Goal: Information Seeking & Learning: Check status

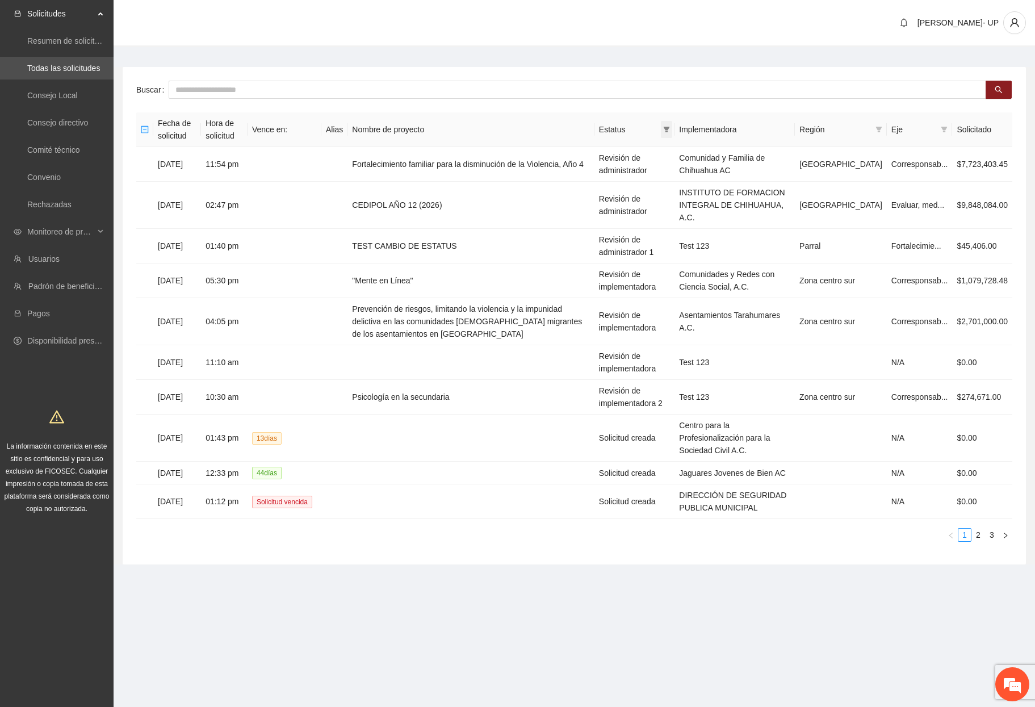
click at [670, 129] on icon "filter" at bounding box center [666, 129] width 7 height 7
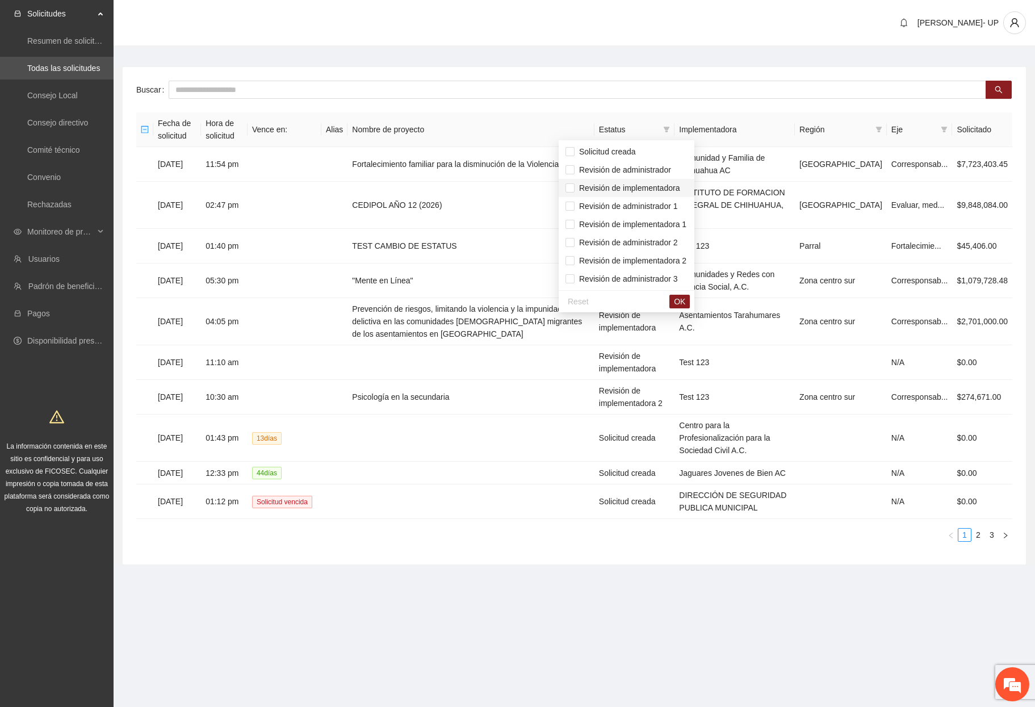
click at [655, 189] on span "Revisión de implementadora" at bounding box center [627, 187] width 105 height 9
click at [662, 225] on span "Revisión de implementadora 1" at bounding box center [631, 224] width 112 height 9
click at [686, 299] on span "OK" at bounding box center [679, 301] width 11 height 12
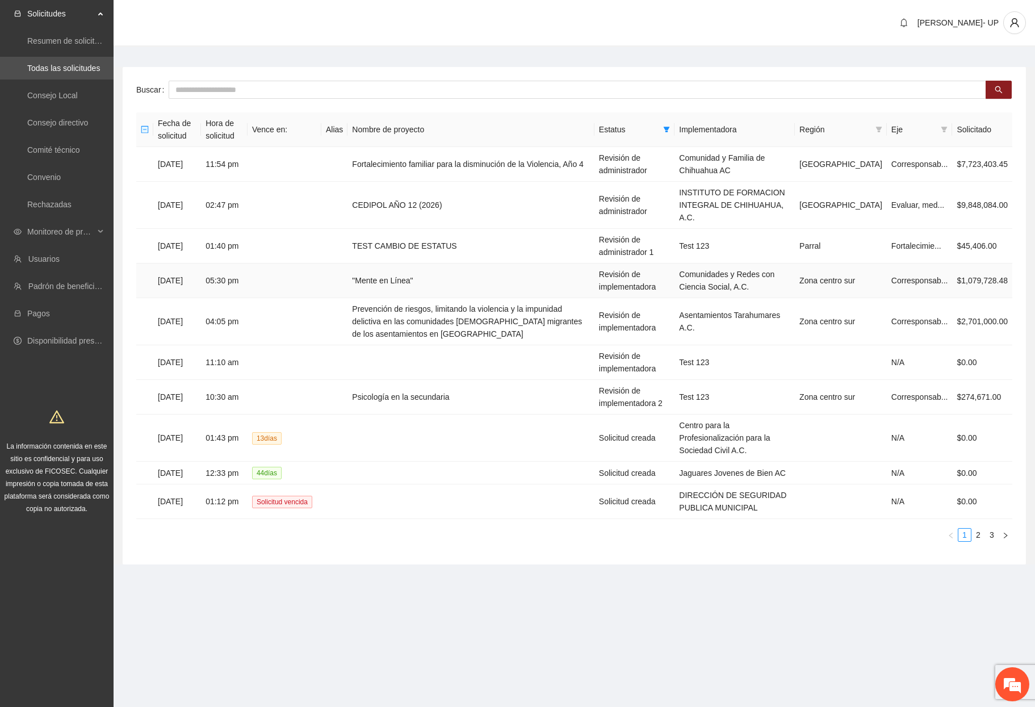
click at [426, 271] on td ""Mente en Línea"" at bounding box center [471, 281] width 247 height 35
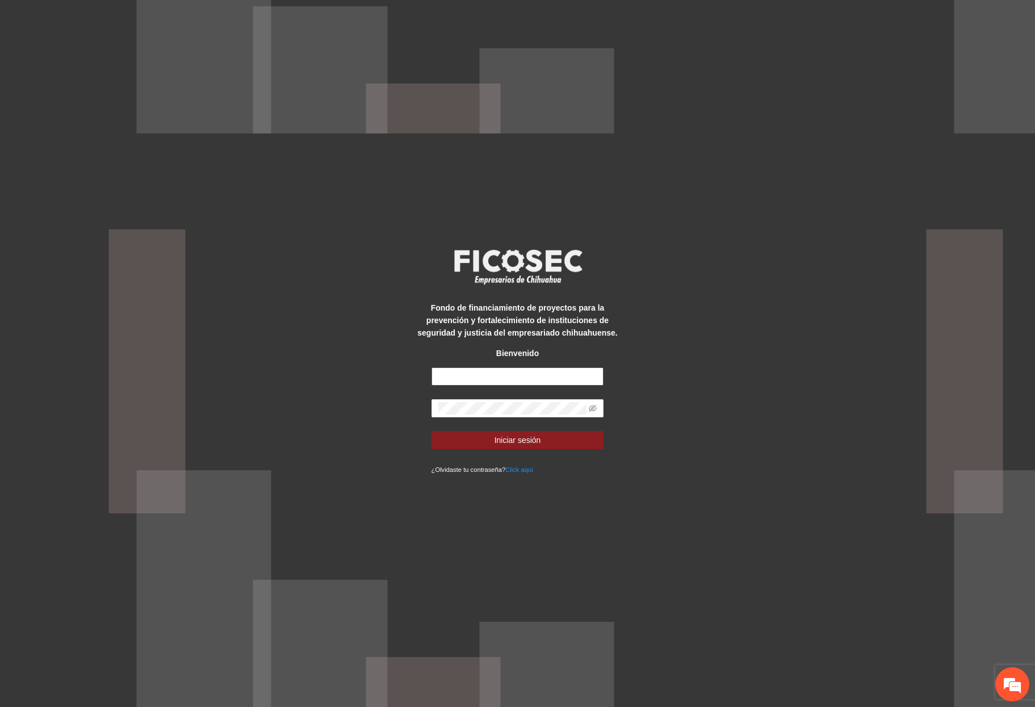
click at [478, 373] on input "text" at bounding box center [518, 376] width 173 height 18
type input "**********"
click at [432, 431] on button "Iniciar sesión" at bounding box center [518, 440] width 173 height 18
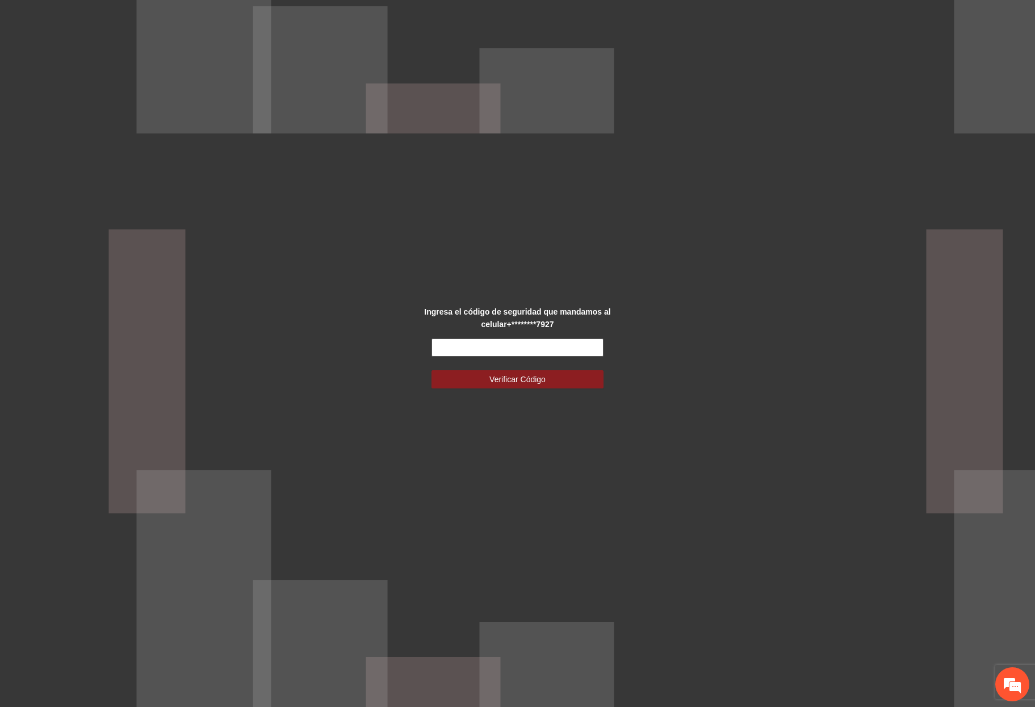
click at [550, 346] on input "text" at bounding box center [518, 347] width 173 height 18
type input "******"
click at [432, 370] on button "Verificar Código" at bounding box center [518, 379] width 173 height 18
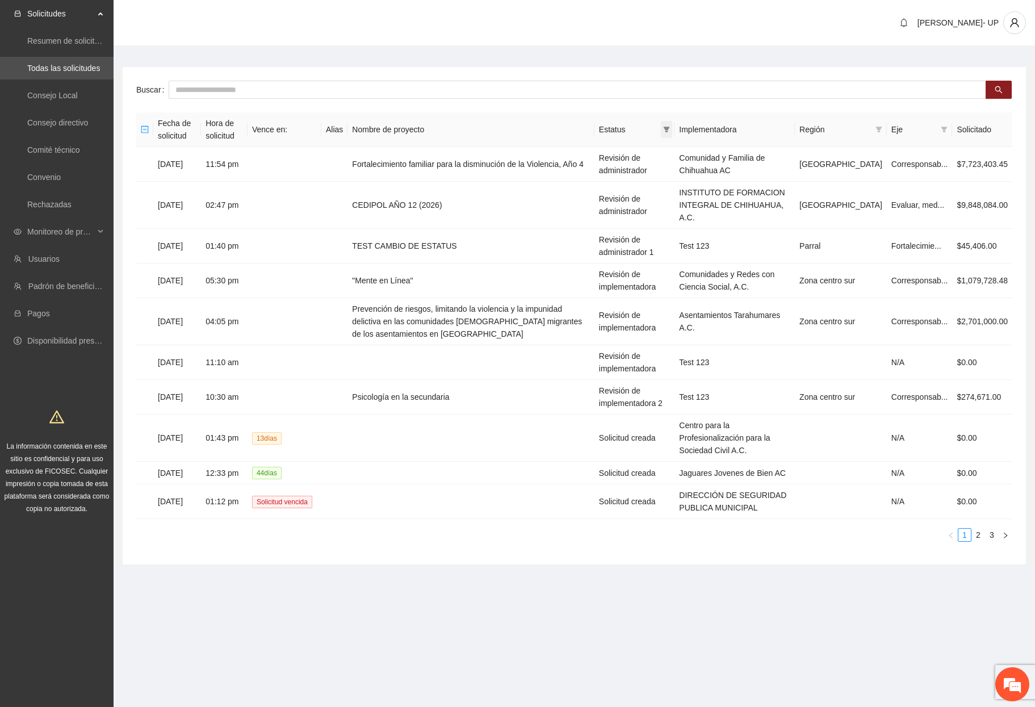
click at [672, 126] on span at bounding box center [666, 129] width 11 height 17
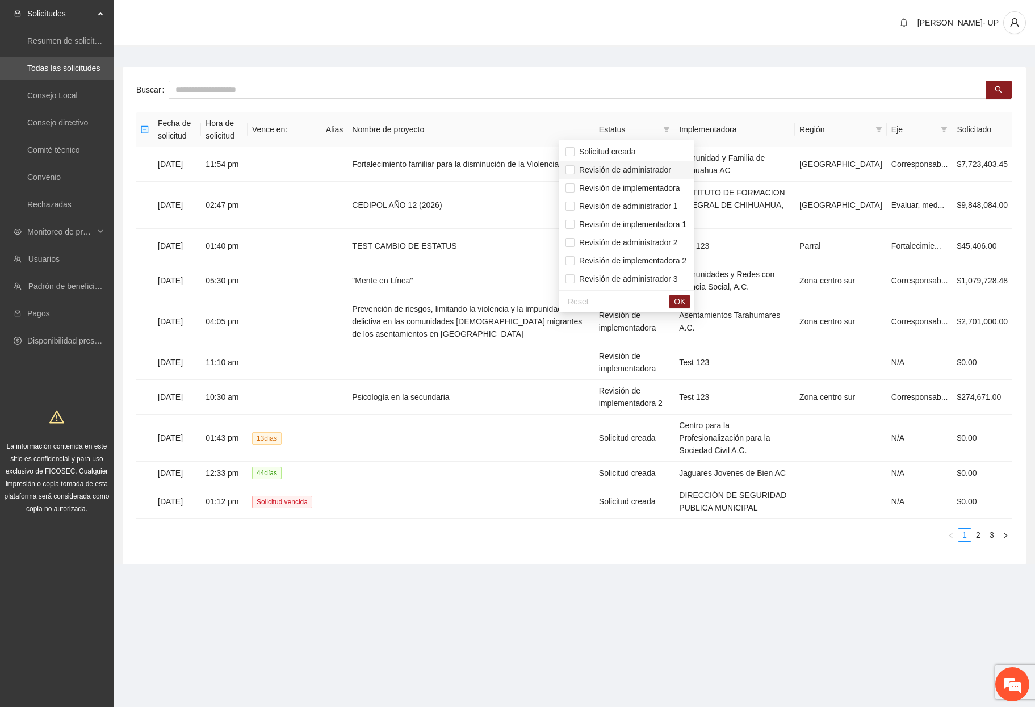
click at [662, 172] on span "Revisión de administrador" at bounding box center [623, 169] width 97 height 9
click at [662, 210] on span "Revisión de administrador 1" at bounding box center [626, 206] width 103 height 9
click at [663, 238] on span "Revisión de administrador 2" at bounding box center [626, 242] width 103 height 9
click at [686, 304] on span "OK" at bounding box center [679, 301] width 11 height 12
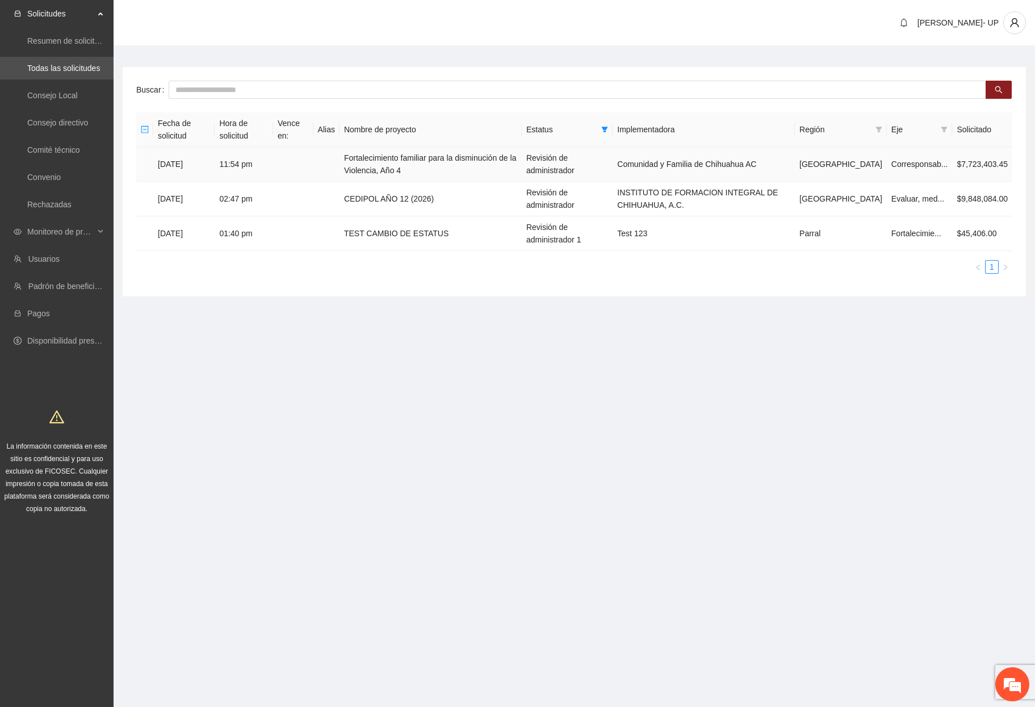
click at [462, 169] on td "Fortalecimiento familiar para la disminución de la Violencia, Año 4" at bounding box center [431, 164] width 182 height 35
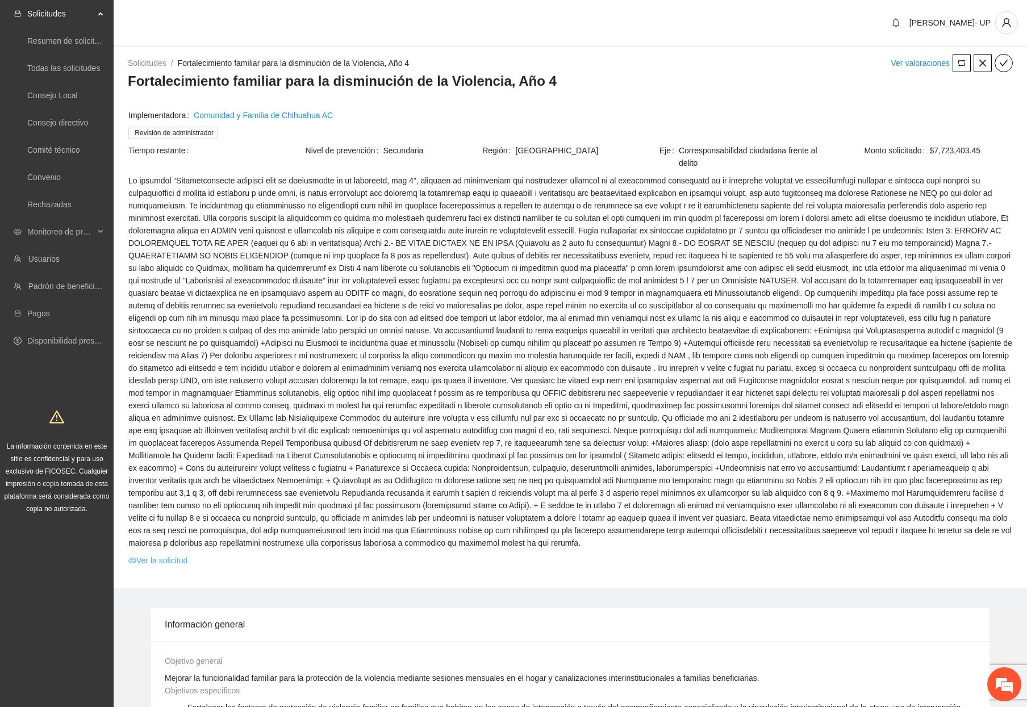
click at [182, 554] on link "Ver la solicitud" at bounding box center [157, 560] width 59 height 12
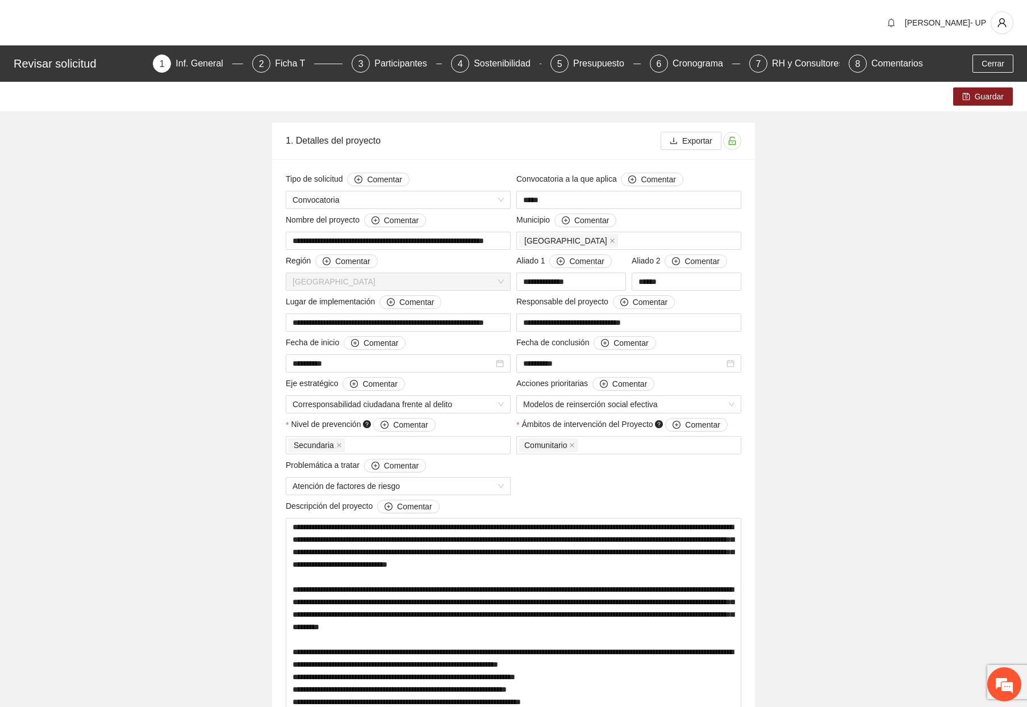
click at [699, 130] on div "Exportar" at bounding box center [701, 141] width 81 height 36
click at [699, 135] on span "Exportar" at bounding box center [697, 141] width 30 height 12
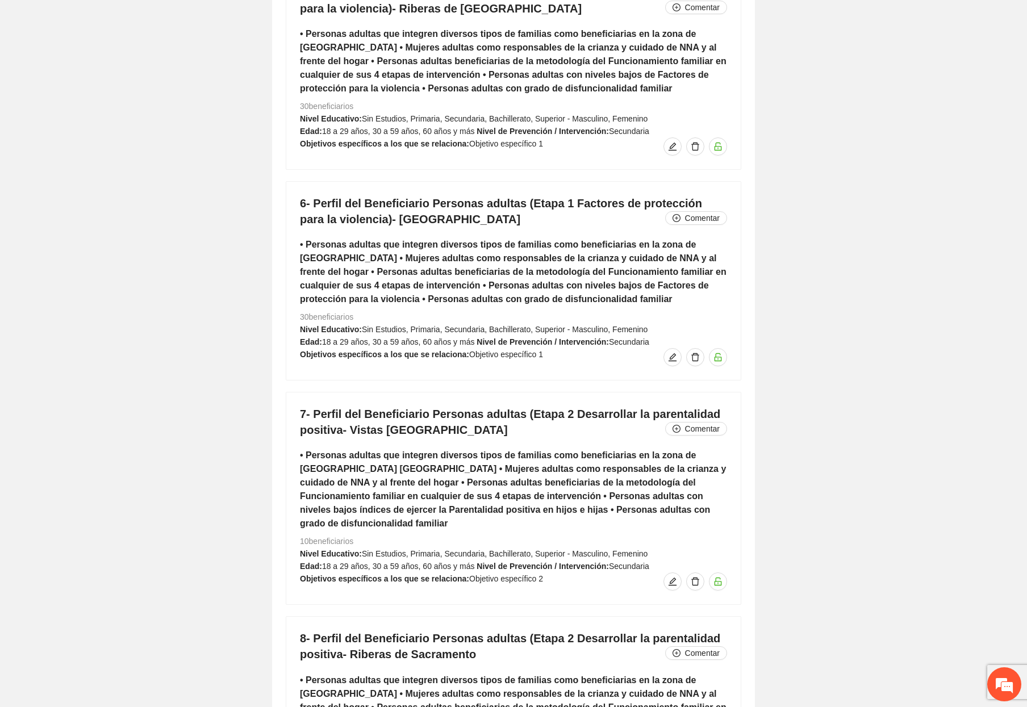
scroll to position [6962, 0]
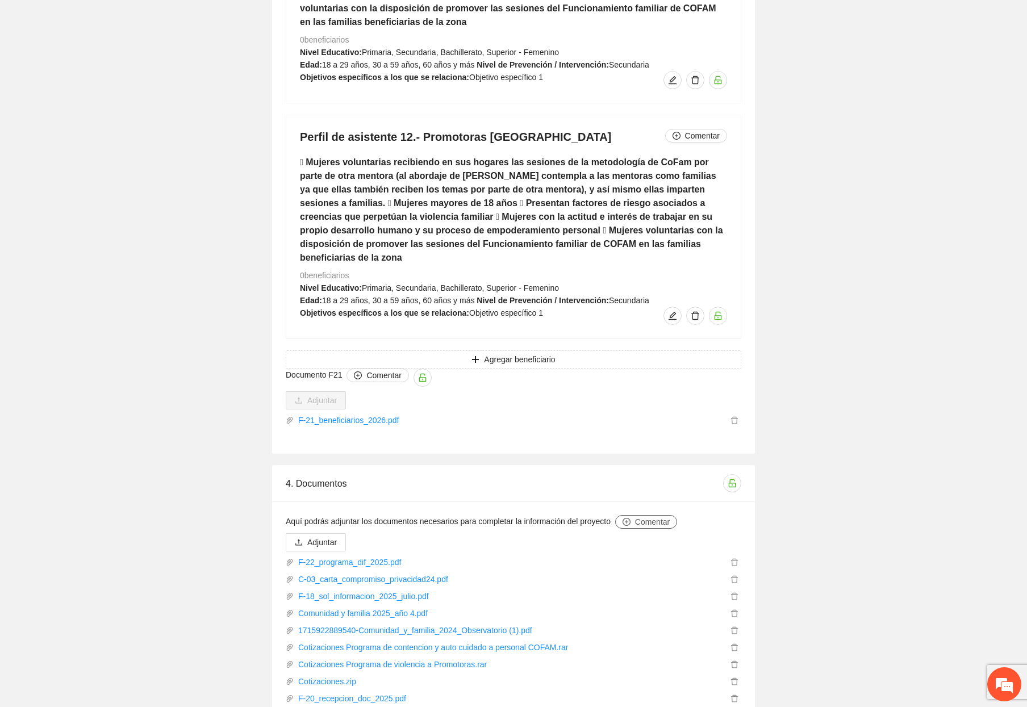
click at [658, 516] on span "Comentar" at bounding box center [652, 522] width 35 height 12
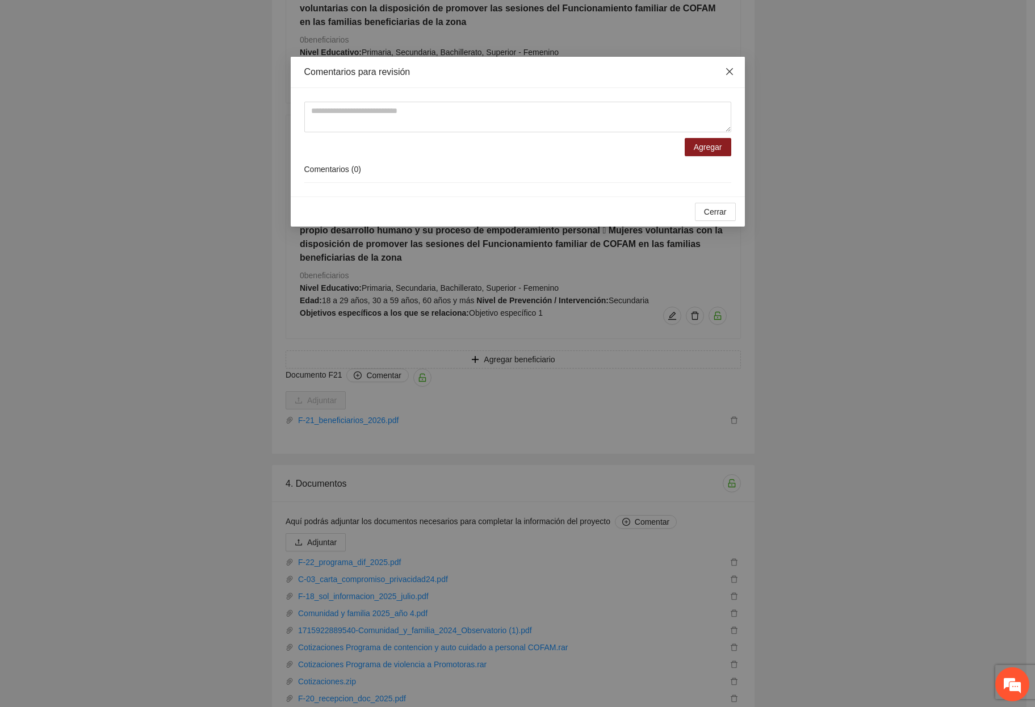
click at [725, 69] on icon "close" at bounding box center [729, 71] width 9 height 9
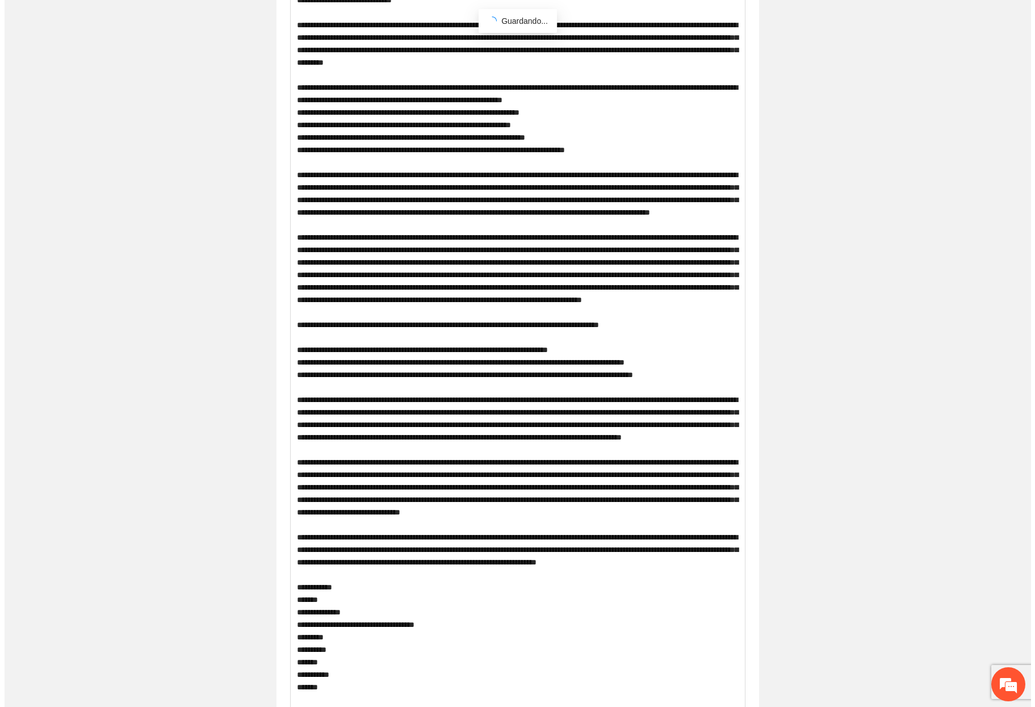
scroll to position [0, 0]
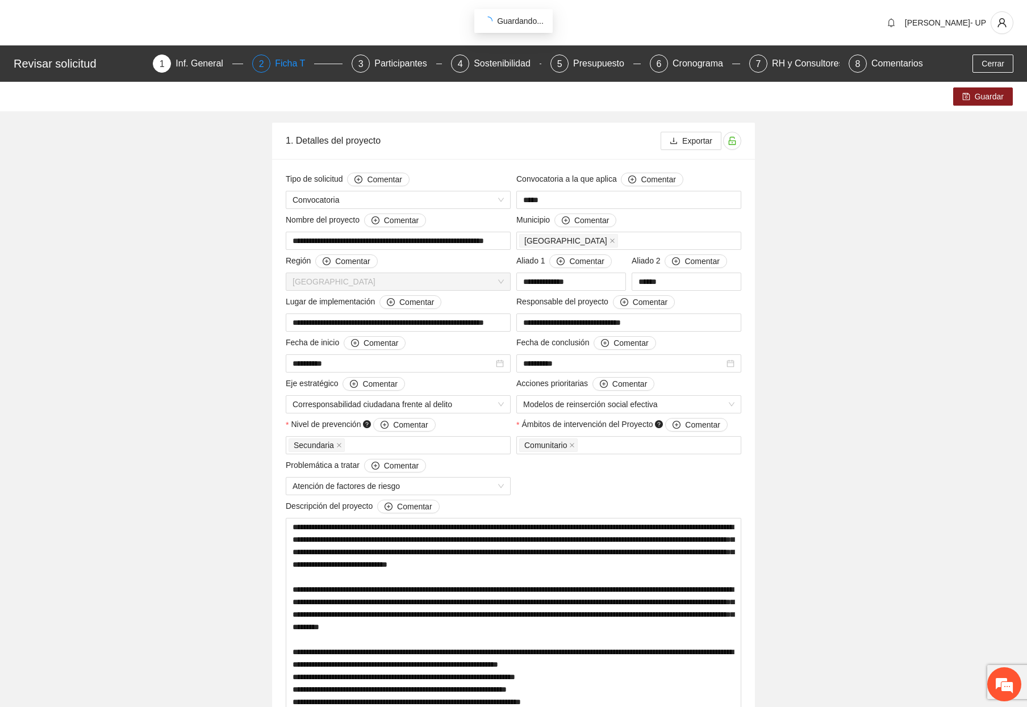
click at [289, 64] on div "Ficha T" at bounding box center [294, 64] width 39 height 18
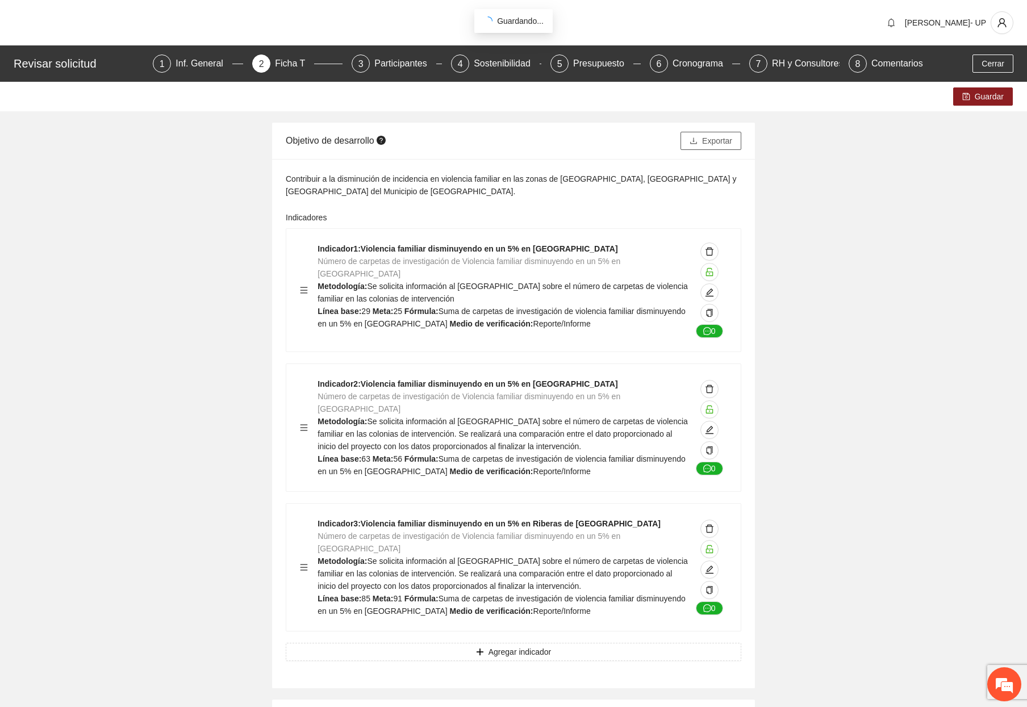
click at [722, 144] on span "Exportar" at bounding box center [717, 141] width 30 height 12
click at [395, 68] on div "Participantes" at bounding box center [405, 64] width 62 height 18
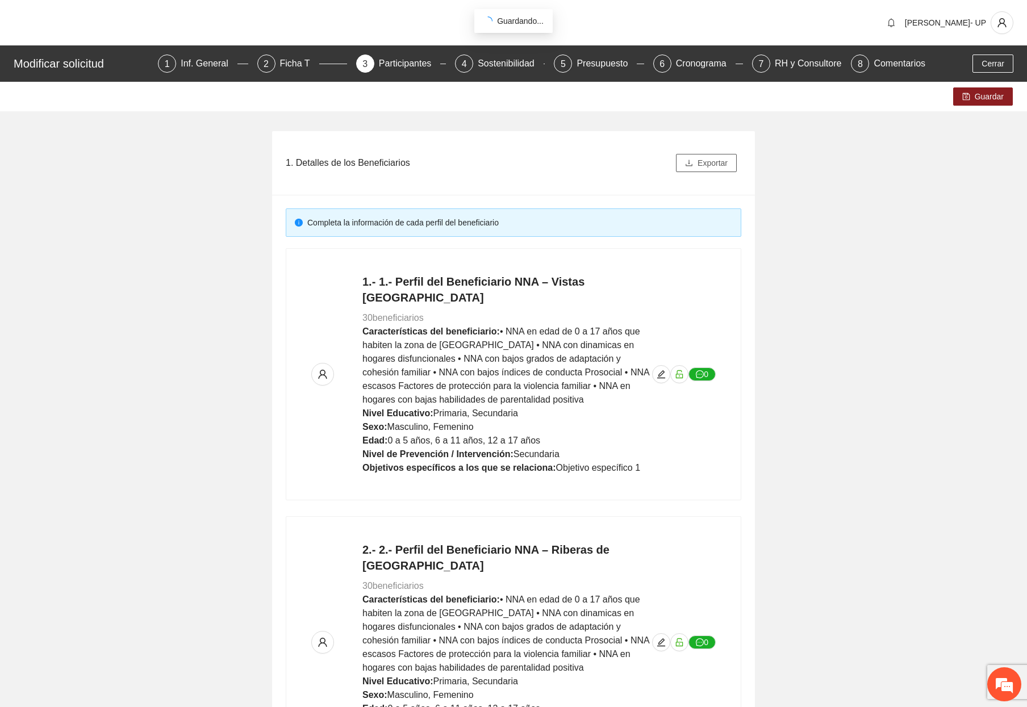
click at [686, 165] on icon "download" at bounding box center [689, 163] width 8 height 8
click at [662, 370] on icon "edit" at bounding box center [661, 374] width 9 height 9
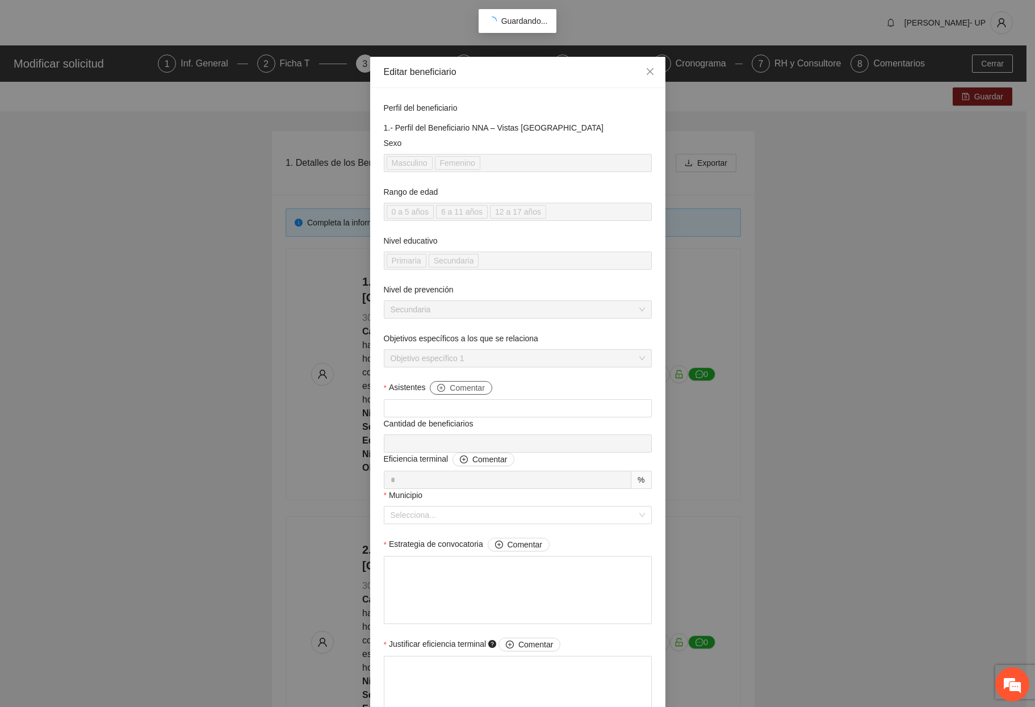
click at [461, 387] on span "Comentar" at bounding box center [467, 388] width 35 height 12
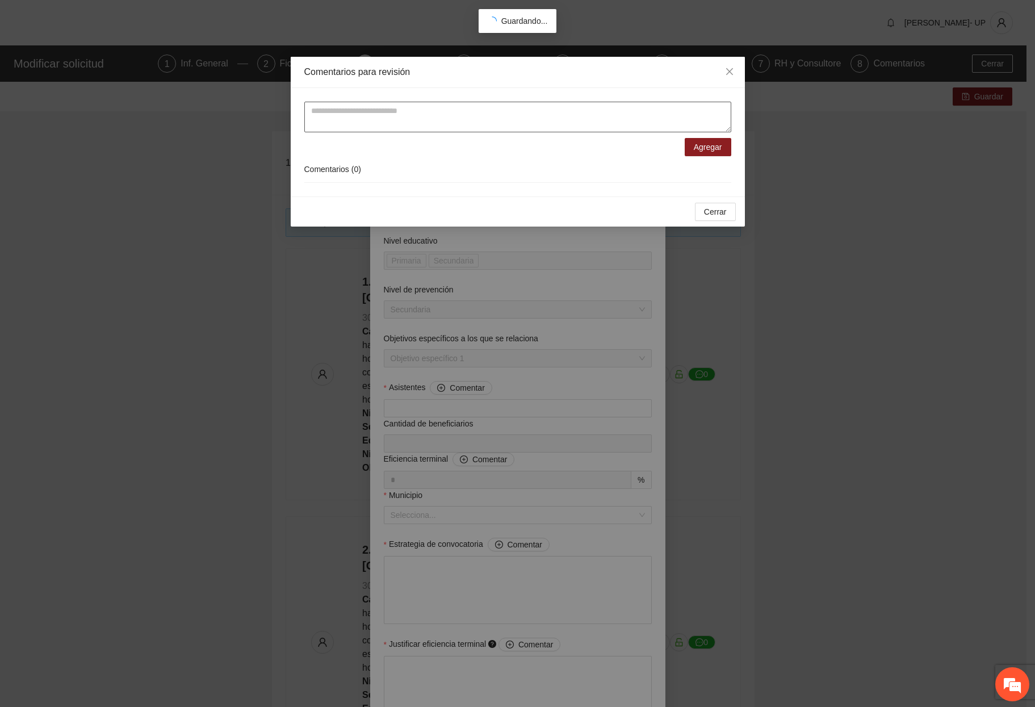
click at [413, 117] on textarea at bounding box center [517, 117] width 427 height 31
drag, startPoint x: 659, startPoint y: 116, endPoint x: 307, endPoint y: 122, distance: 351.6
click at [307, 122] on textarea "**********" at bounding box center [517, 117] width 427 height 31
type textarea "**********"
click at [721, 143] on span "Agregar" at bounding box center [708, 147] width 28 height 12
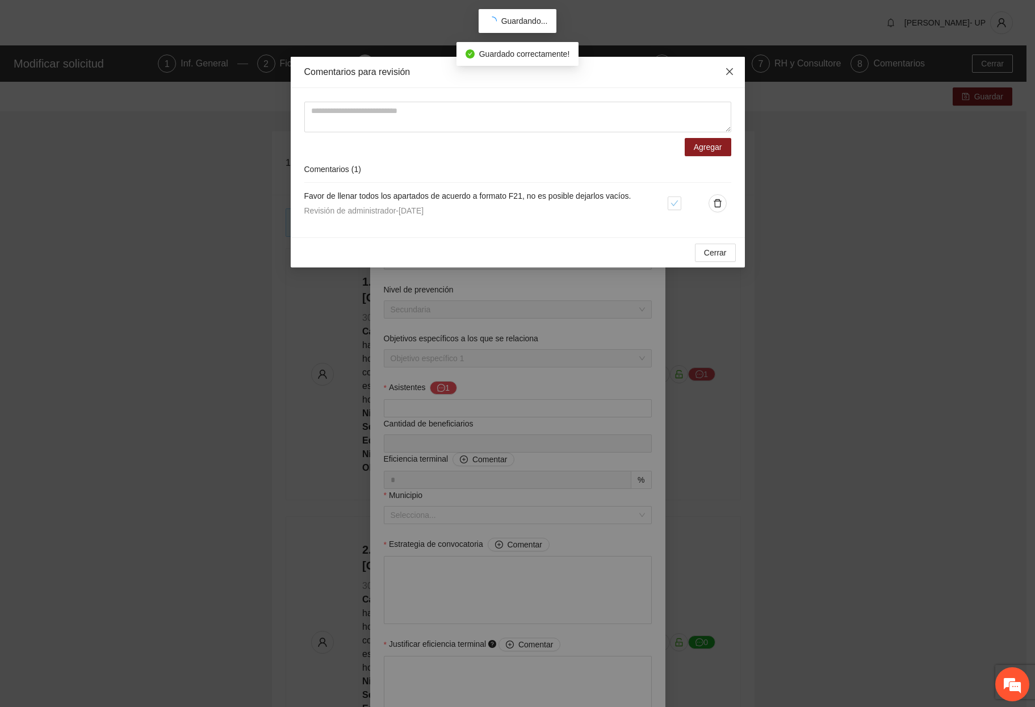
click at [732, 71] on icon "close" at bounding box center [729, 71] width 9 height 9
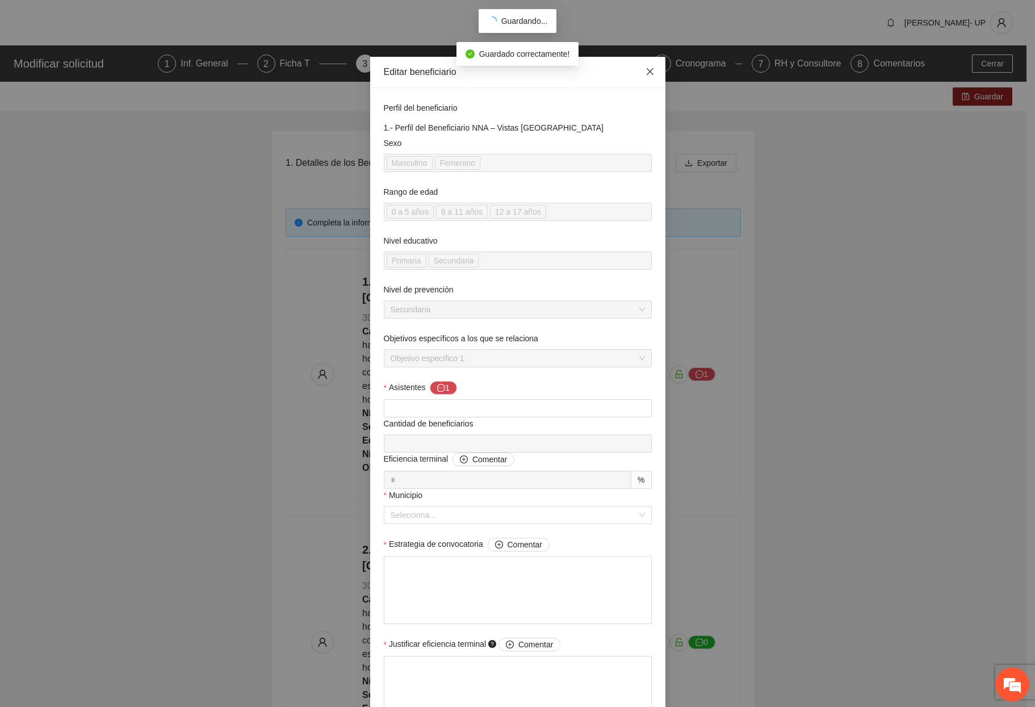
click at [646, 70] on icon "close" at bounding box center [649, 71] width 7 height 7
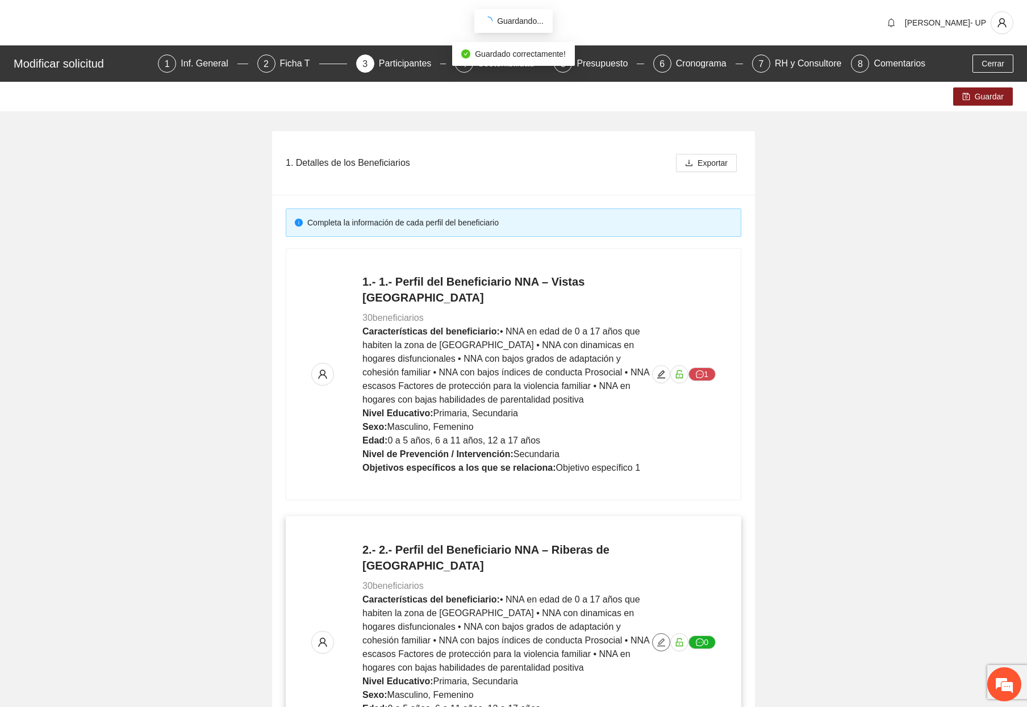
click at [660, 638] on icon "edit" at bounding box center [661, 642] width 9 height 9
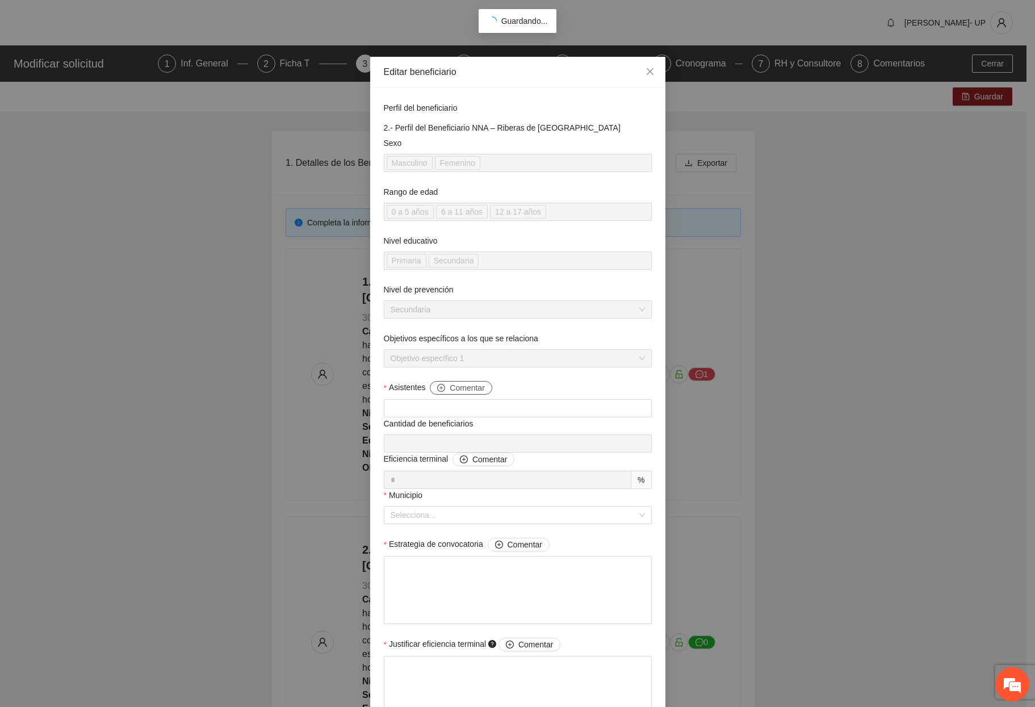
click at [458, 386] on span "Comentar" at bounding box center [467, 388] width 35 height 12
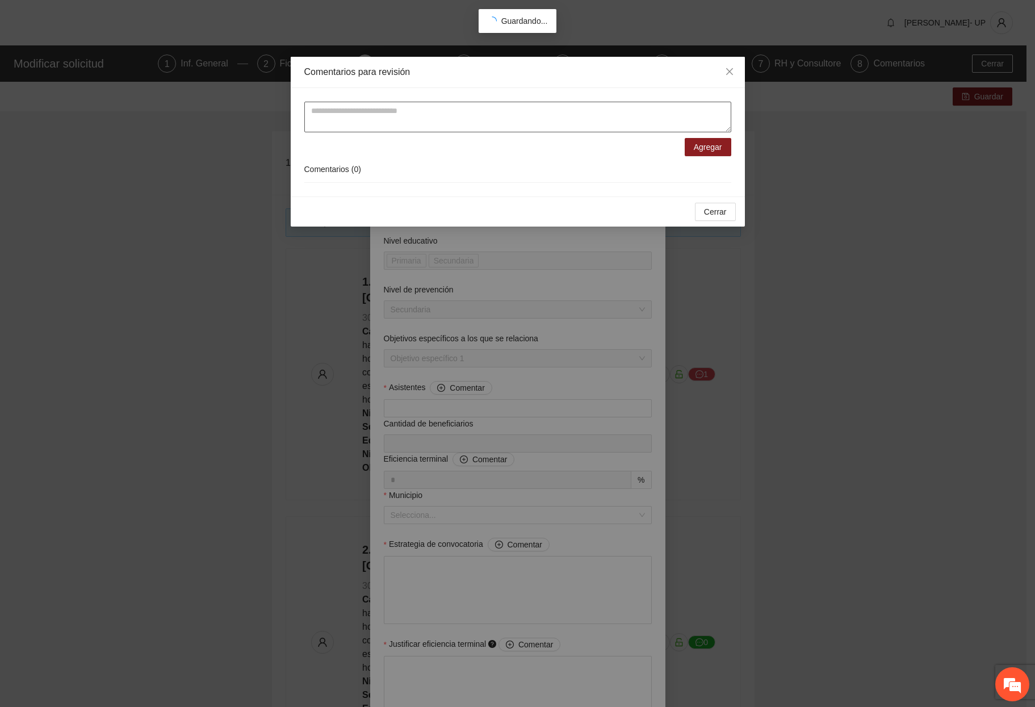
click at [488, 124] on textarea at bounding box center [517, 117] width 427 height 31
paste textarea "**********"
type textarea "**********"
click at [714, 149] on span "Agregar" at bounding box center [708, 147] width 28 height 12
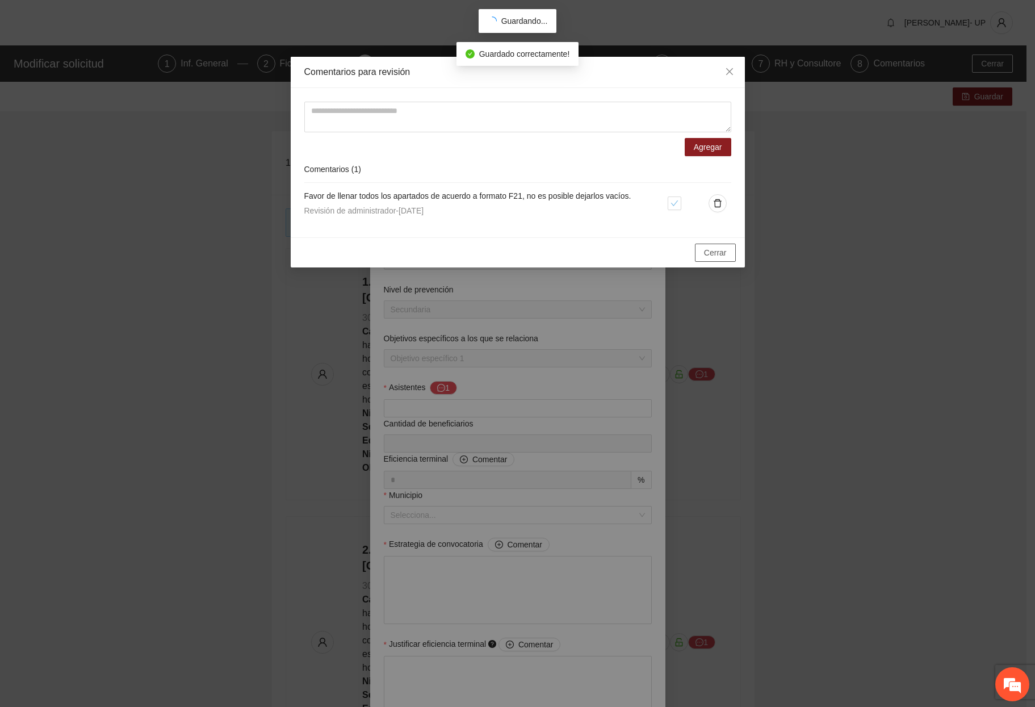
click at [724, 260] on button "Cerrar" at bounding box center [715, 253] width 41 height 18
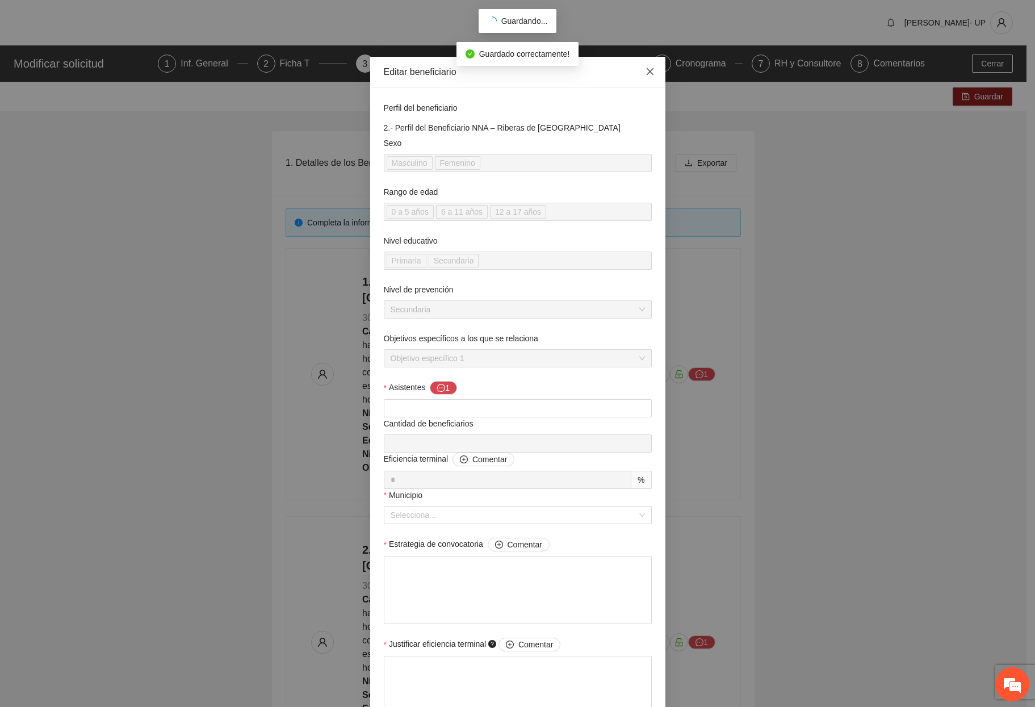
click at [646, 74] on icon "close" at bounding box center [650, 71] width 9 height 9
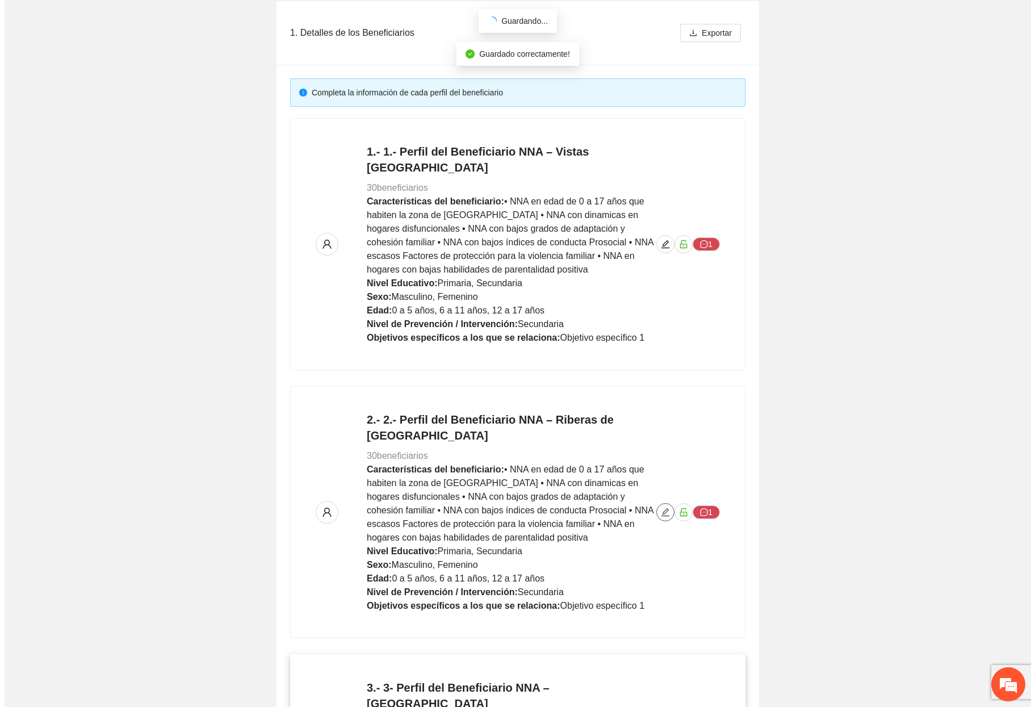
scroll to position [227, 0]
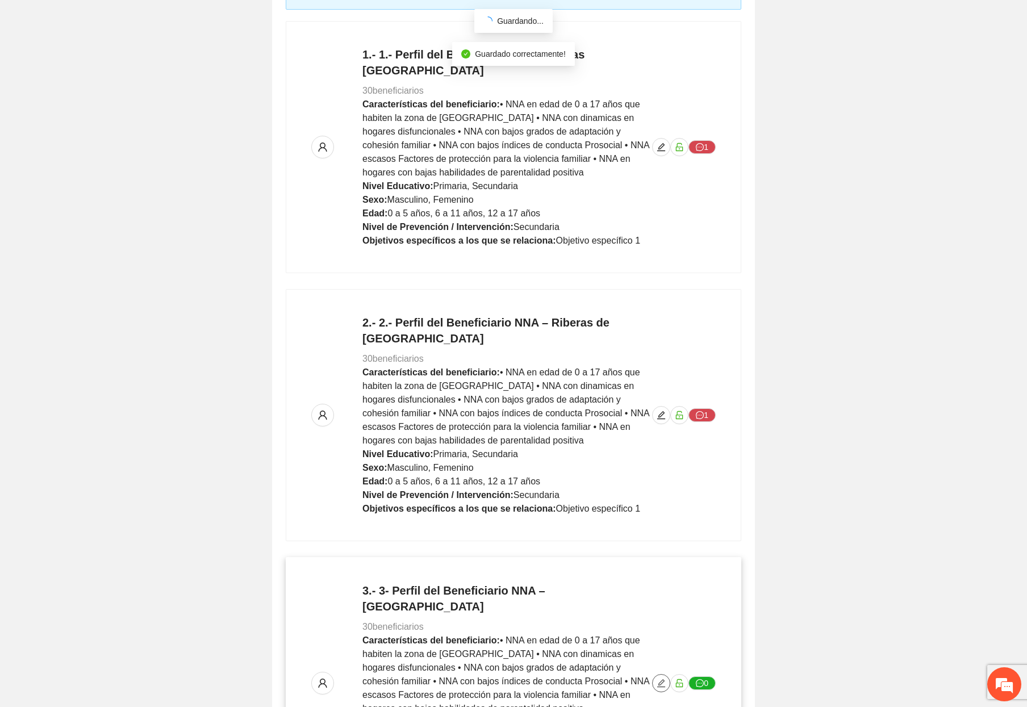
click at [667, 679] on span "edit" at bounding box center [661, 683] width 17 height 9
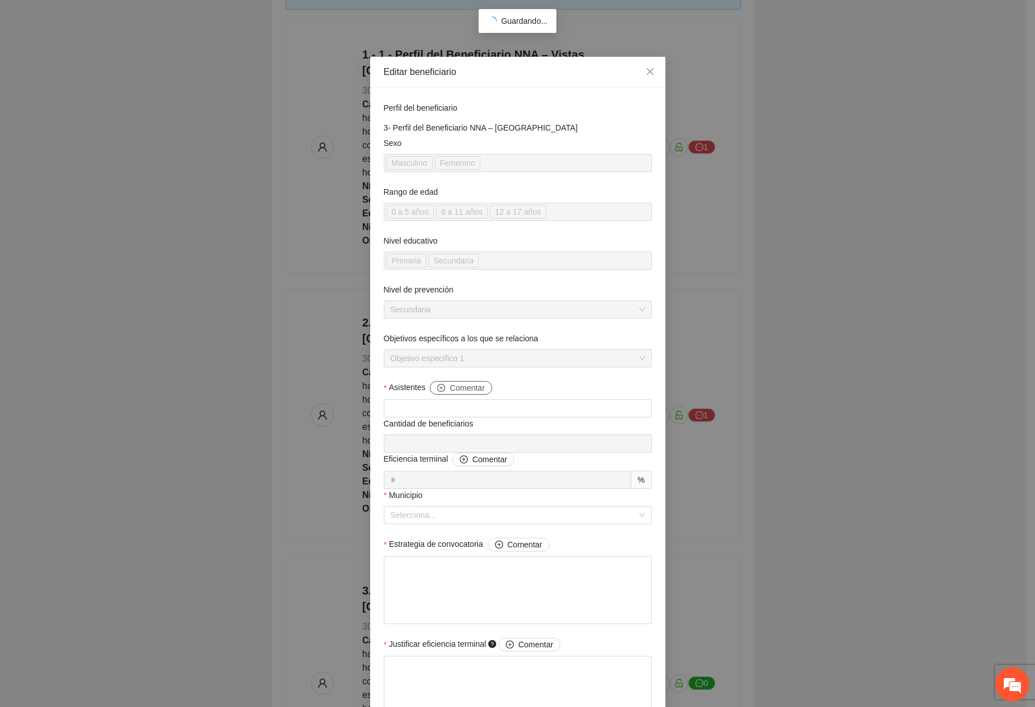
click at [466, 391] on span "Comentar" at bounding box center [467, 388] width 35 height 12
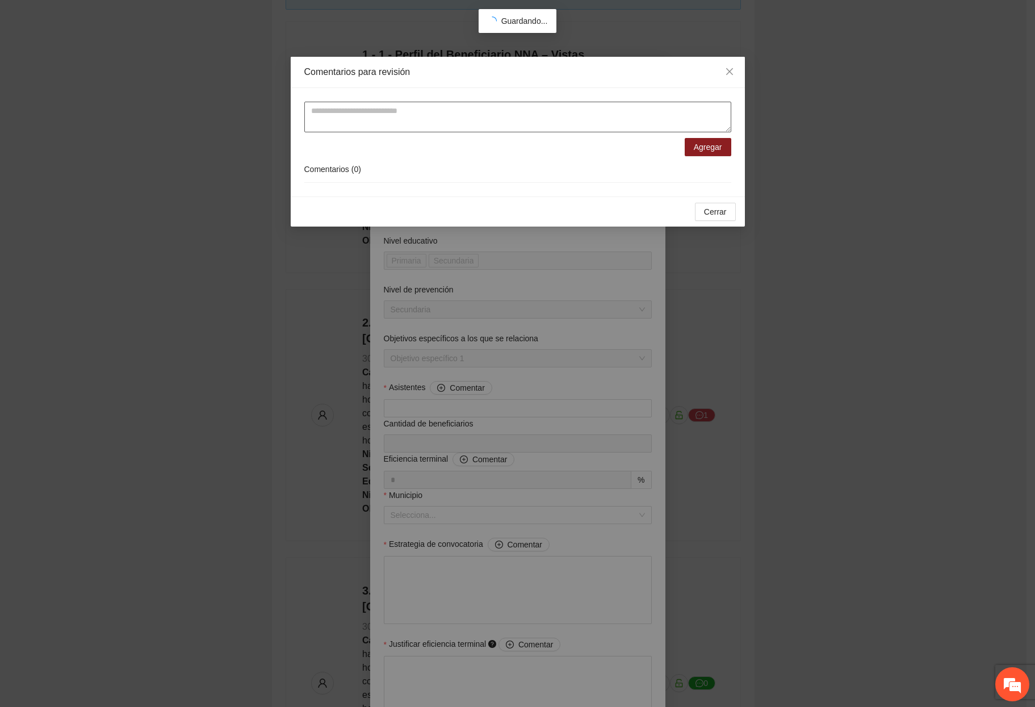
click at [483, 129] on textarea at bounding box center [517, 117] width 427 height 31
paste textarea "**********"
type textarea "**********"
click at [703, 145] on span "Agregar" at bounding box center [708, 147] width 28 height 12
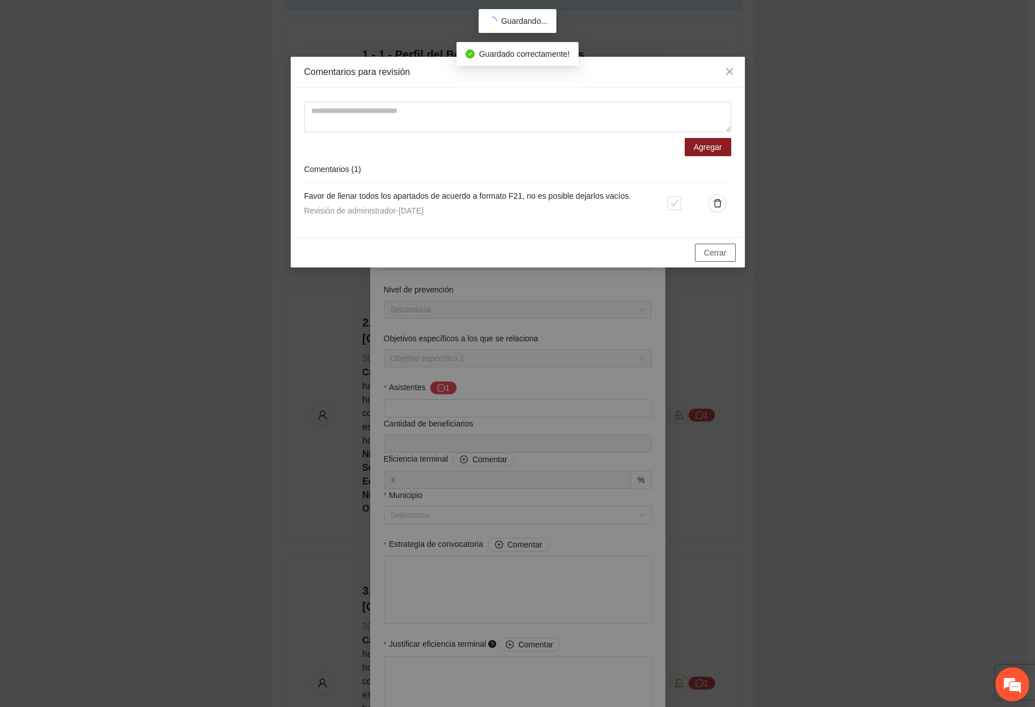
click at [722, 247] on span "Cerrar" at bounding box center [715, 252] width 23 height 12
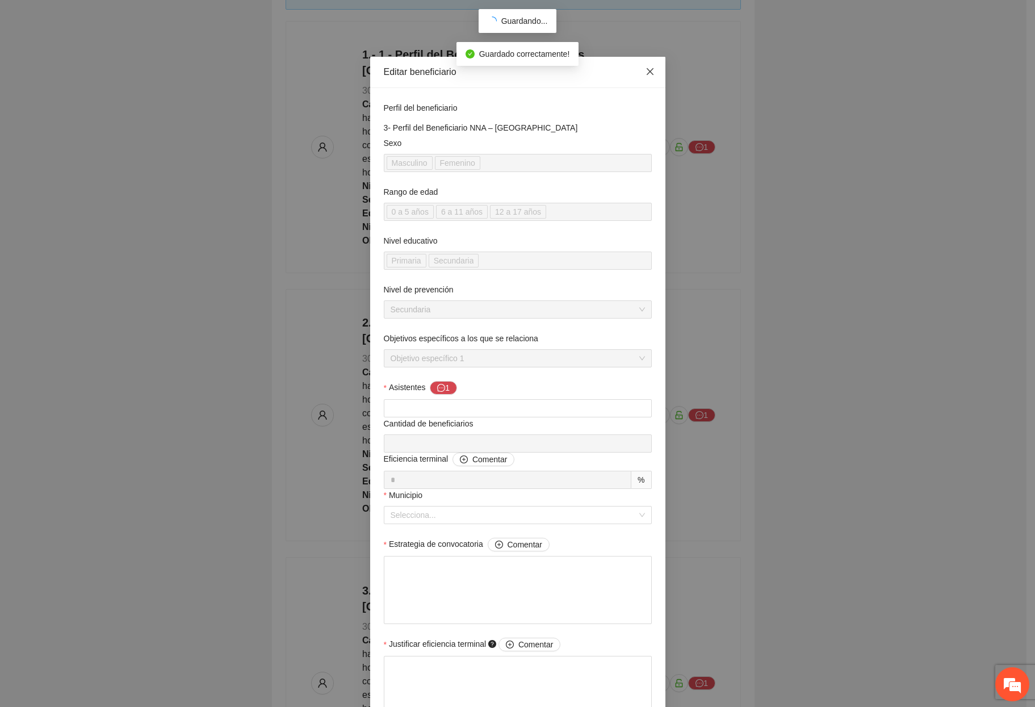
click at [652, 70] on span "Close" at bounding box center [650, 72] width 31 height 31
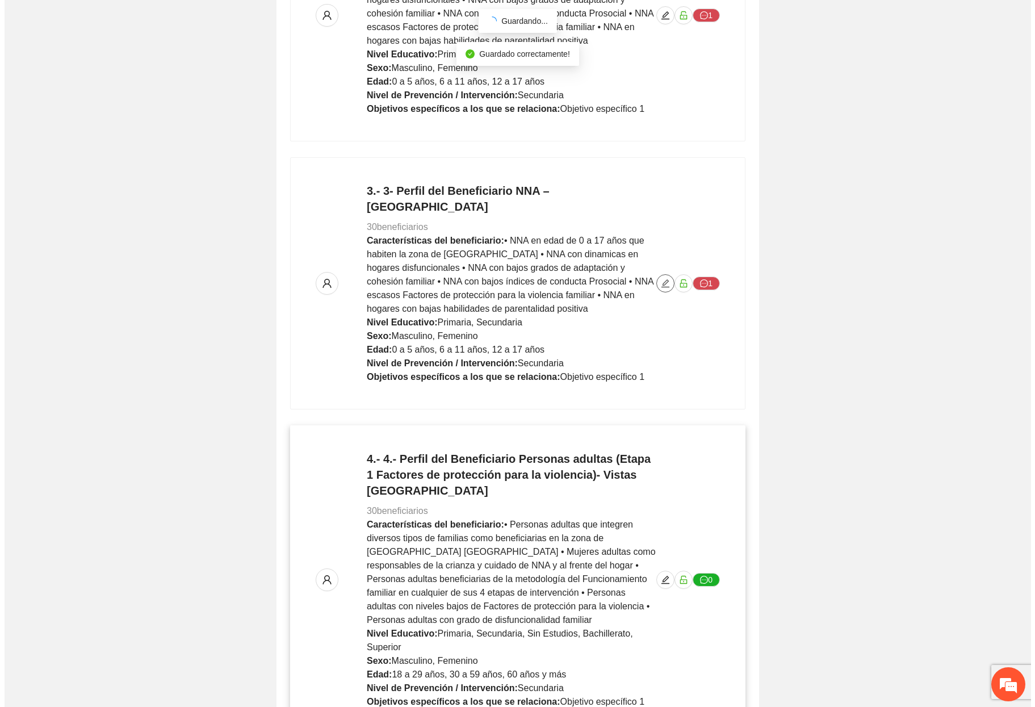
scroll to position [738, 0]
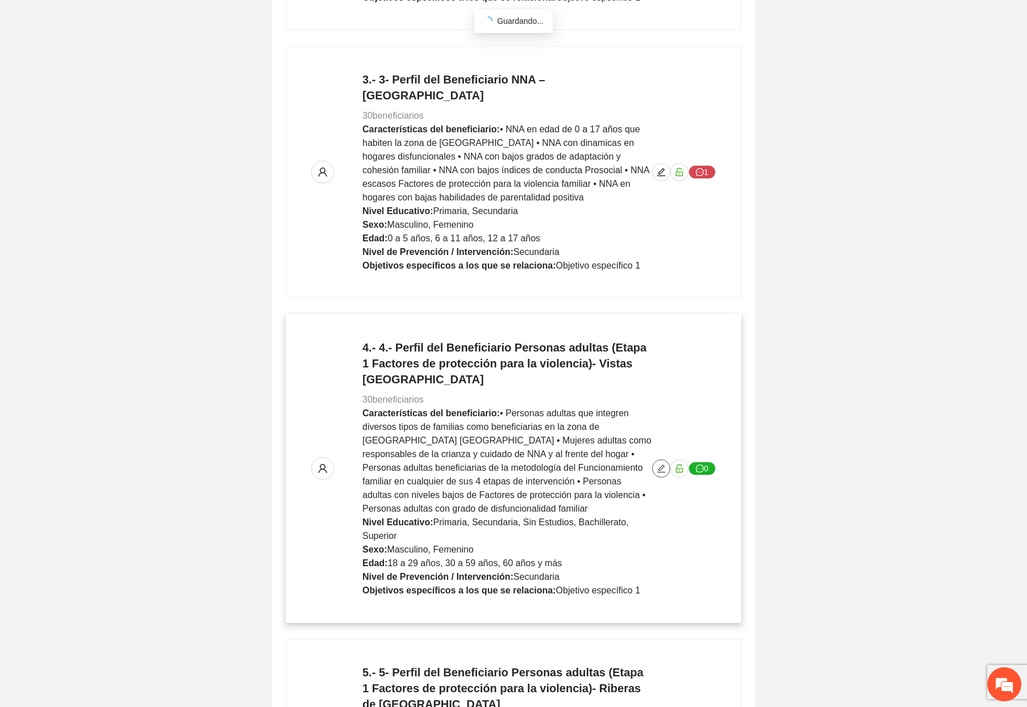
click at [660, 464] on icon "edit" at bounding box center [661, 468] width 9 height 9
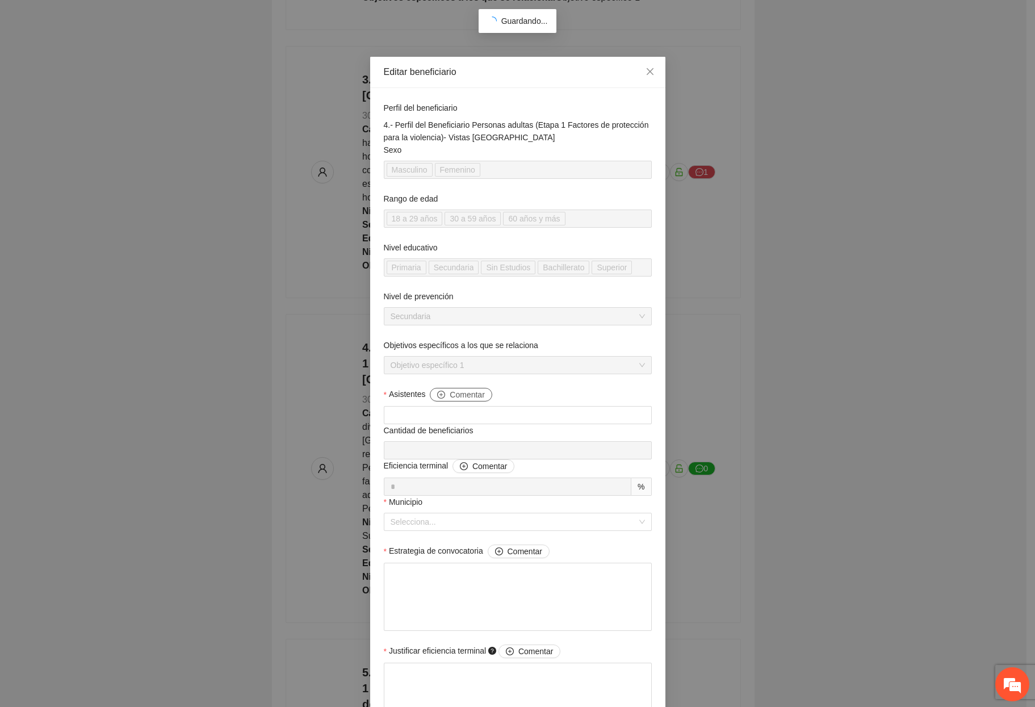
click at [461, 399] on span "Comentar" at bounding box center [467, 394] width 35 height 12
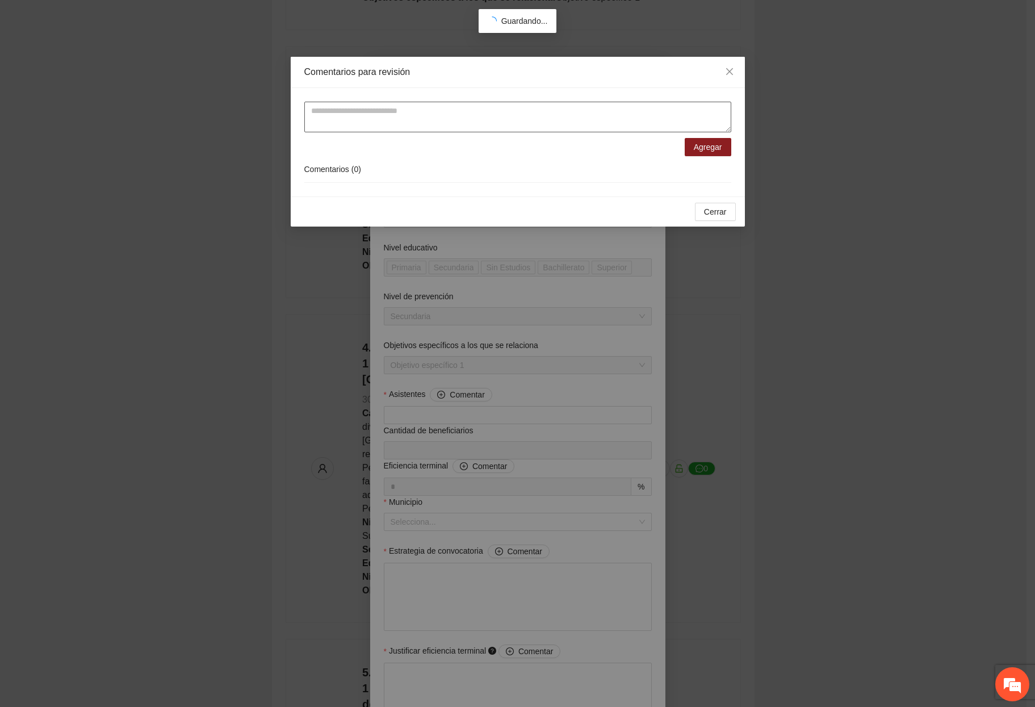
click at [465, 122] on textarea at bounding box center [517, 117] width 427 height 31
paste textarea "**********"
type textarea "**********"
click at [690, 145] on button "Agregar" at bounding box center [708, 147] width 47 height 18
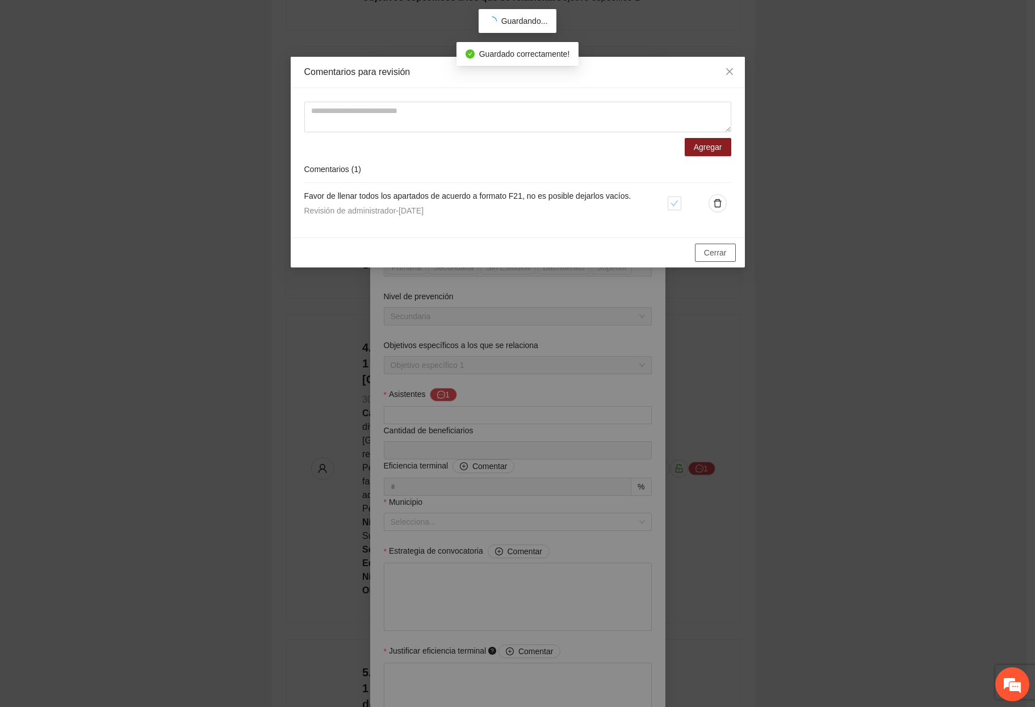
click at [720, 258] on span "Cerrar" at bounding box center [715, 252] width 23 height 12
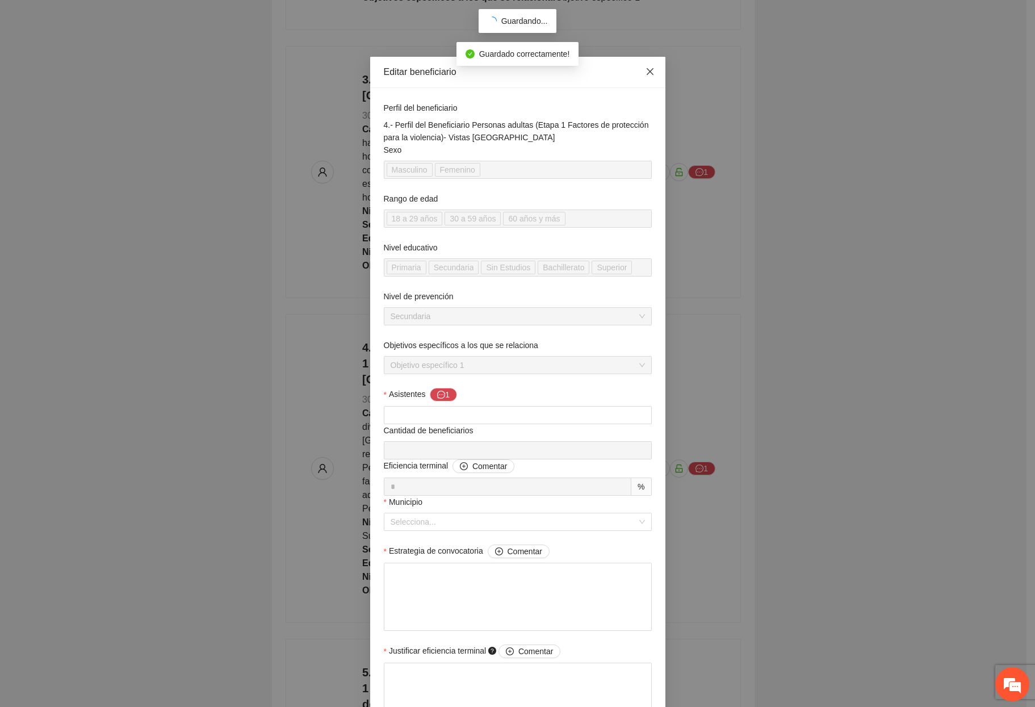
click at [646, 70] on icon "close" at bounding box center [650, 71] width 9 height 9
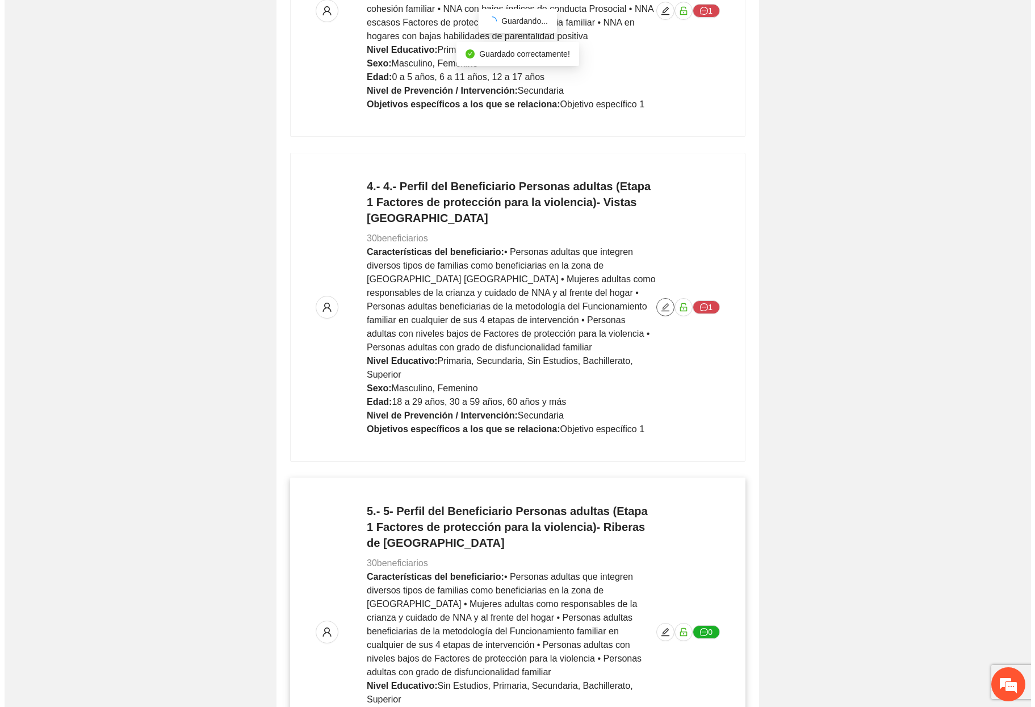
scroll to position [1136, 0]
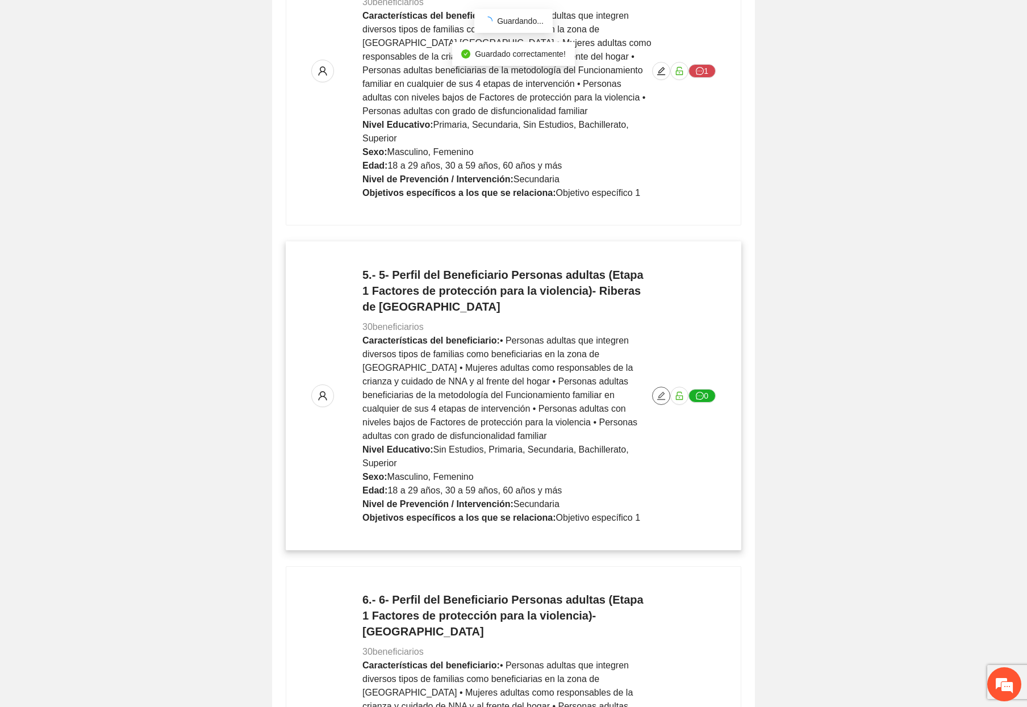
click at [658, 391] on icon "edit" at bounding box center [661, 395] width 9 height 9
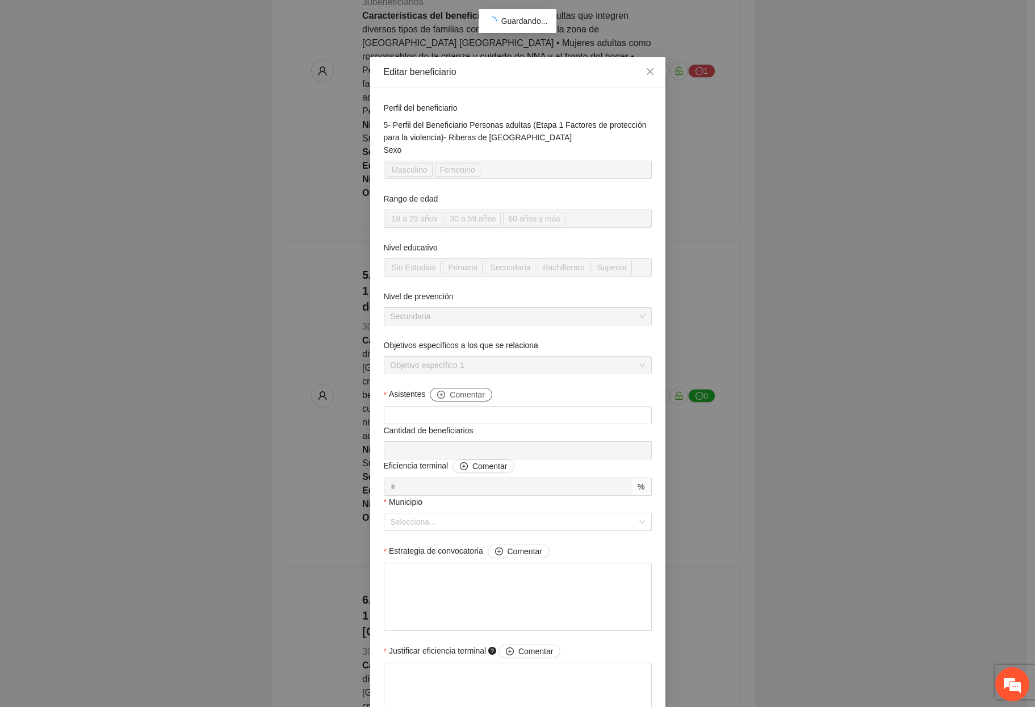
click at [461, 399] on span "Comentar" at bounding box center [467, 394] width 35 height 12
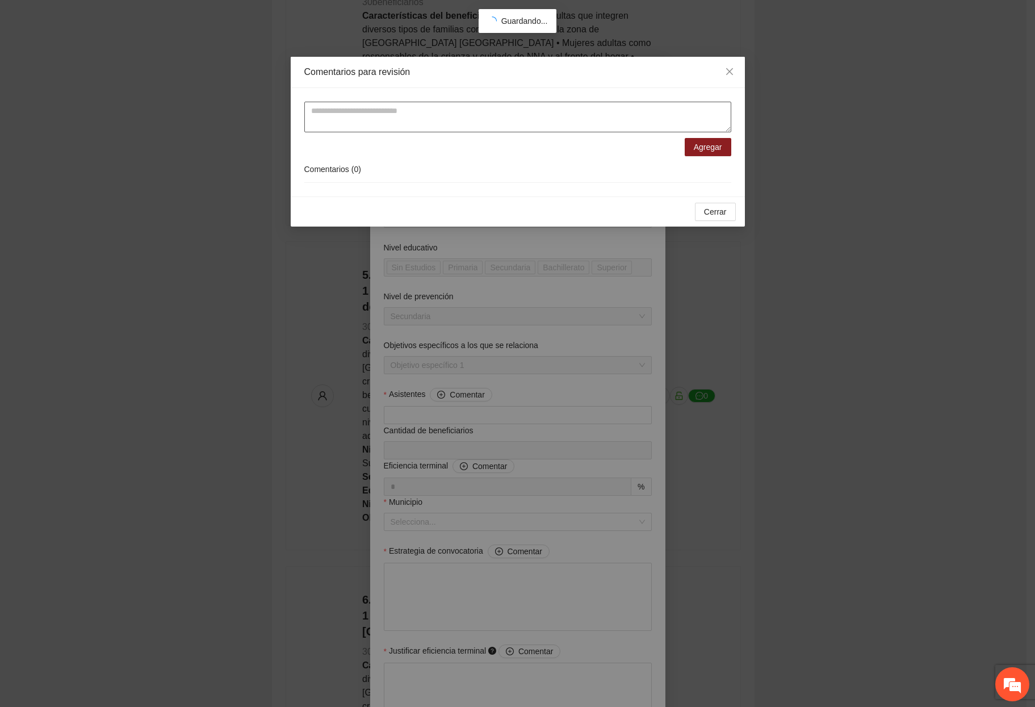
click at [465, 127] on textarea at bounding box center [517, 117] width 427 height 31
paste textarea "**********"
type textarea "**********"
click at [701, 147] on span "Agregar" at bounding box center [708, 147] width 28 height 12
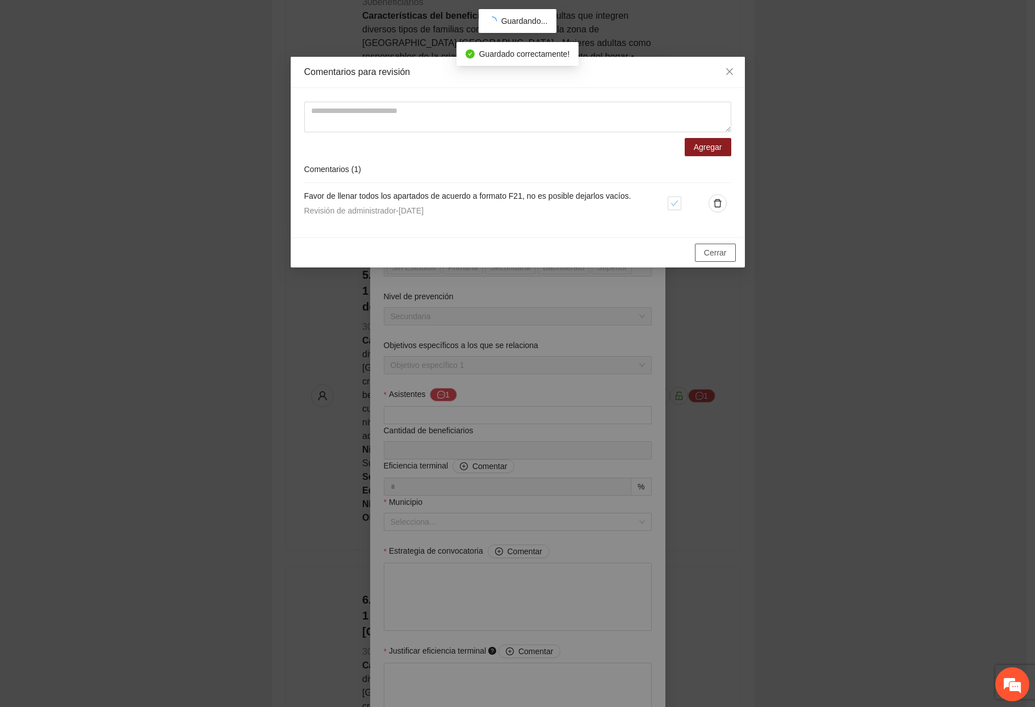
click at [723, 254] on span "Cerrar" at bounding box center [715, 252] width 23 height 12
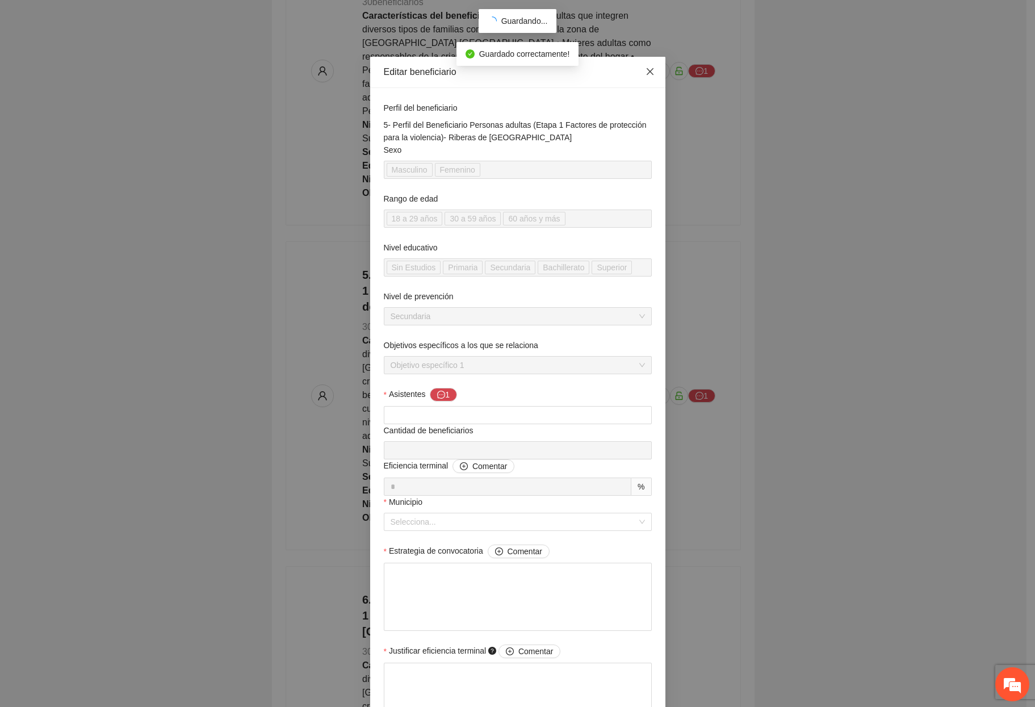
click at [646, 73] on icon "close" at bounding box center [650, 71] width 9 height 9
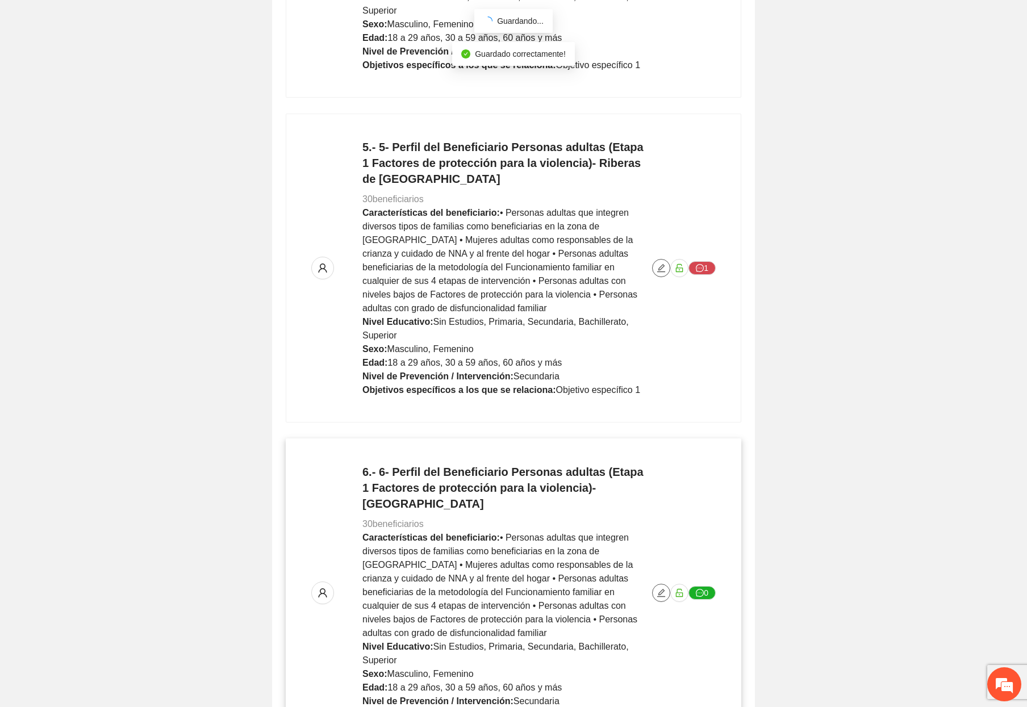
scroll to position [1477, 0]
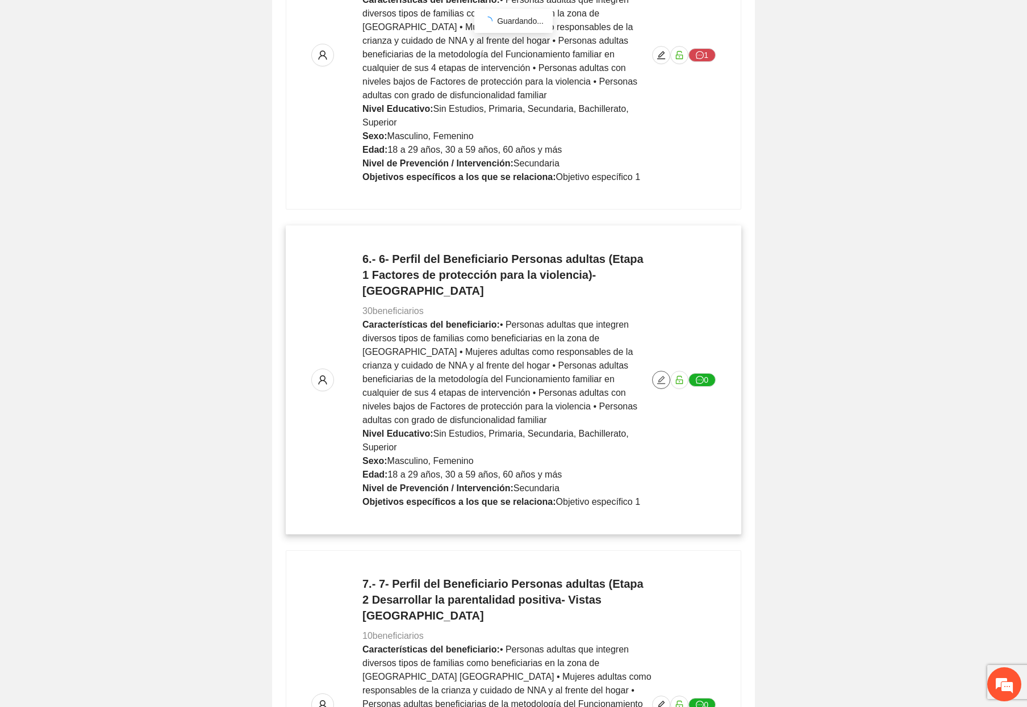
click at [659, 371] on button "button" at bounding box center [661, 380] width 18 height 18
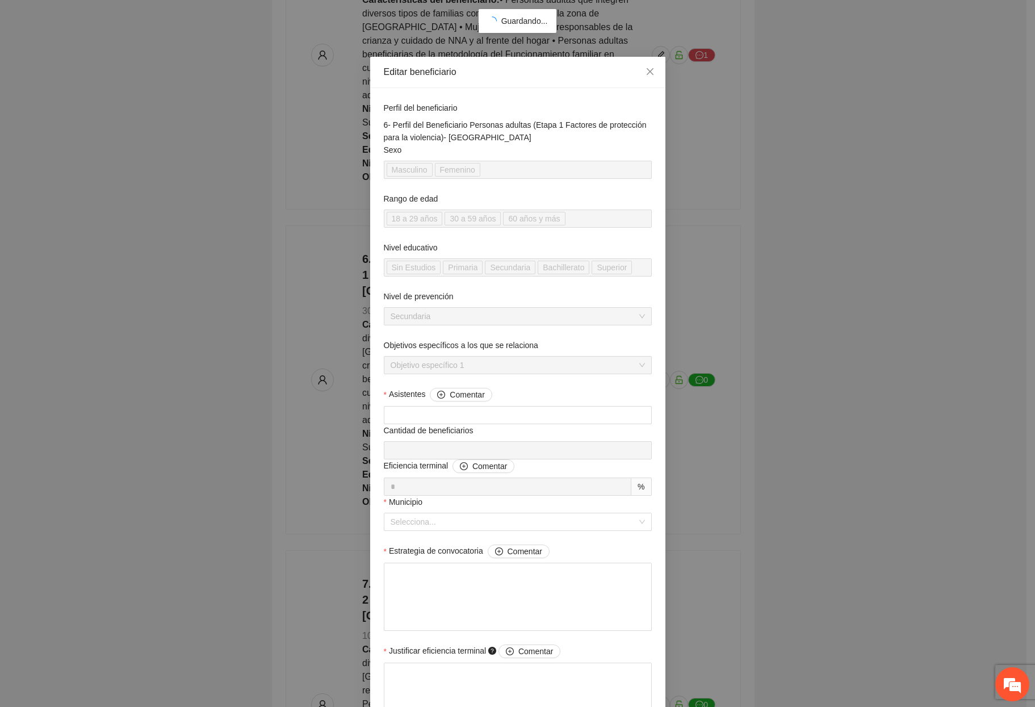
click at [475, 387] on div "Objetivos específicos a los que se relaciona Objetivo específico 1" at bounding box center [518, 363] width 268 height 49
click at [476, 394] on span "Comentar" at bounding box center [467, 394] width 35 height 12
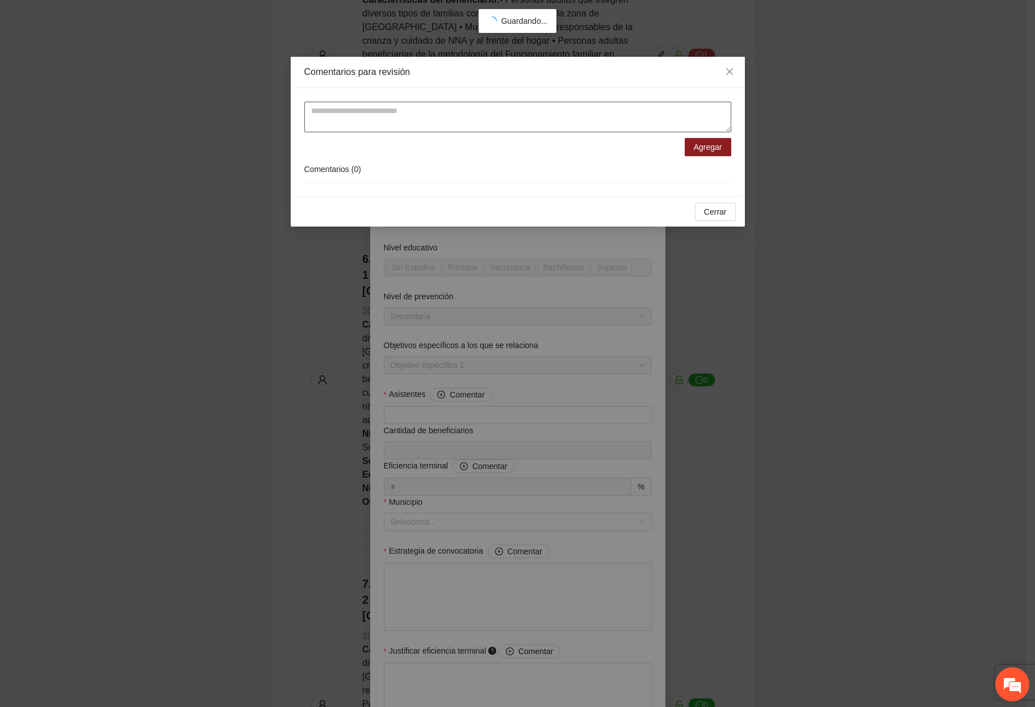
click at [570, 111] on textarea at bounding box center [517, 117] width 427 height 31
paste textarea "**********"
type textarea "**********"
click at [714, 154] on button "Agregar" at bounding box center [708, 147] width 47 height 18
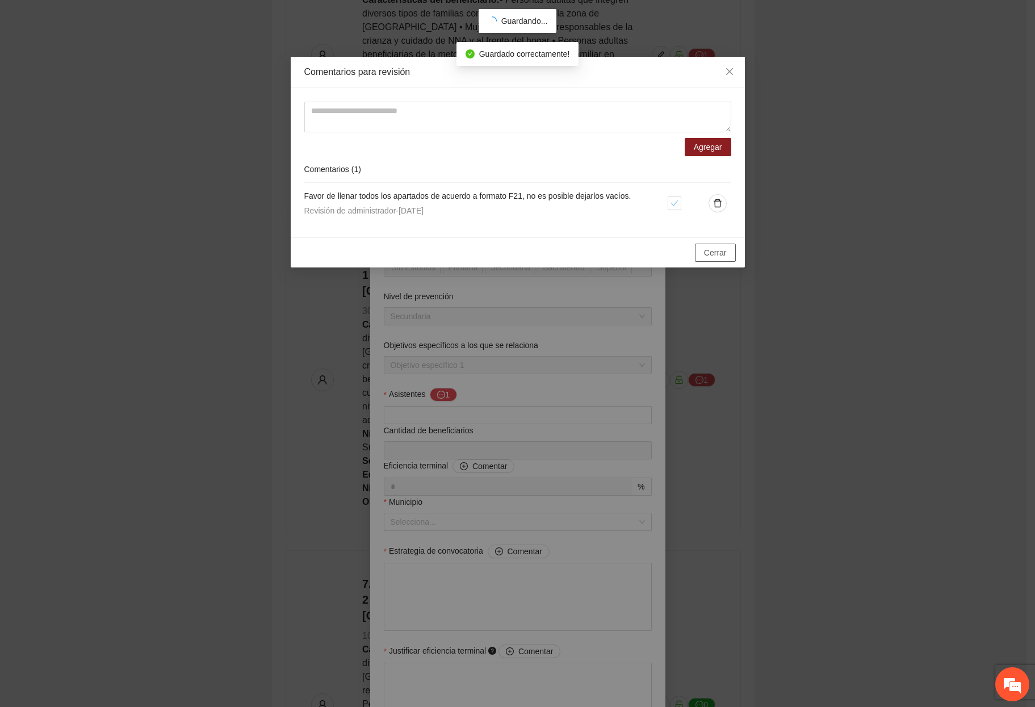
click at [728, 245] on button "Cerrar" at bounding box center [715, 253] width 41 height 18
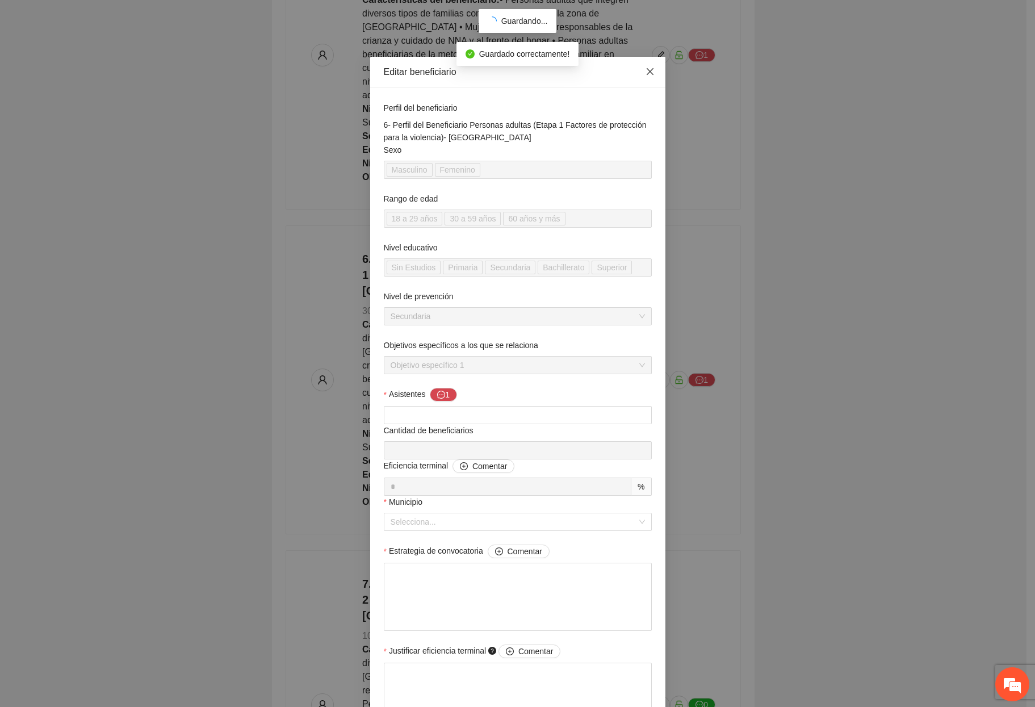
click at [646, 68] on icon "close" at bounding box center [650, 71] width 9 height 9
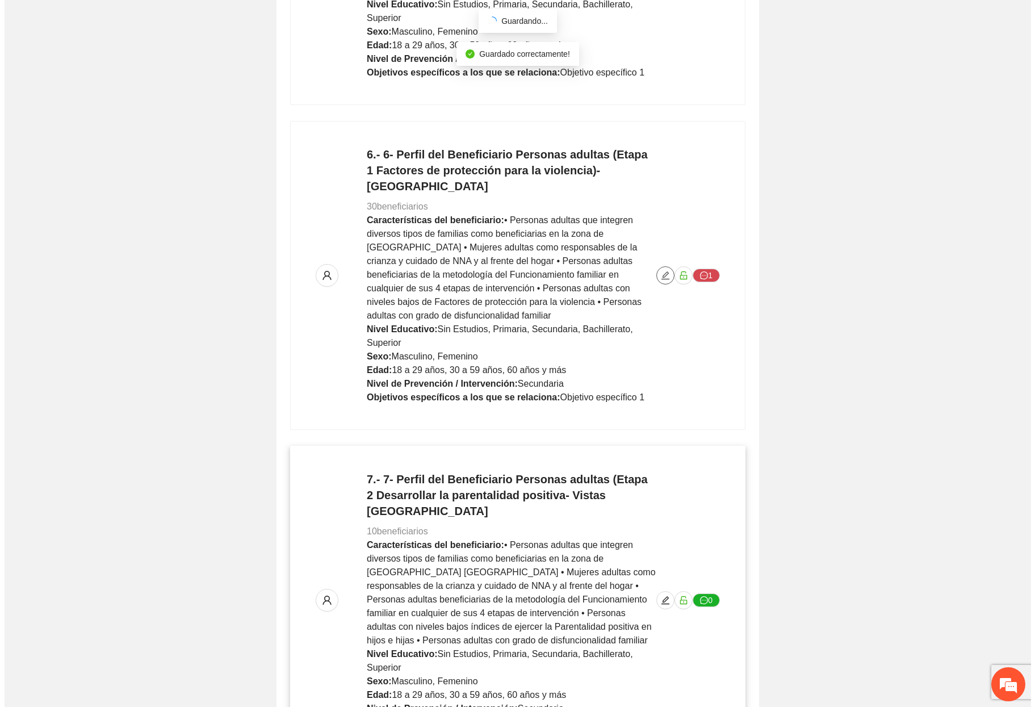
scroll to position [1704, 0]
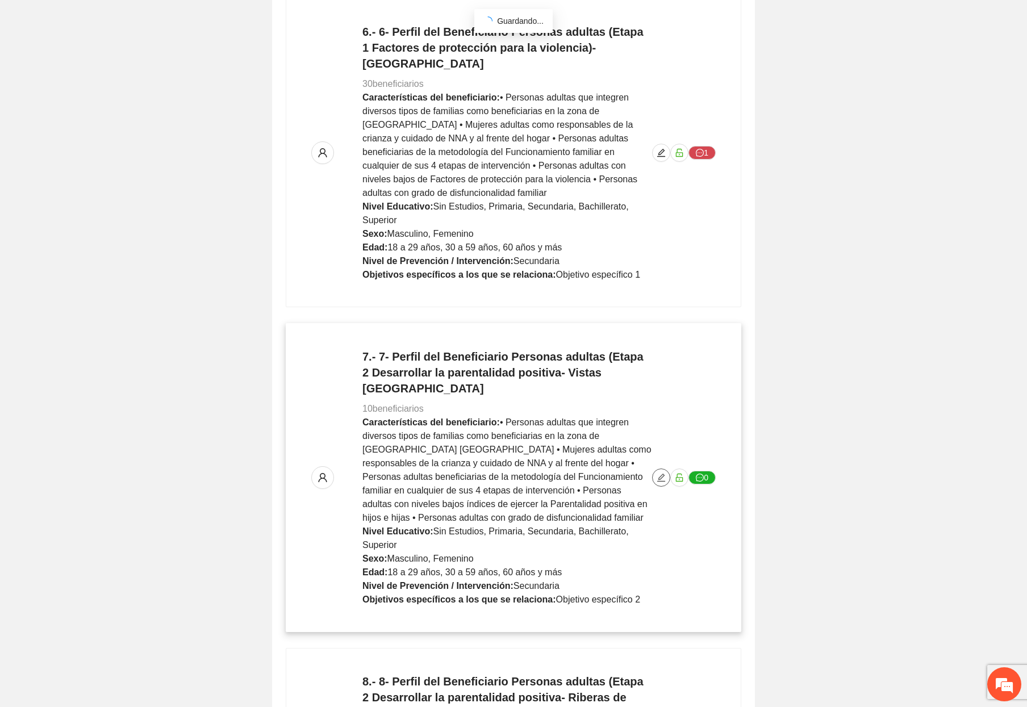
click at [661, 469] on button "button" at bounding box center [661, 478] width 18 height 18
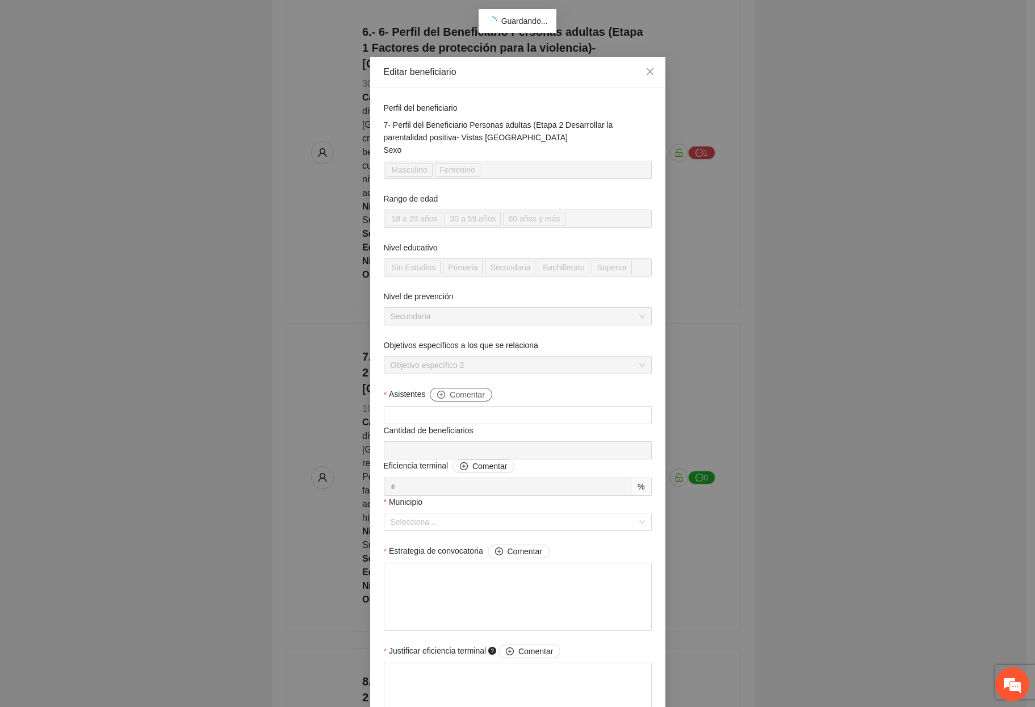
click at [446, 396] on button "Comentar" at bounding box center [461, 395] width 62 height 14
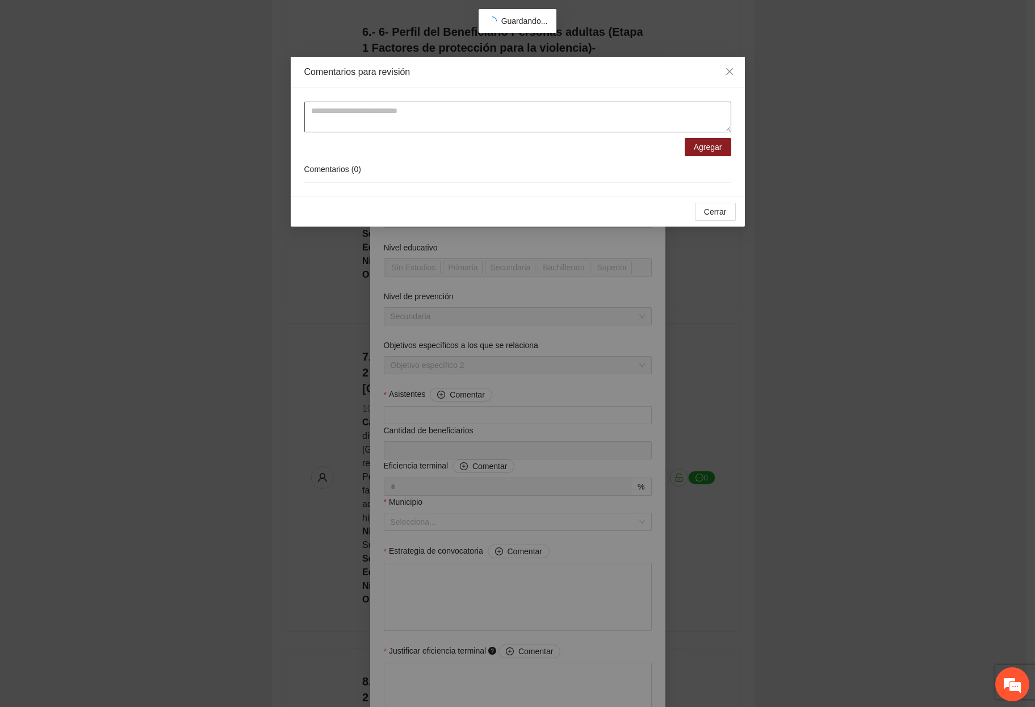
click at [521, 120] on textarea at bounding box center [517, 117] width 427 height 31
paste textarea "**********"
type textarea "**********"
click at [700, 147] on span "Agregar" at bounding box center [708, 147] width 28 height 12
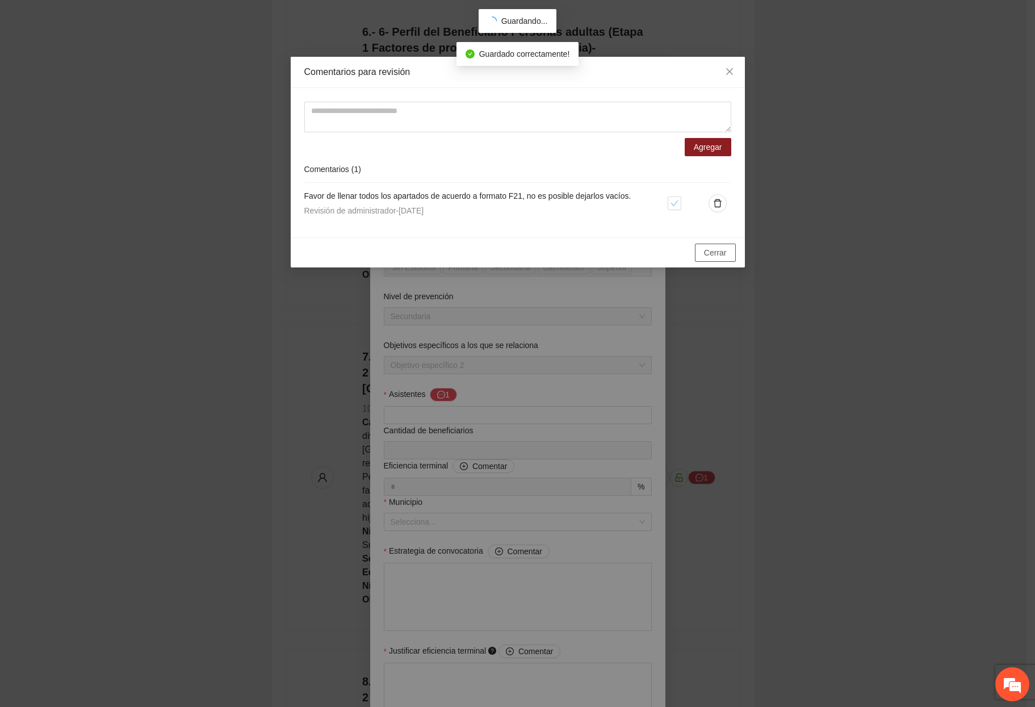
click at [716, 250] on span "Cerrar" at bounding box center [715, 252] width 23 height 12
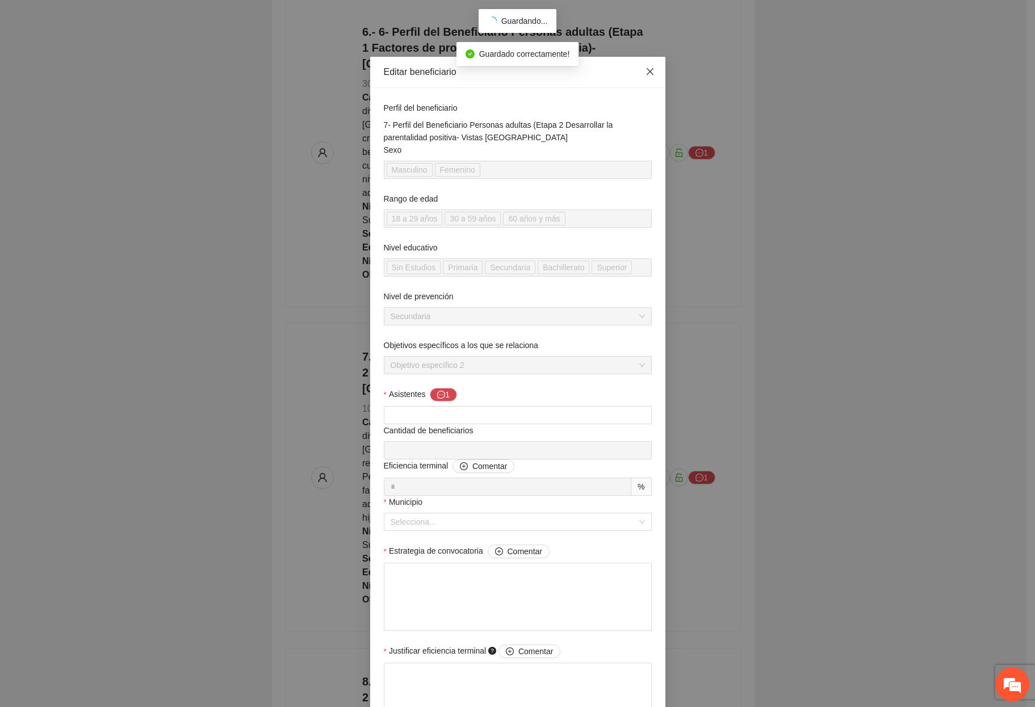
click at [639, 74] on span "Close" at bounding box center [650, 72] width 31 height 31
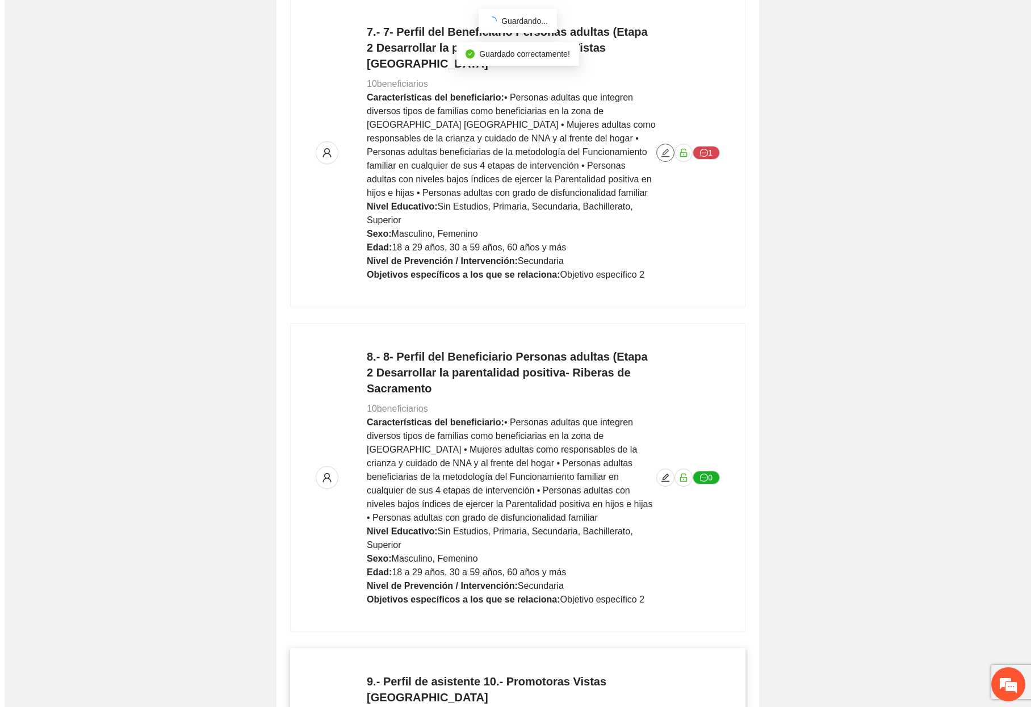
scroll to position [2045, 0]
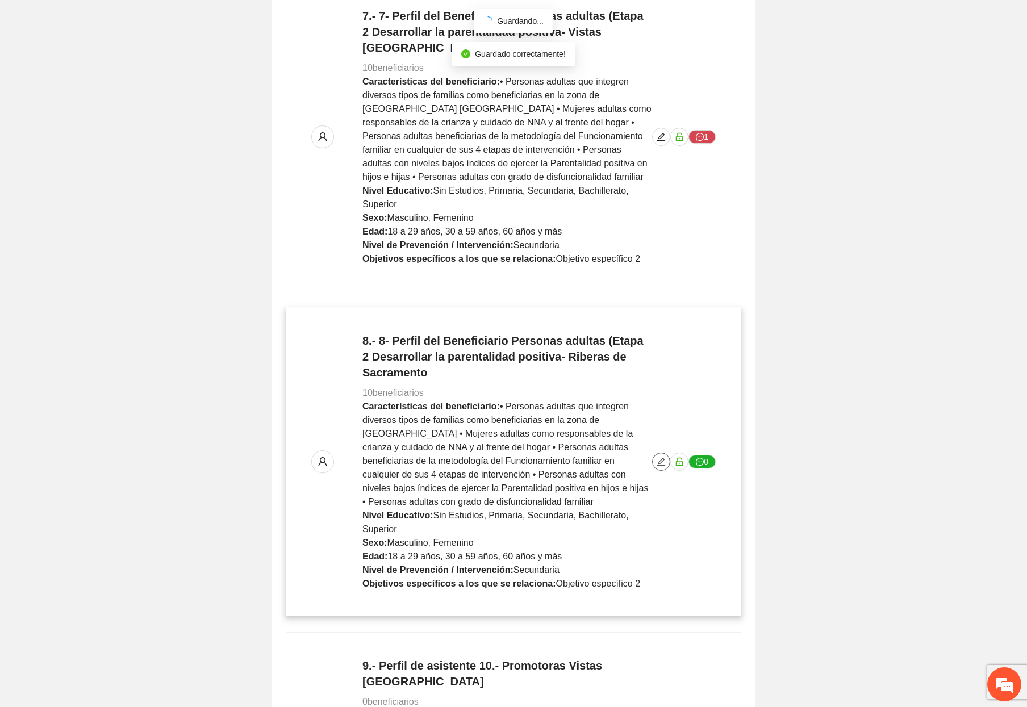
click at [655, 453] on button "button" at bounding box center [661, 462] width 18 height 18
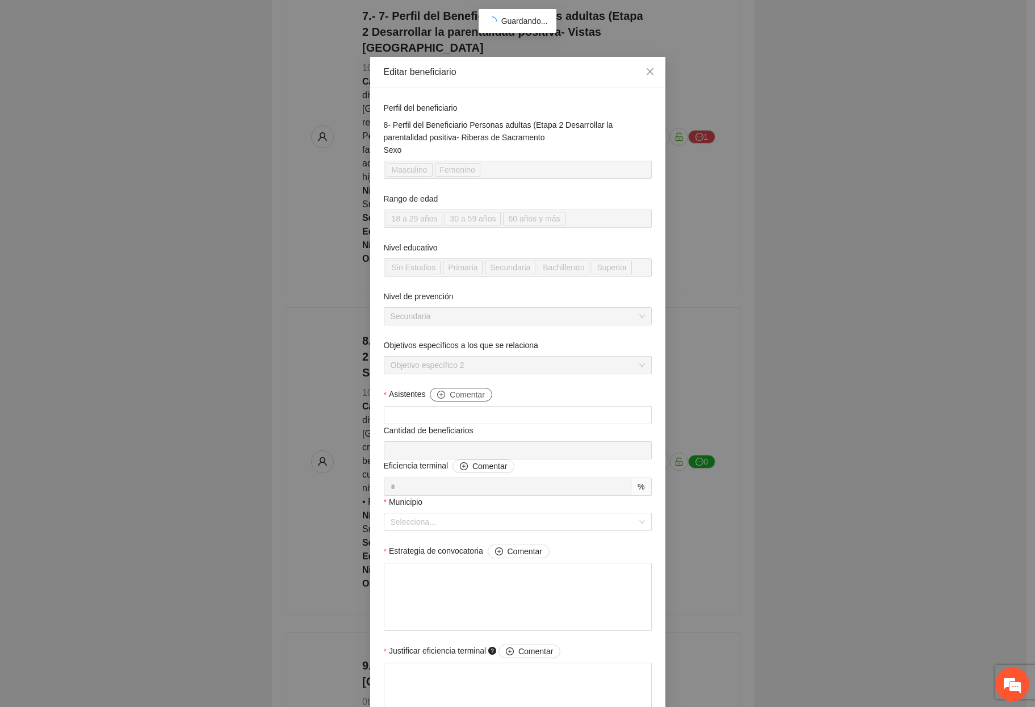
click at [481, 399] on span "Comentar" at bounding box center [467, 394] width 35 height 12
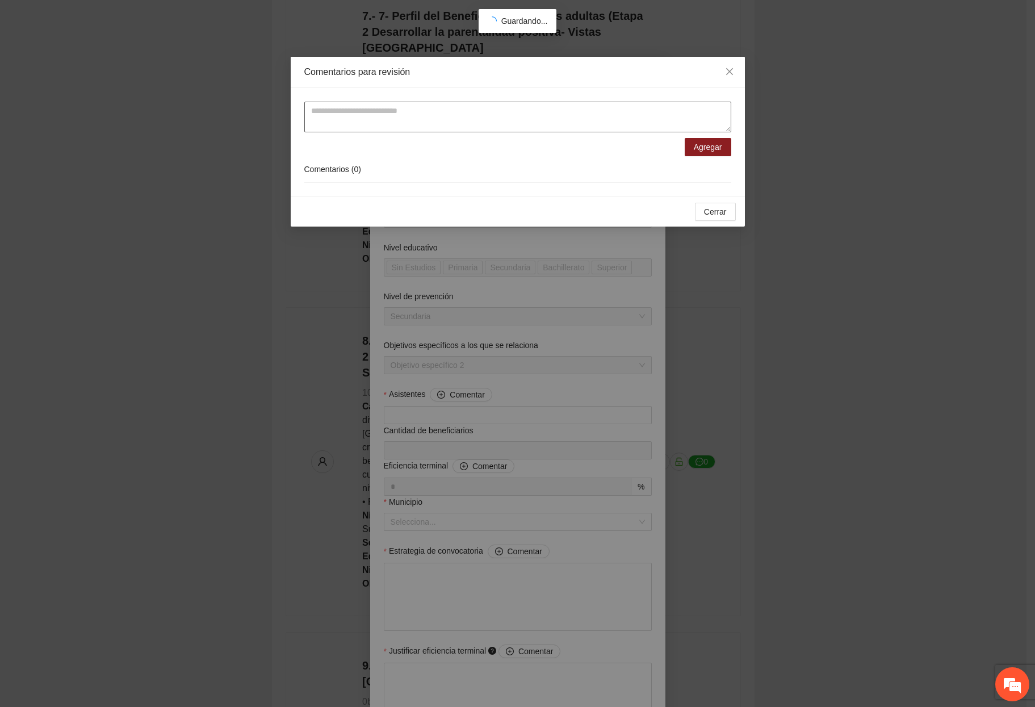
click at [478, 124] on textarea at bounding box center [517, 117] width 427 height 31
paste textarea "**********"
type textarea "**********"
click at [698, 148] on span "Agregar" at bounding box center [708, 147] width 28 height 12
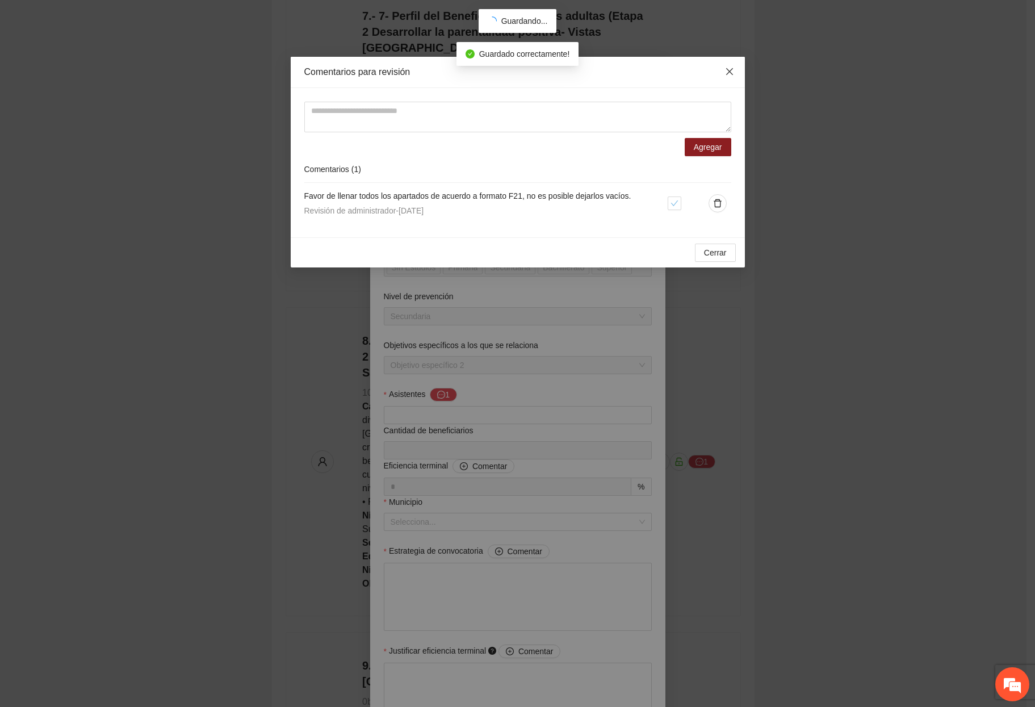
click at [727, 74] on icon "close" at bounding box center [729, 71] width 7 height 7
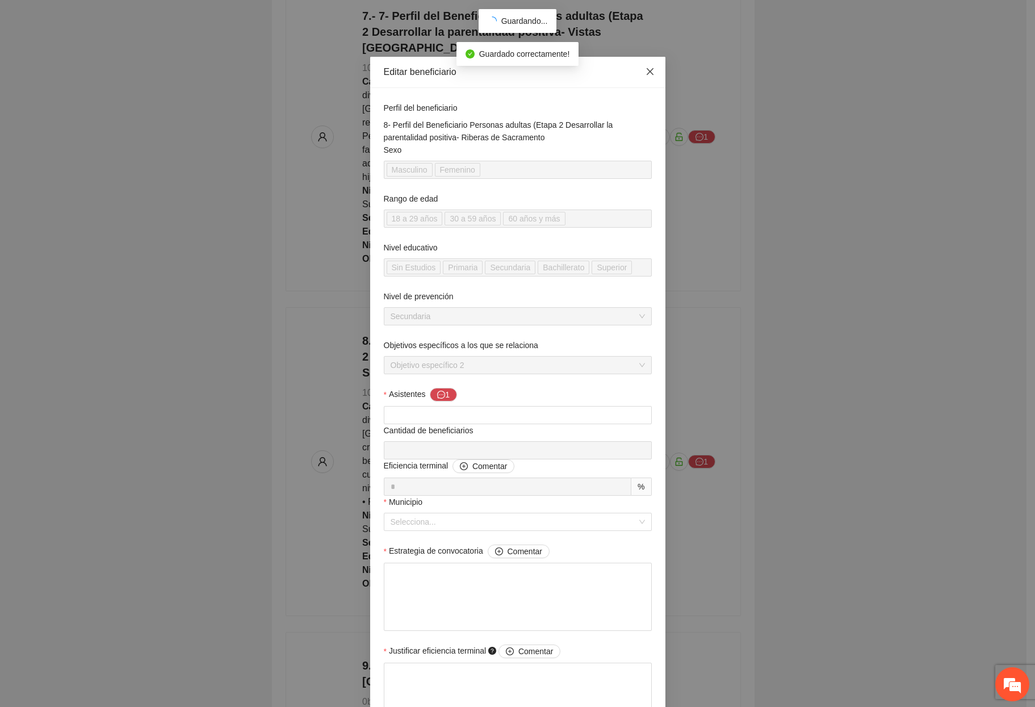
click at [646, 65] on span "Close" at bounding box center [650, 72] width 31 height 31
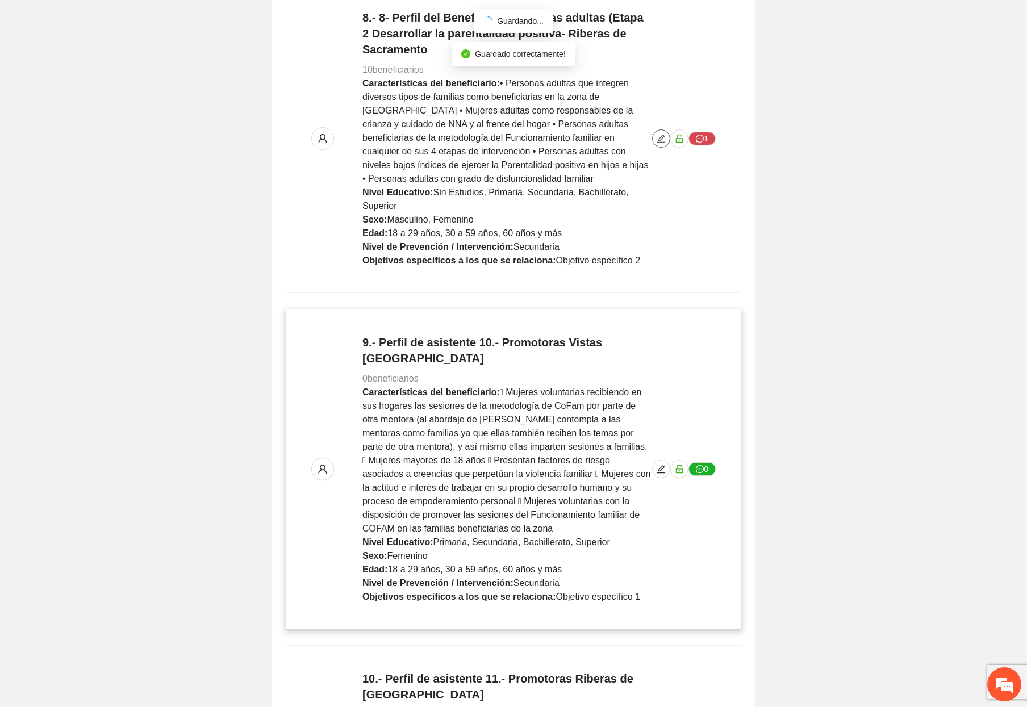
scroll to position [2385, 0]
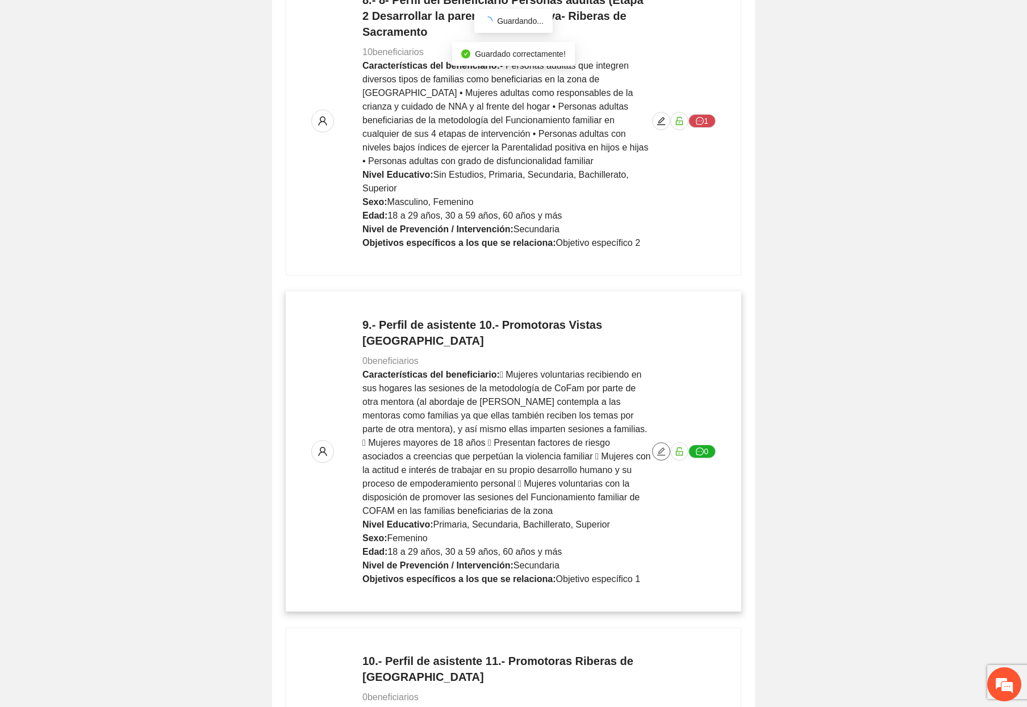
click at [664, 447] on icon "edit" at bounding box center [661, 451] width 9 height 9
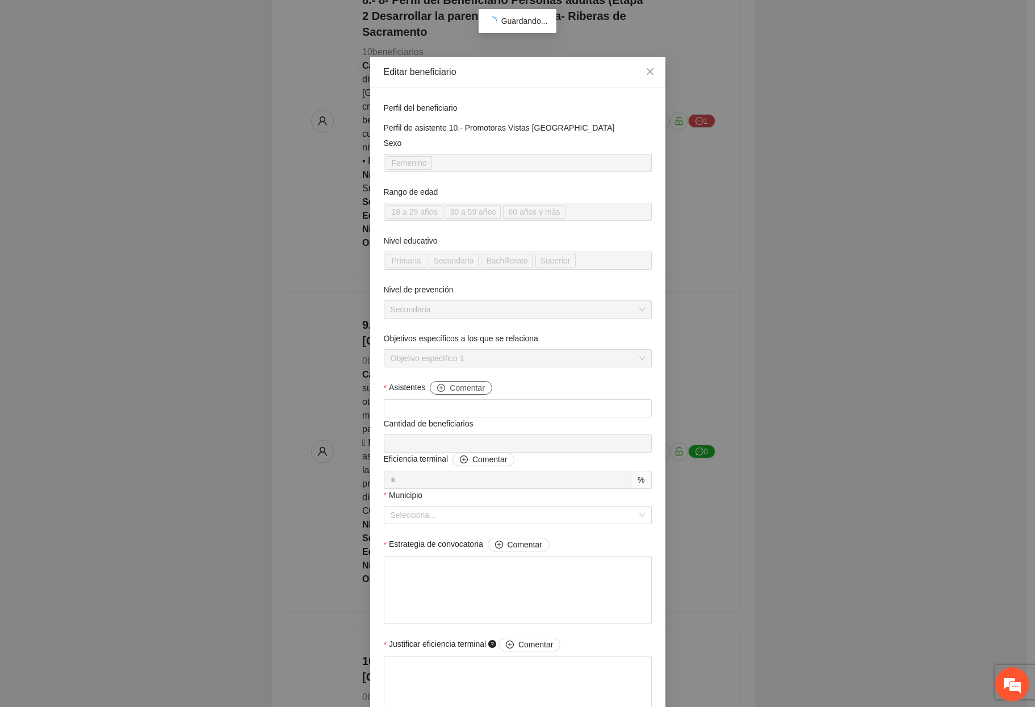
click at [440, 392] on span "plus-circle" at bounding box center [441, 388] width 8 height 9
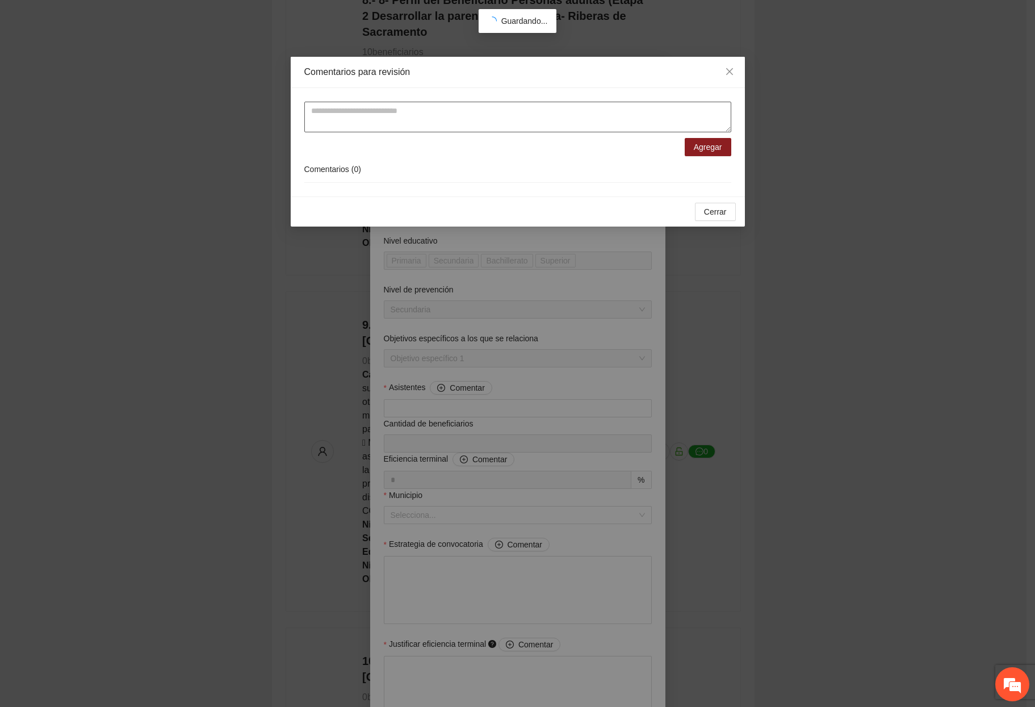
click at [453, 126] on textarea at bounding box center [517, 117] width 427 height 31
paste textarea "**********"
type textarea "**********"
drag, startPoint x: 702, startPoint y: 145, endPoint x: 731, endPoint y: 215, distance: 76.1
click at [703, 148] on span "Agregar" at bounding box center [708, 147] width 28 height 12
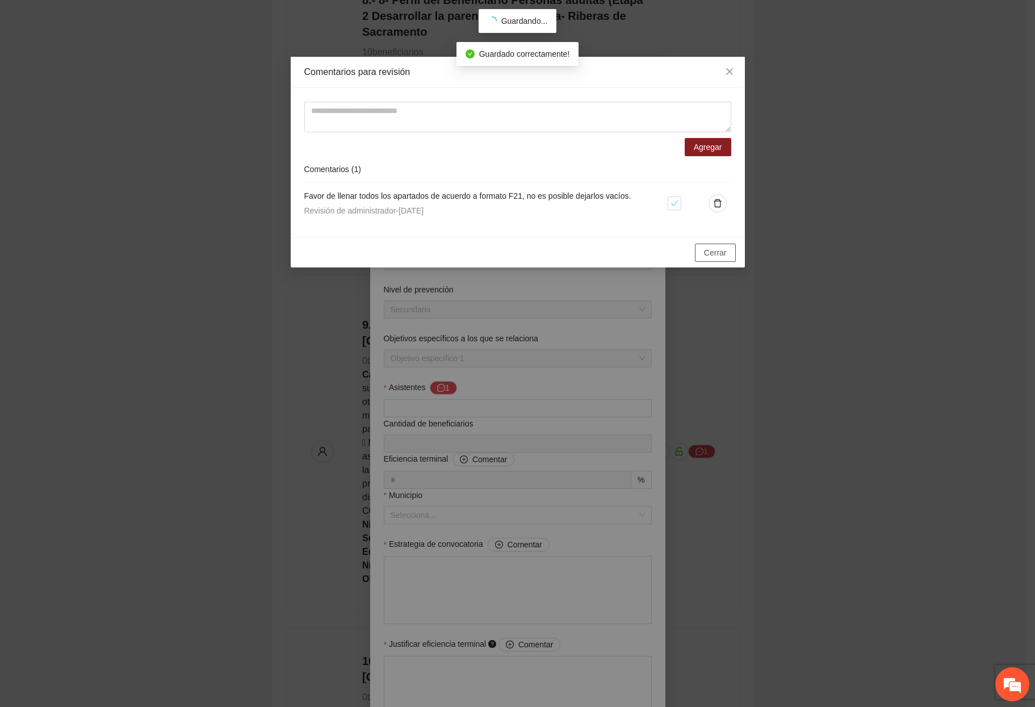
click at [707, 250] on span "Cerrar" at bounding box center [715, 252] width 23 height 12
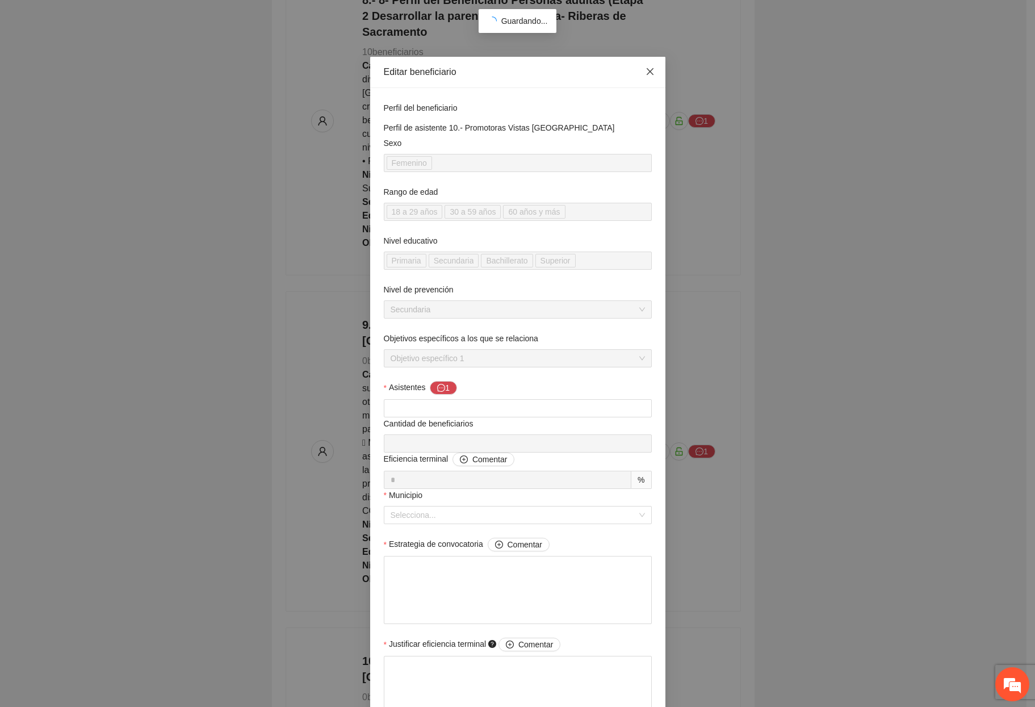
click at [638, 71] on span "Close" at bounding box center [650, 72] width 31 height 31
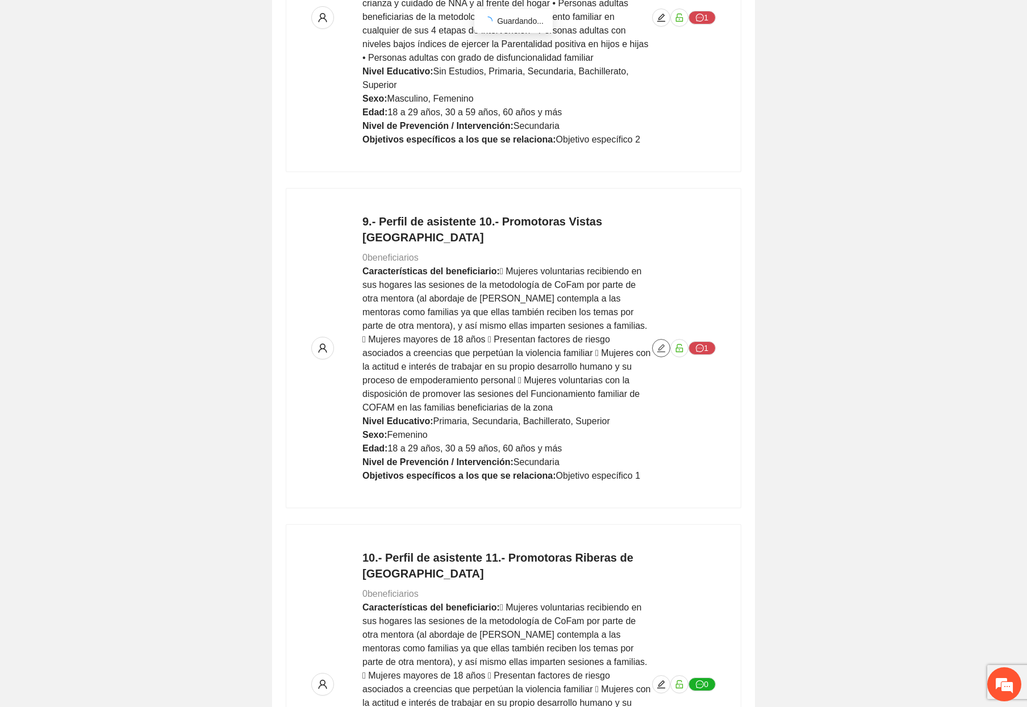
scroll to position [2669, 0]
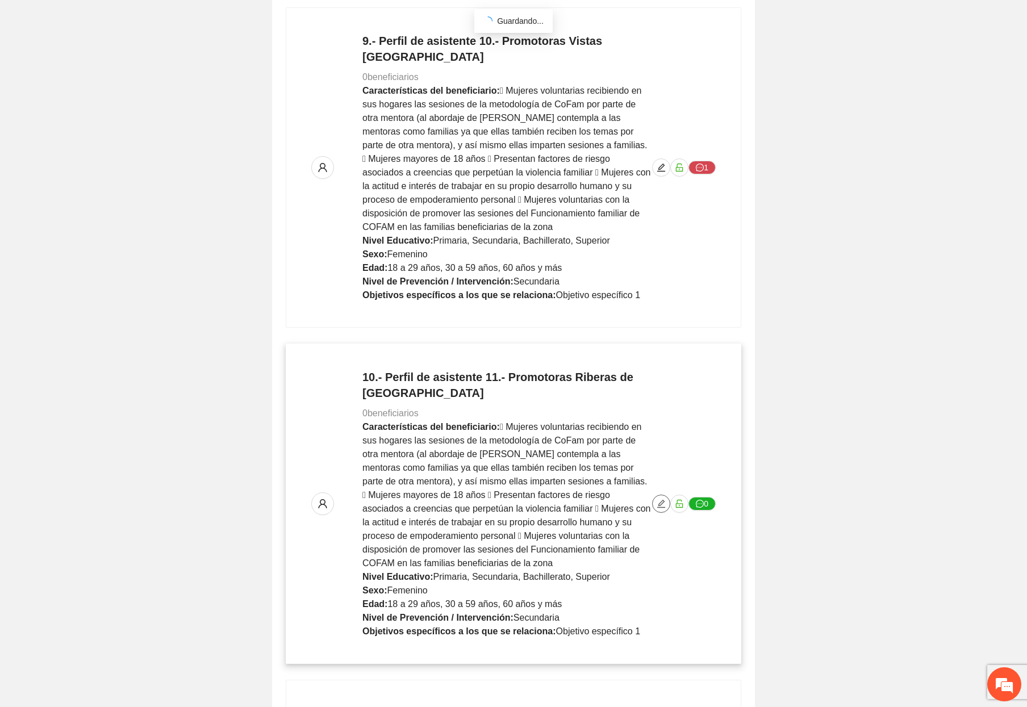
click at [654, 499] on span "edit" at bounding box center [661, 503] width 17 height 9
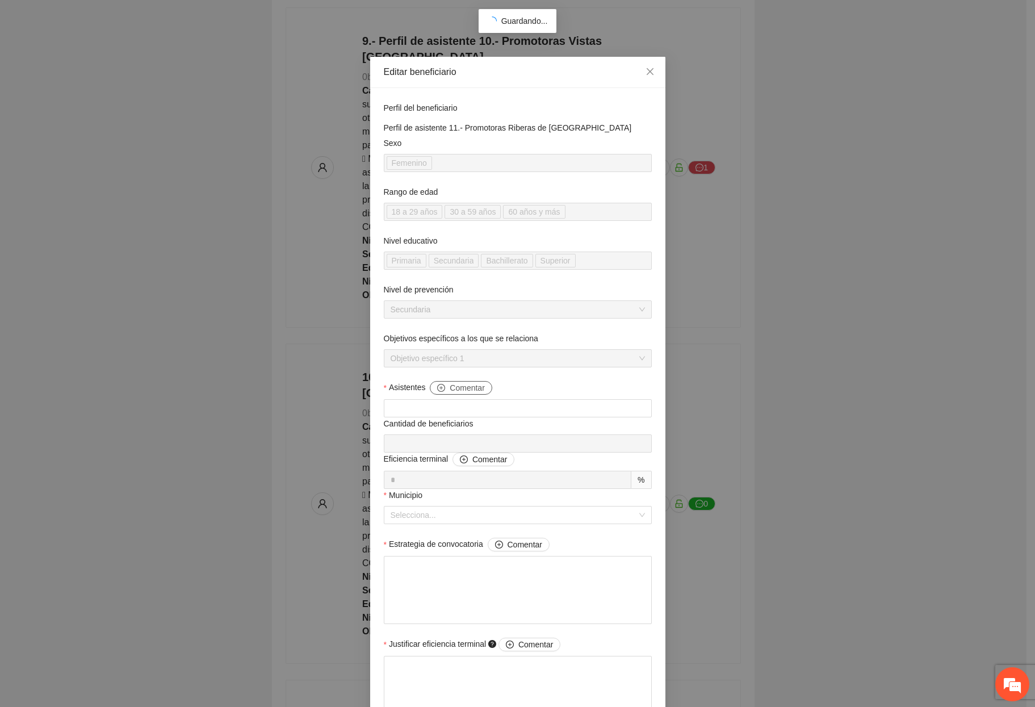
click at [461, 388] on span "Comentar" at bounding box center [467, 388] width 35 height 12
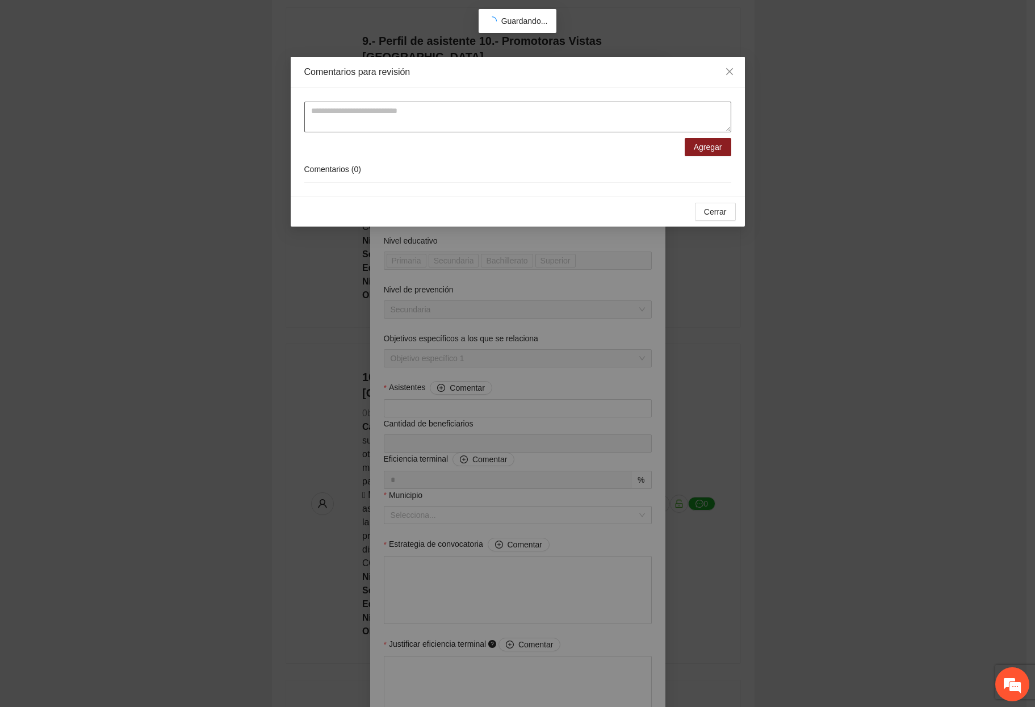
click at [437, 121] on textarea at bounding box center [517, 117] width 427 height 31
paste textarea "**********"
type textarea "**********"
click at [696, 149] on span "Agregar" at bounding box center [708, 147] width 28 height 12
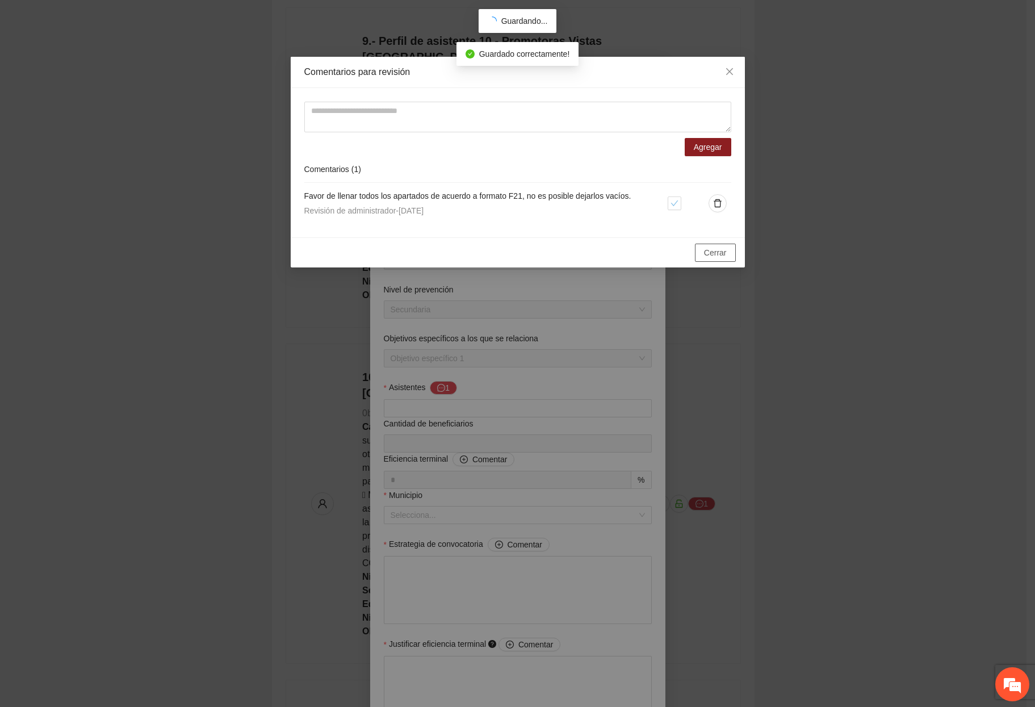
click at [726, 248] on span "Cerrar" at bounding box center [715, 252] width 23 height 12
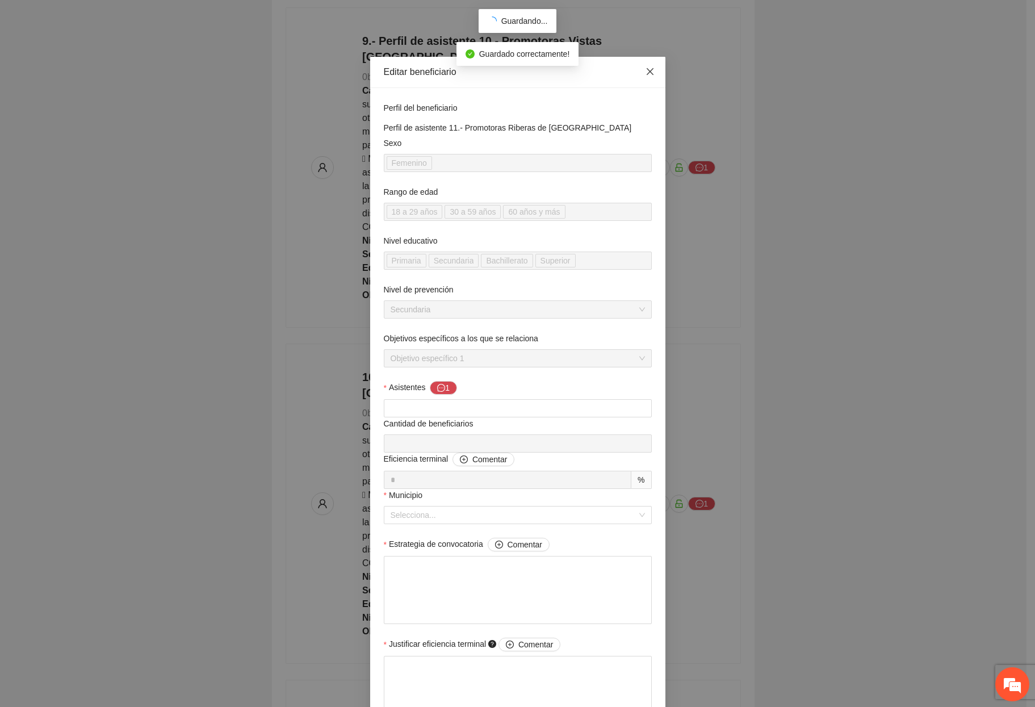
click at [644, 67] on span "Close" at bounding box center [650, 72] width 31 height 31
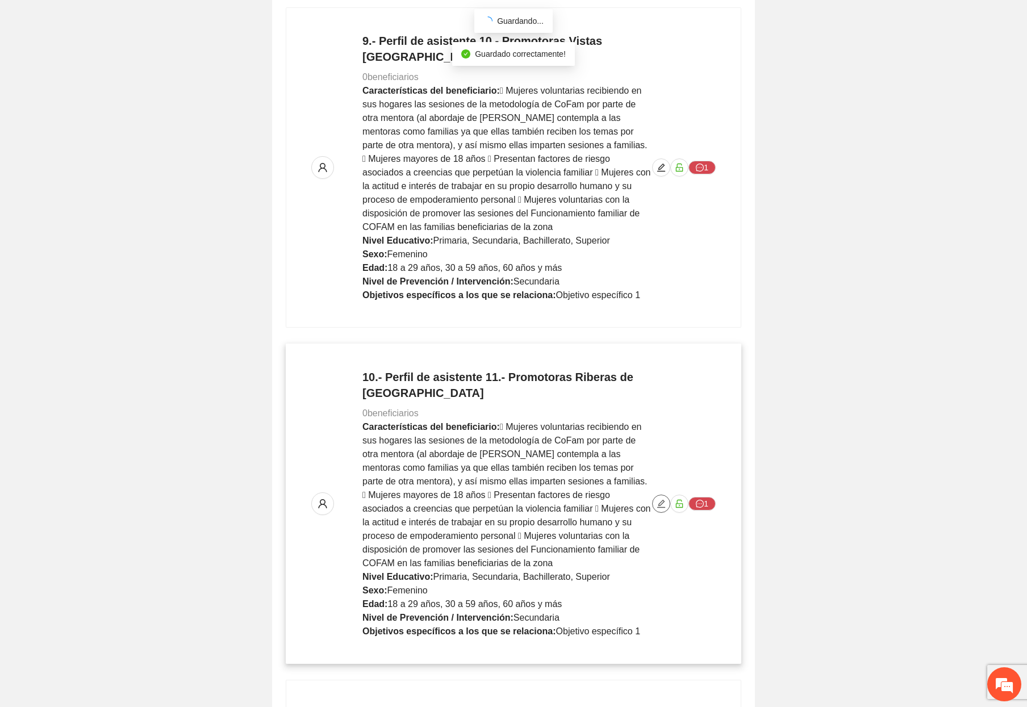
scroll to position [2953, 0]
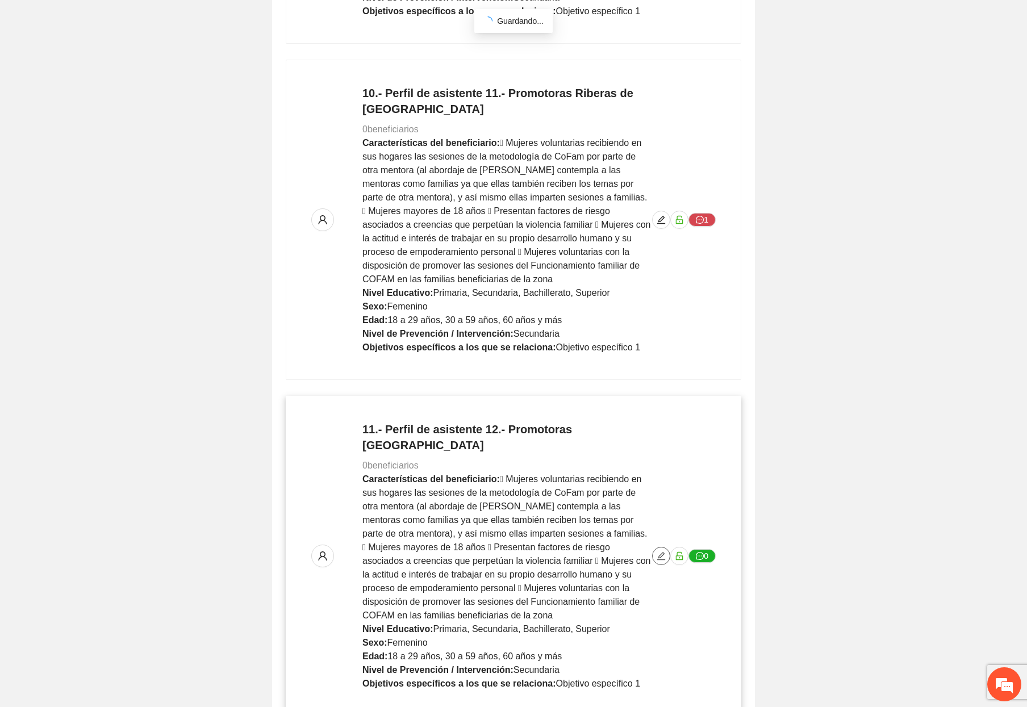
click at [660, 547] on button "button" at bounding box center [661, 556] width 18 height 18
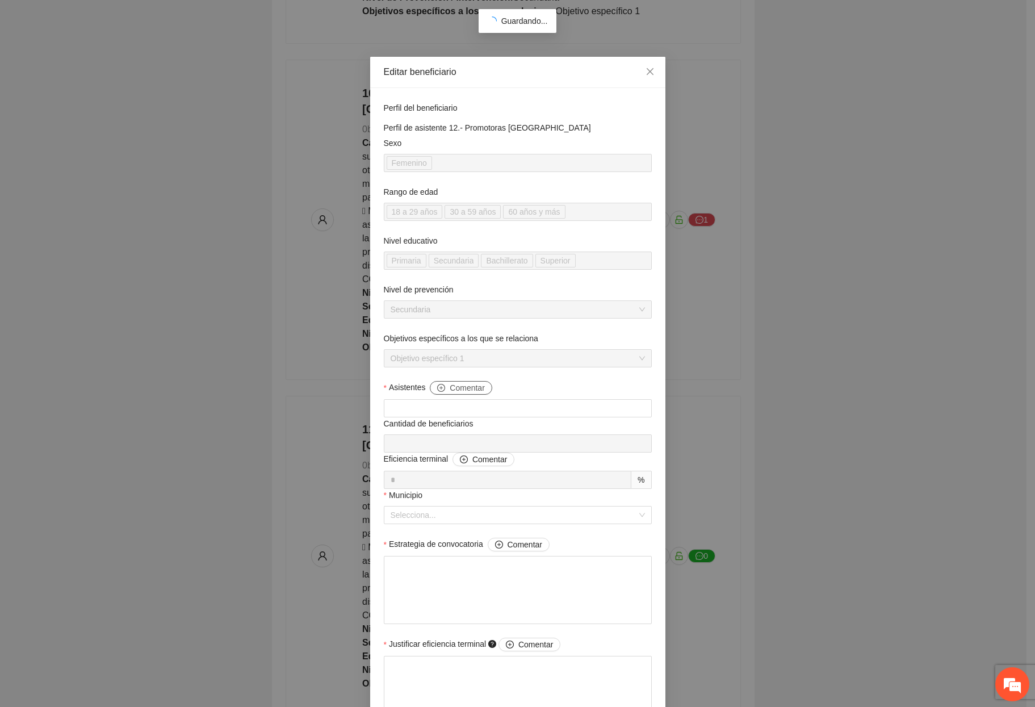
click at [473, 391] on span "Comentar" at bounding box center [467, 388] width 35 height 12
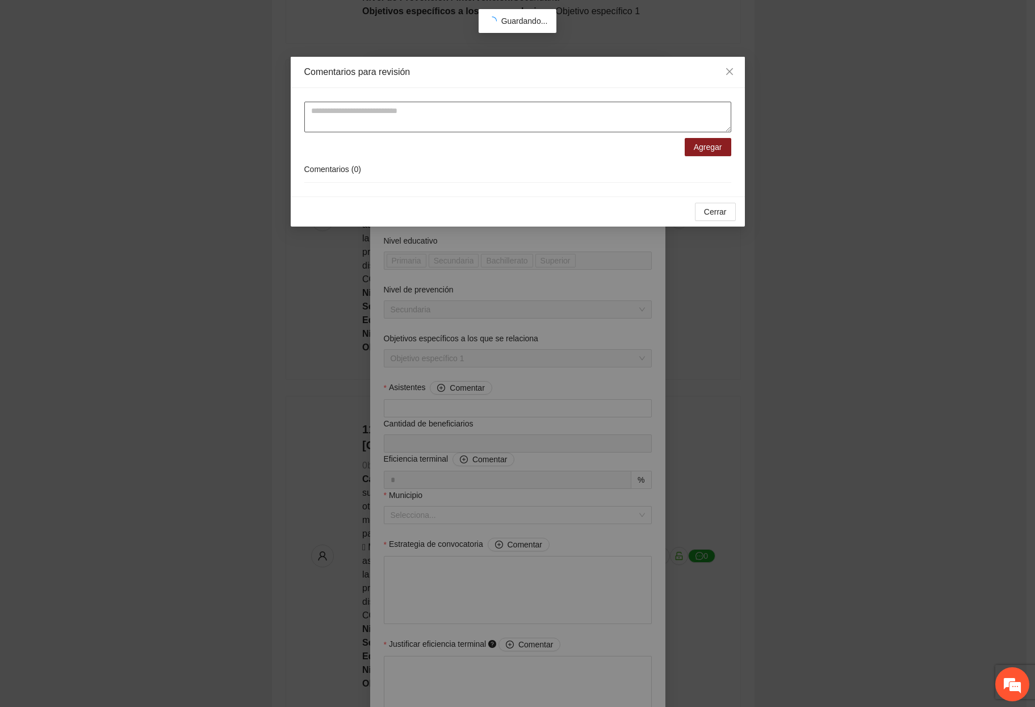
click at [488, 112] on textarea at bounding box center [517, 117] width 427 height 31
paste textarea "**********"
type textarea "**********"
click at [732, 138] on div "**********" at bounding box center [518, 142] width 454 height 108
click at [710, 143] on span "Agregar" at bounding box center [708, 147] width 28 height 12
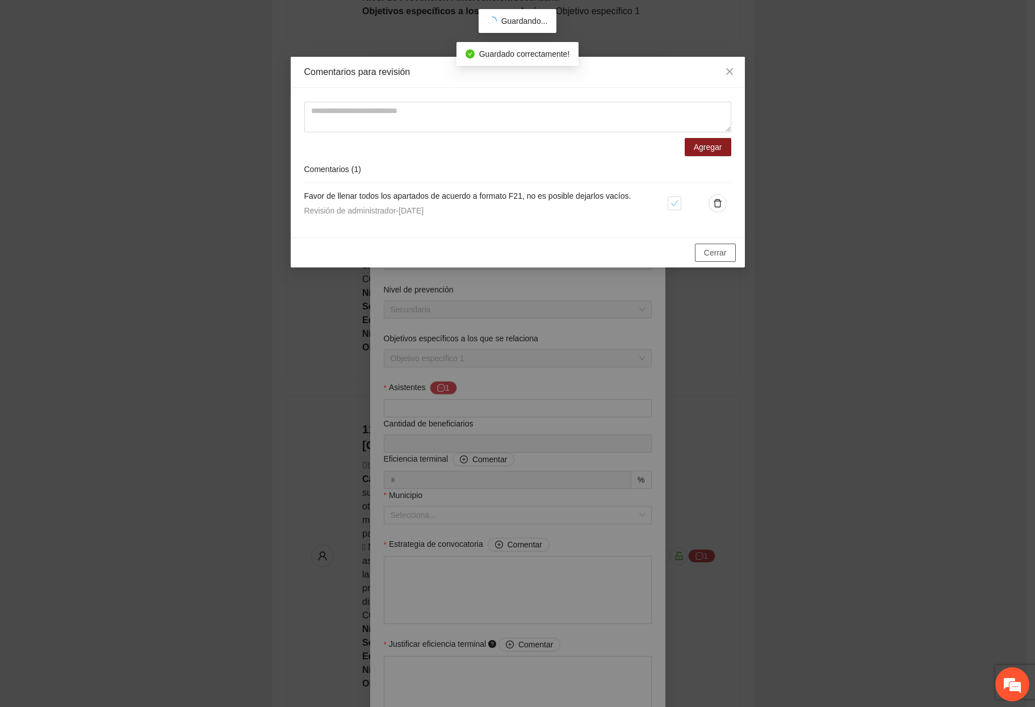
click at [708, 244] on button "Cerrar" at bounding box center [715, 253] width 41 height 18
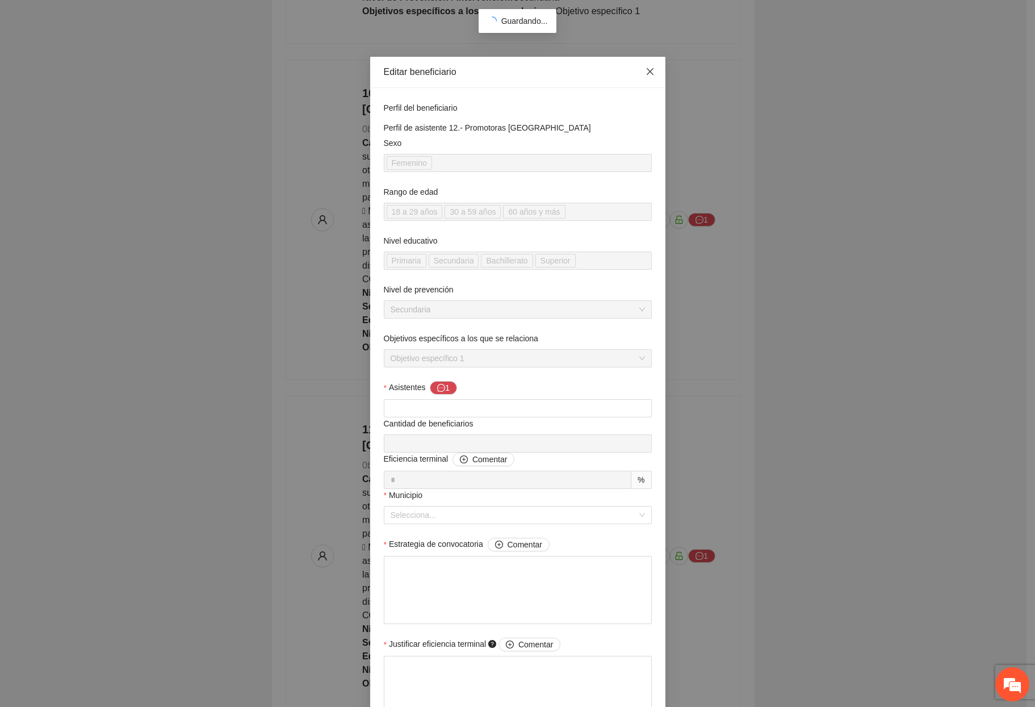
click at [648, 70] on icon "close" at bounding box center [649, 71] width 7 height 7
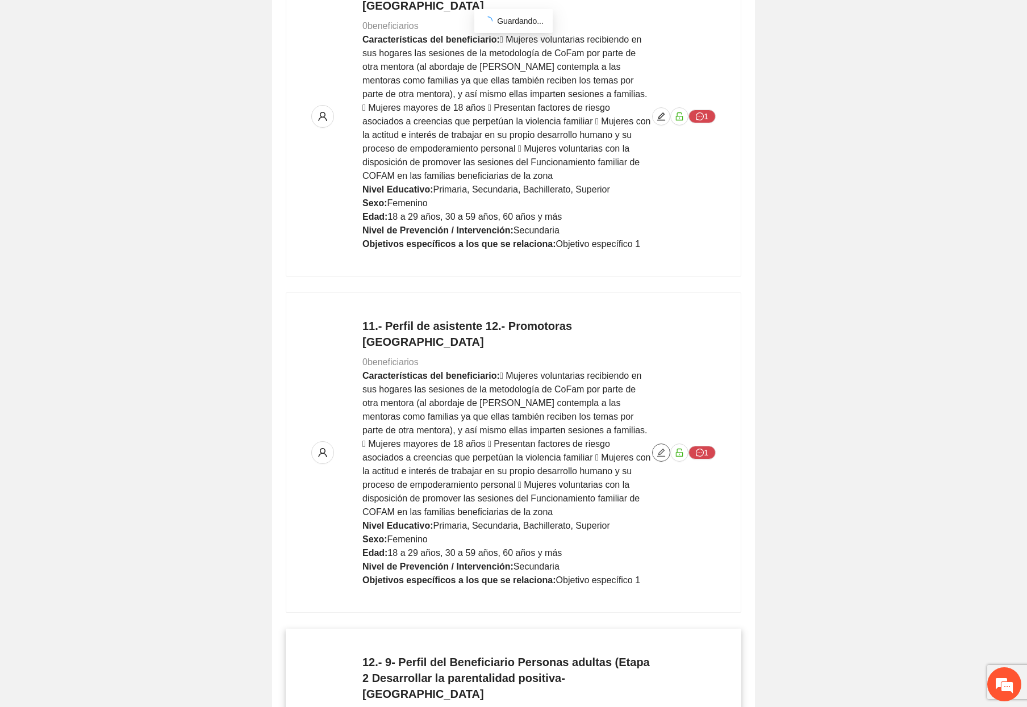
scroll to position [3237, 0]
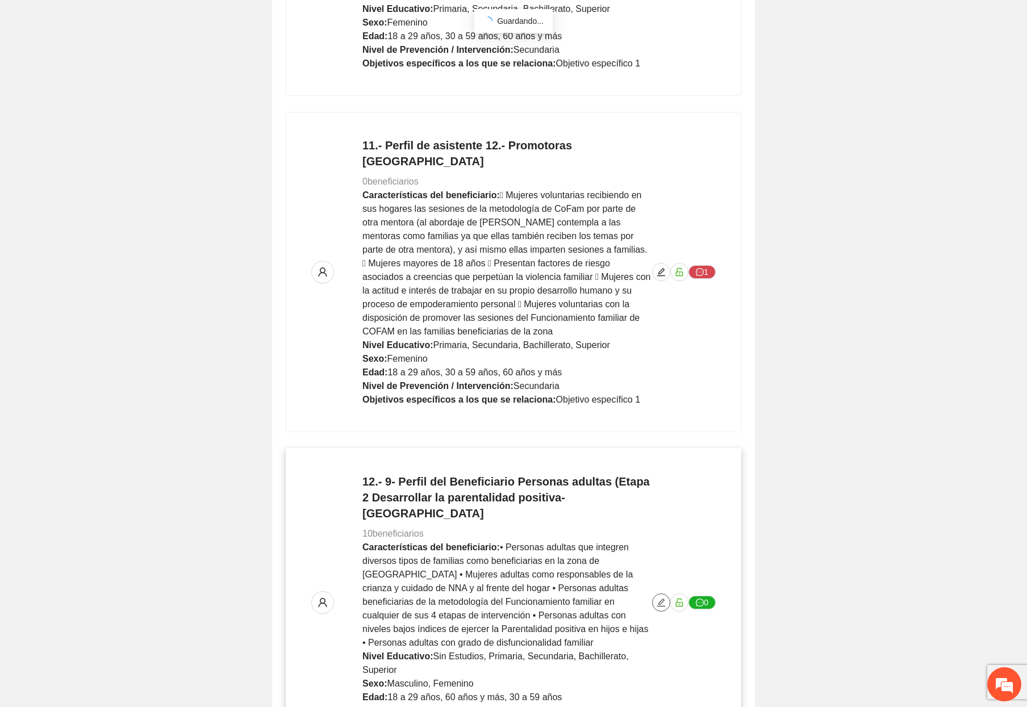
click at [662, 599] on icon "edit" at bounding box center [661, 603] width 8 height 8
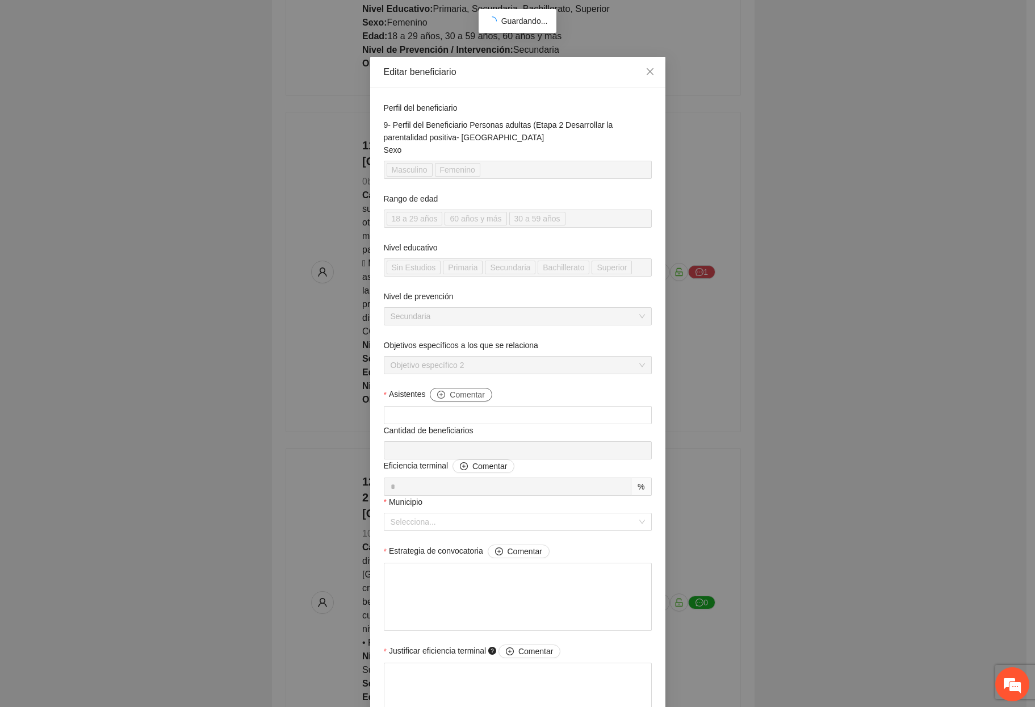
click at [467, 396] on span "Comentar" at bounding box center [467, 394] width 35 height 12
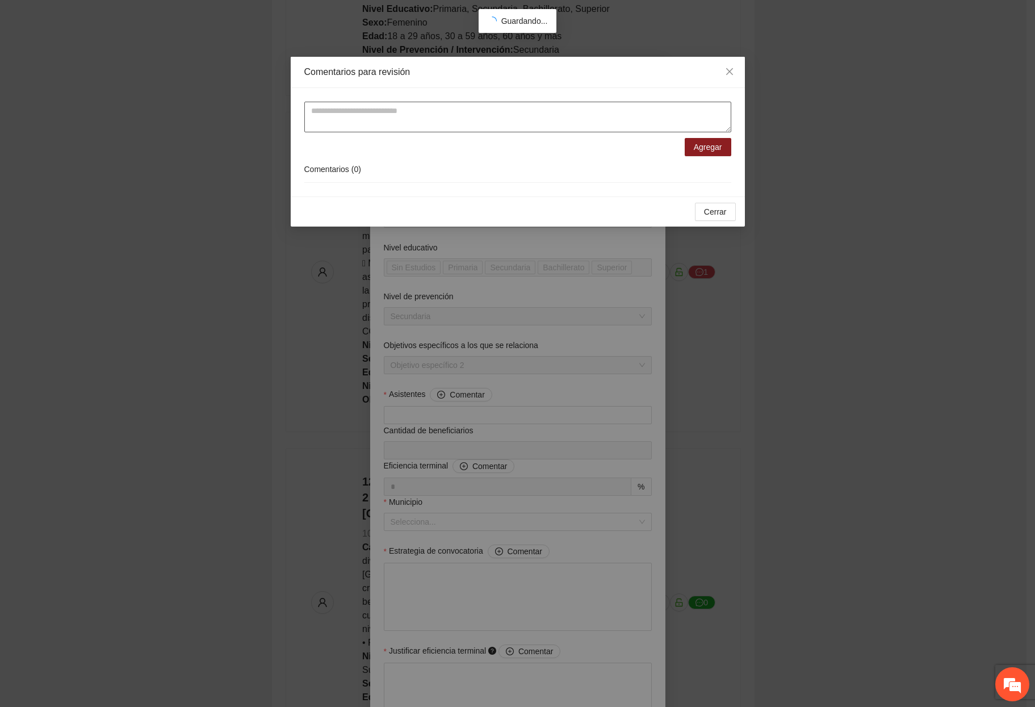
click at [490, 116] on textarea at bounding box center [517, 117] width 427 height 31
paste textarea "**********"
type textarea "**********"
click at [704, 153] on span "Agregar" at bounding box center [708, 147] width 28 height 12
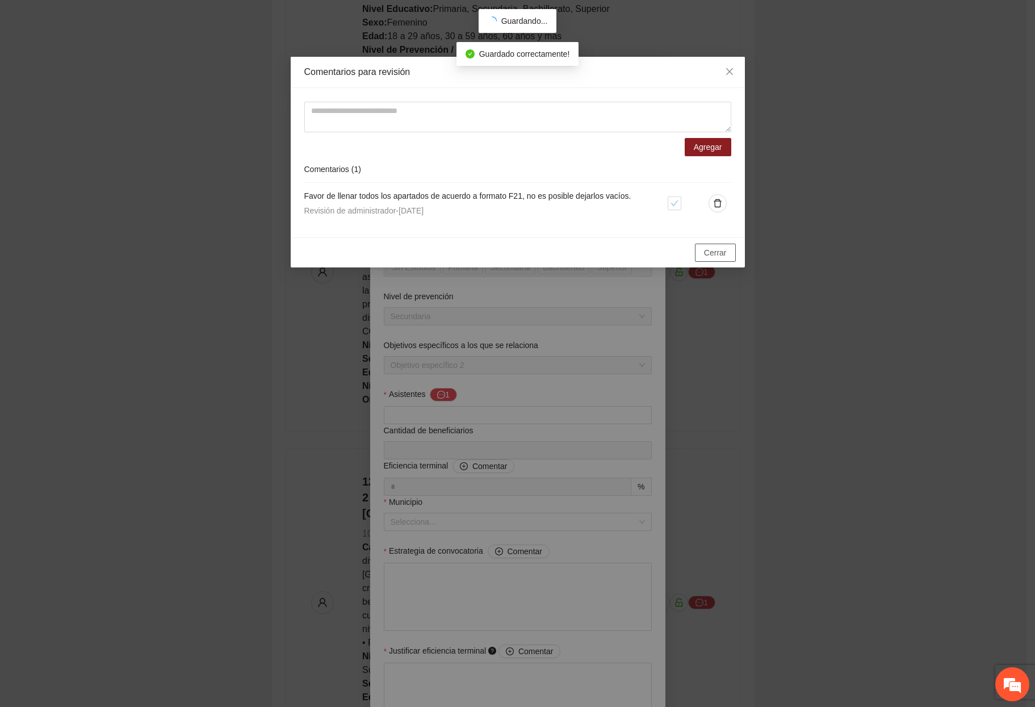
click at [732, 247] on button "Cerrar" at bounding box center [715, 253] width 41 height 18
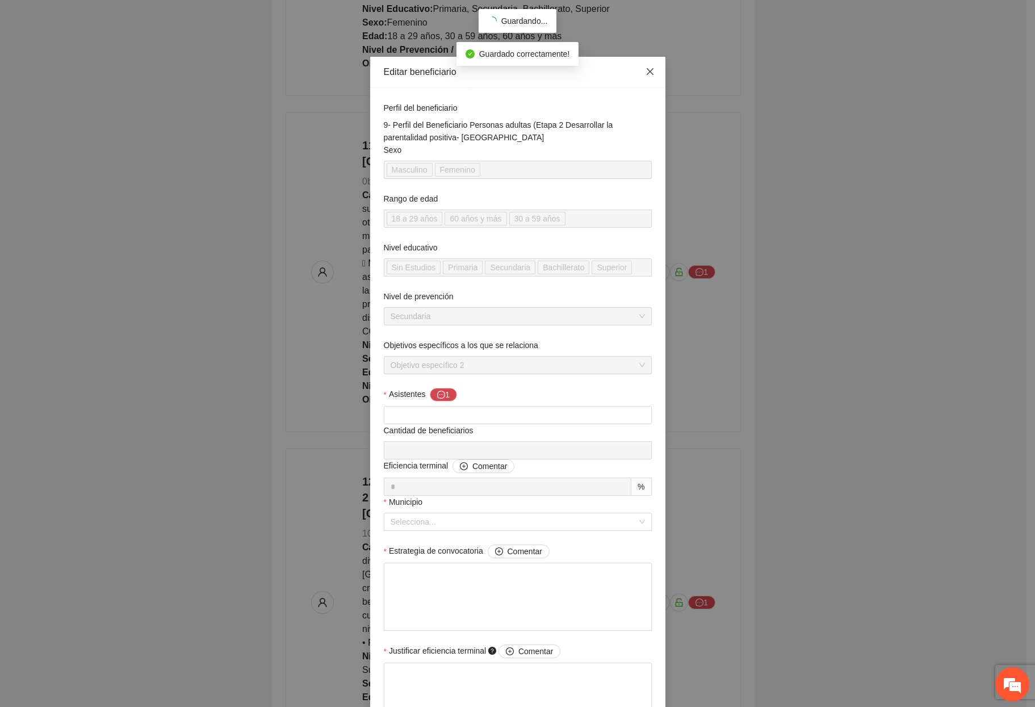
click at [655, 81] on span "Close" at bounding box center [650, 72] width 31 height 31
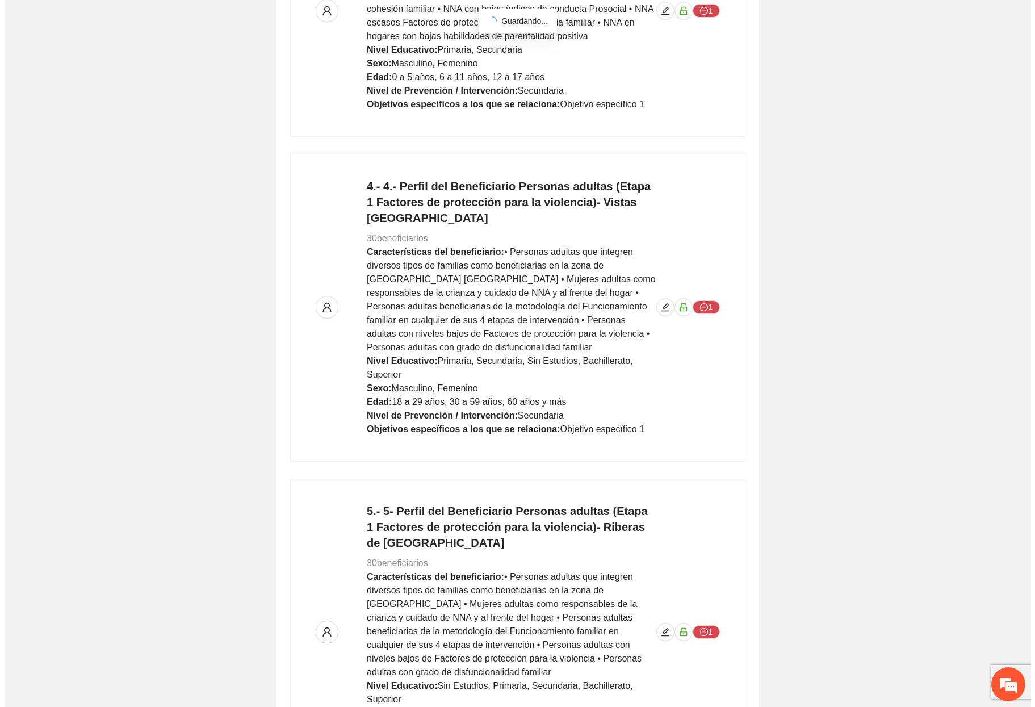
scroll to position [0, 0]
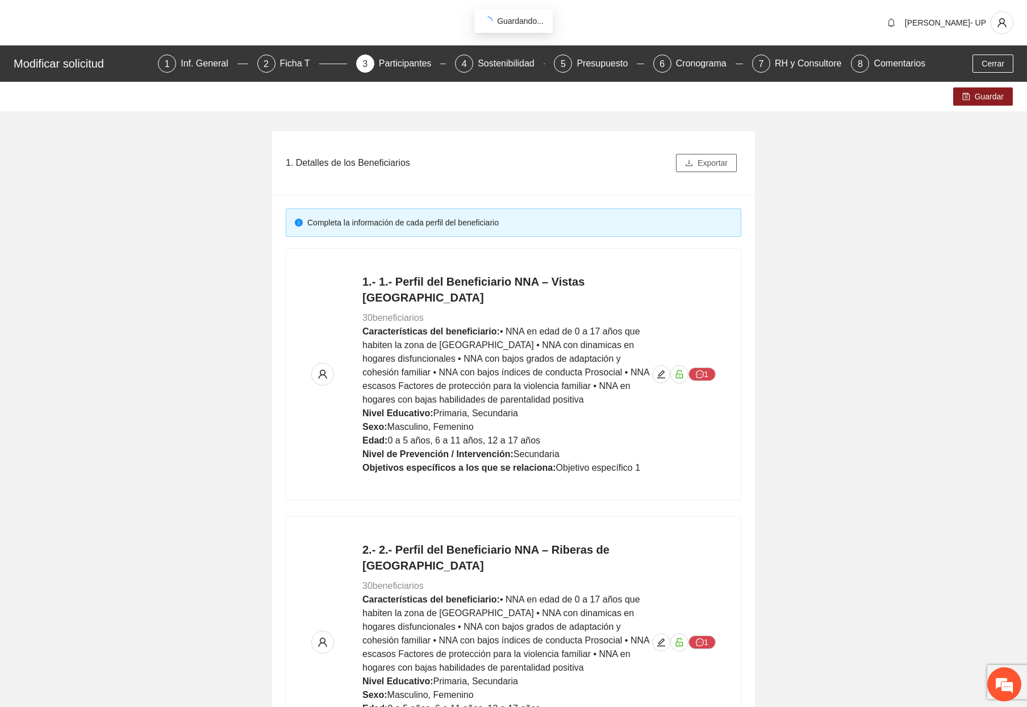
click at [709, 165] on span "Exportar" at bounding box center [712, 163] width 30 height 12
drag, startPoint x: 808, startPoint y: 212, endPoint x: 788, endPoint y: 215, distance: 20.6
click at [597, 69] on div "Presupuesto" at bounding box center [606, 64] width 60 height 18
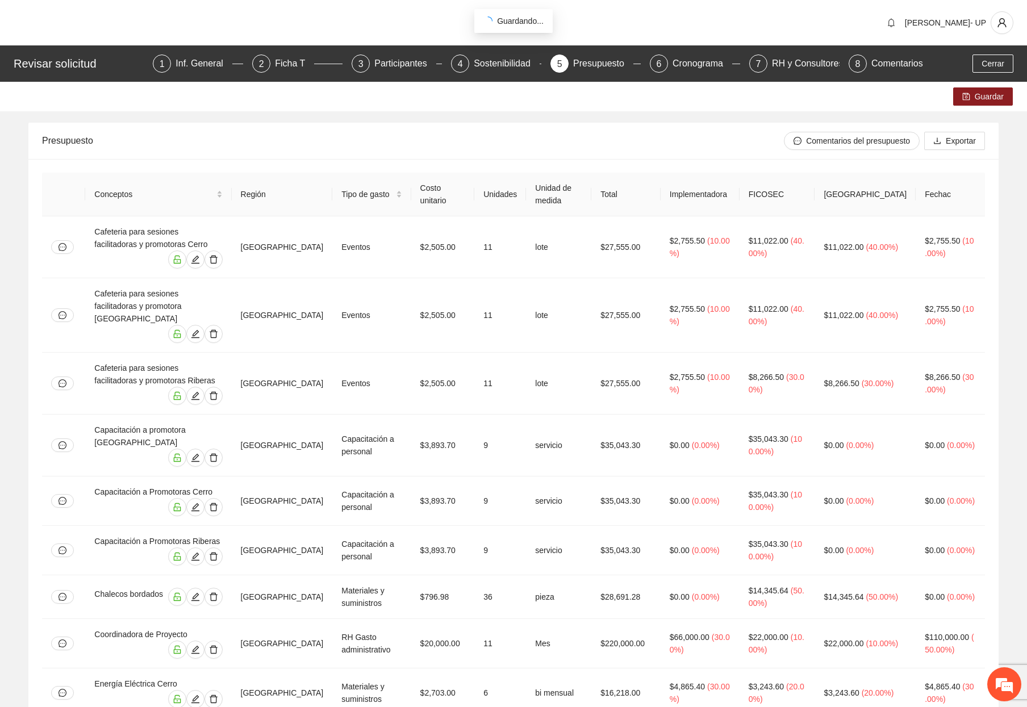
click at [864, 107] on div "Guardar" at bounding box center [513, 97] width 1027 height 30
click at [954, 143] on span "Exportar" at bounding box center [961, 141] width 30 height 12
click at [802, 66] on div "RH y Consultores" at bounding box center [812, 64] width 80 height 18
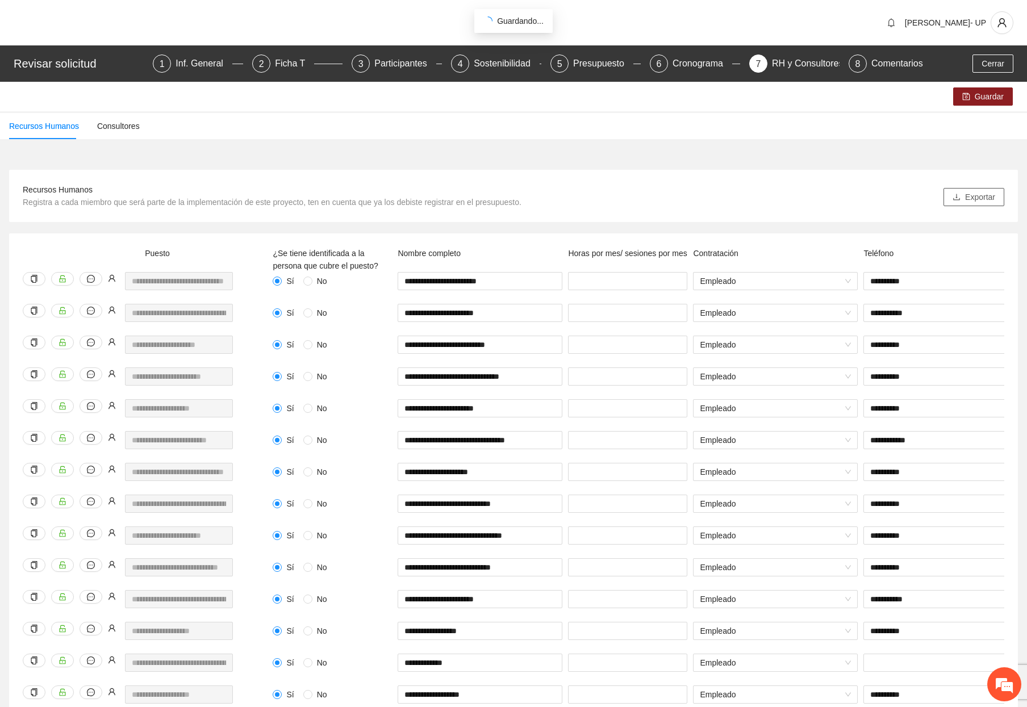
click at [962, 205] on button "Exportar" at bounding box center [973, 197] width 61 height 18
click at [793, 193] on div "Recursos Humanos Registra a cada miembro que será parte de la implementación de…" at bounding box center [513, 195] width 981 height 25
click at [287, 175] on div "Recursos Humanos Registra a cada miembro que será parte de la implementación de…" at bounding box center [513, 196] width 1009 height 52
click at [994, 62] on span "Cerrar" at bounding box center [992, 63] width 23 height 12
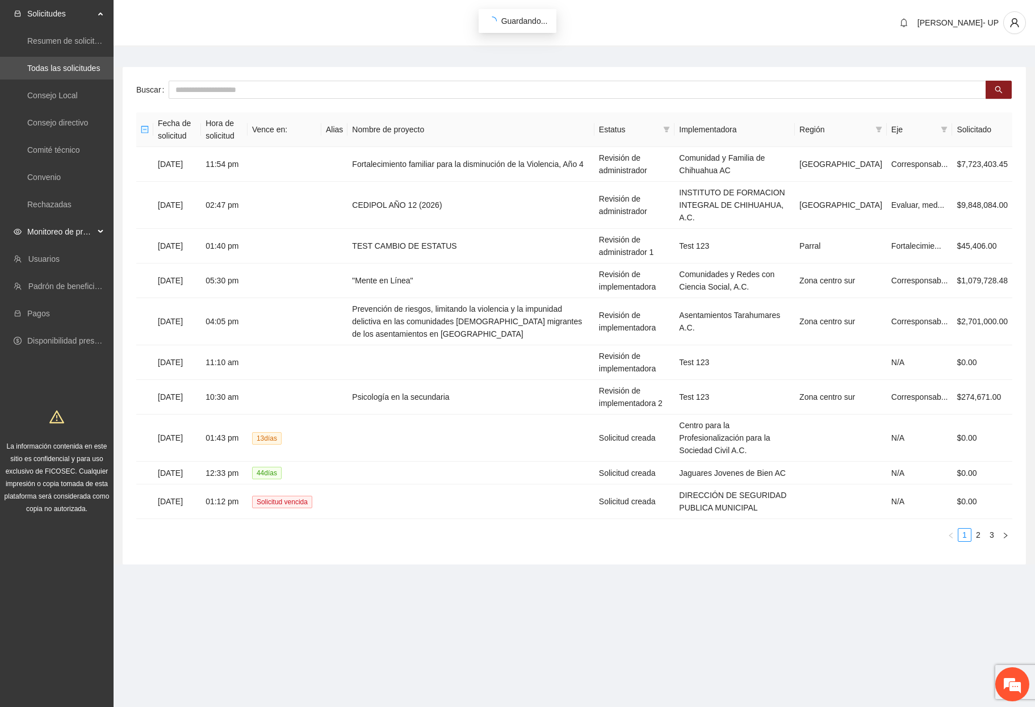
click at [90, 227] on span "Monitoreo de proyectos" at bounding box center [60, 231] width 67 height 23
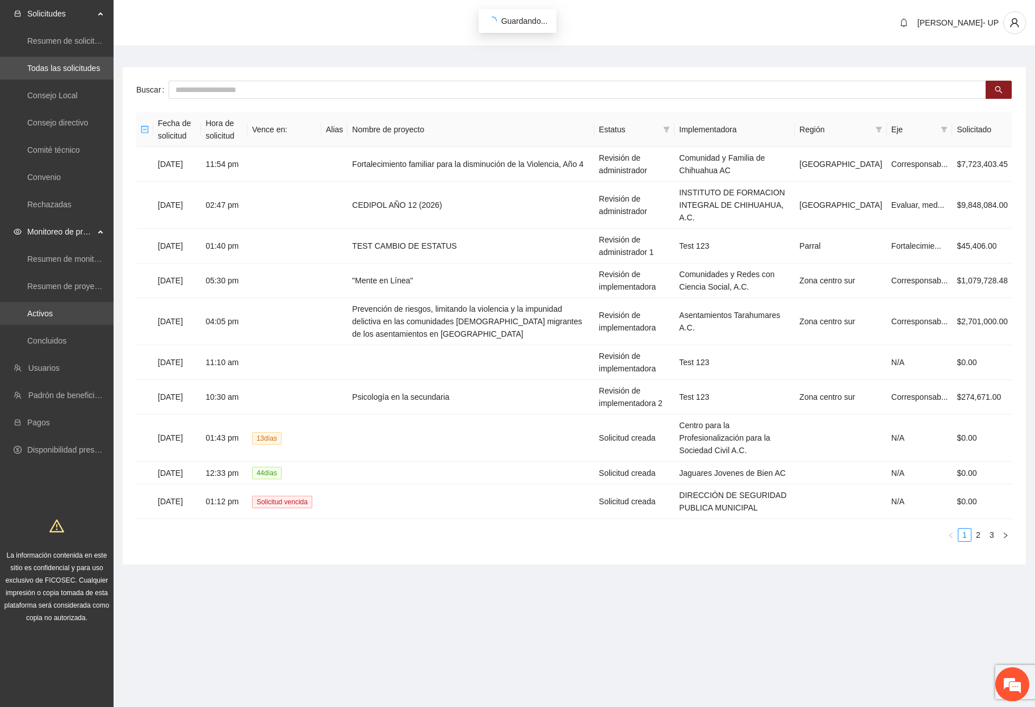
click at [45, 311] on link "Activos" at bounding box center [40, 313] width 26 height 9
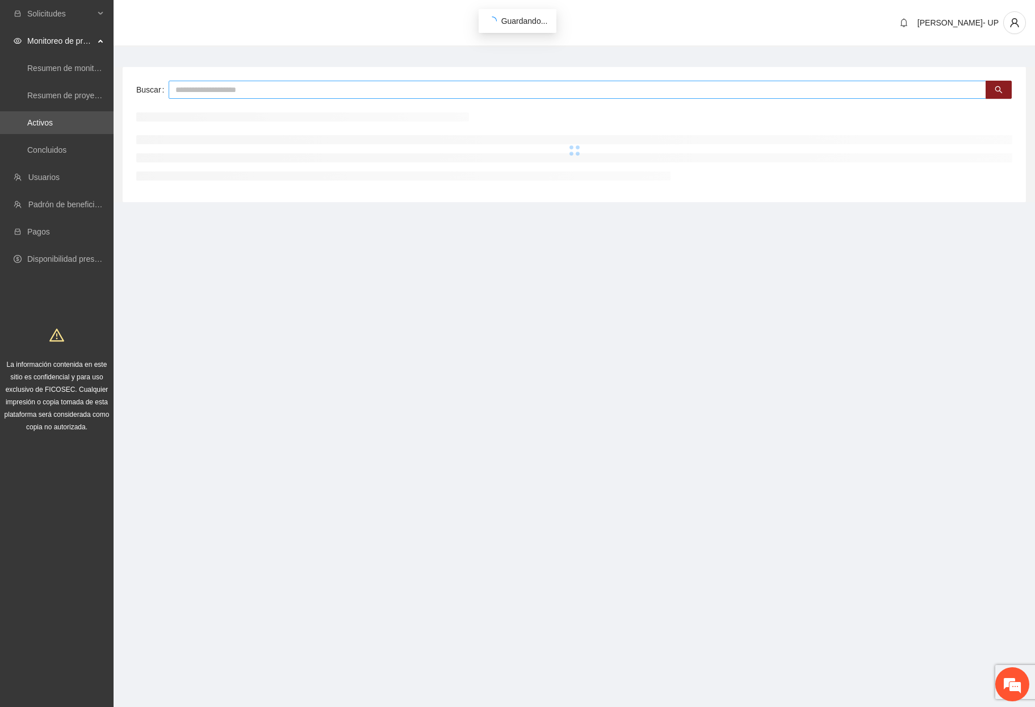
drag, startPoint x: 206, startPoint y: 103, endPoint x: 202, endPoint y: 91, distance: 12.0
click at [202, 91] on input "text" at bounding box center [578, 90] width 818 height 18
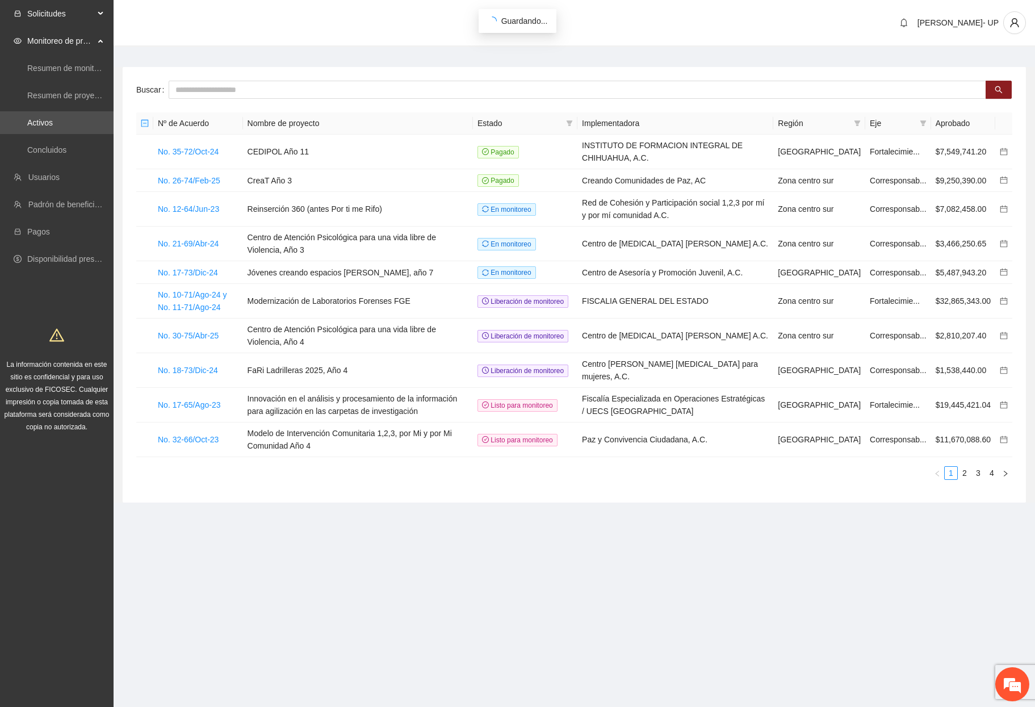
click at [57, 20] on span "Solicitudes" at bounding box center [60, 13] width 67 height 23
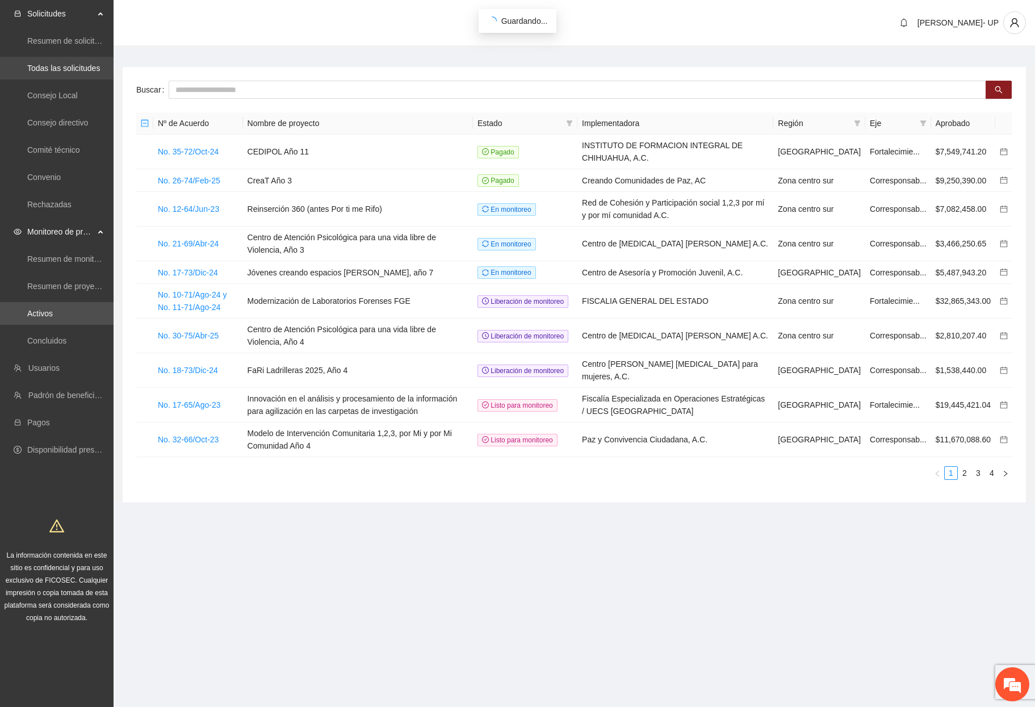
click at [65, 66] on link "Todas las solicitudes" at bounding box center [63, 68] width 73 height 9
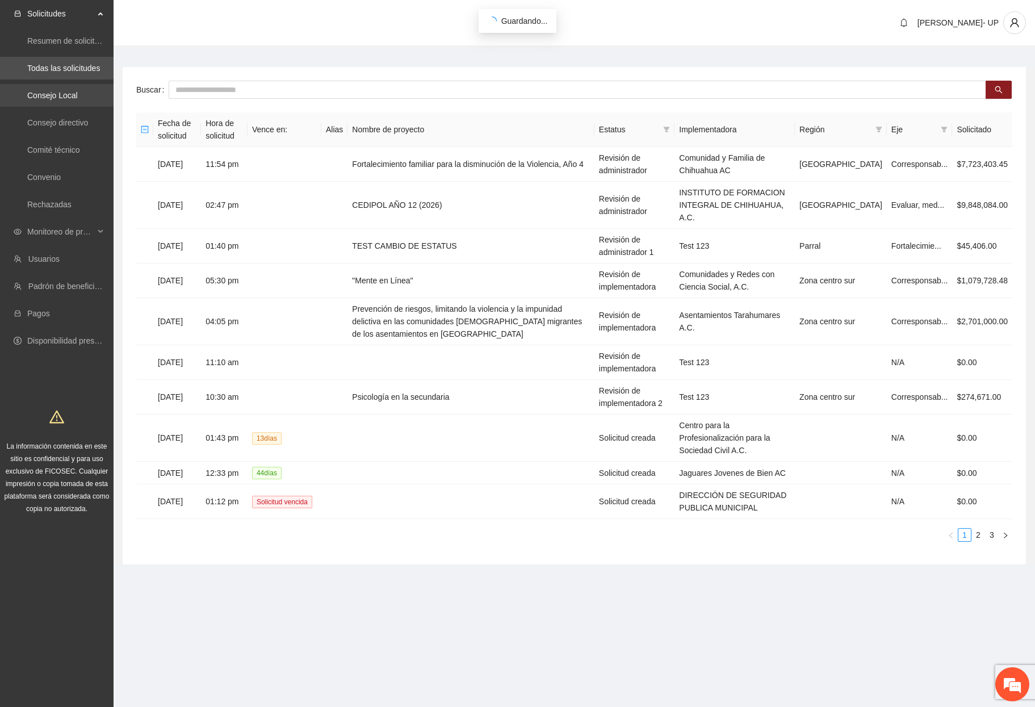
click at [35, 99] on link "Consejo Local" at bounding box center [52, 95] width 51 height 9
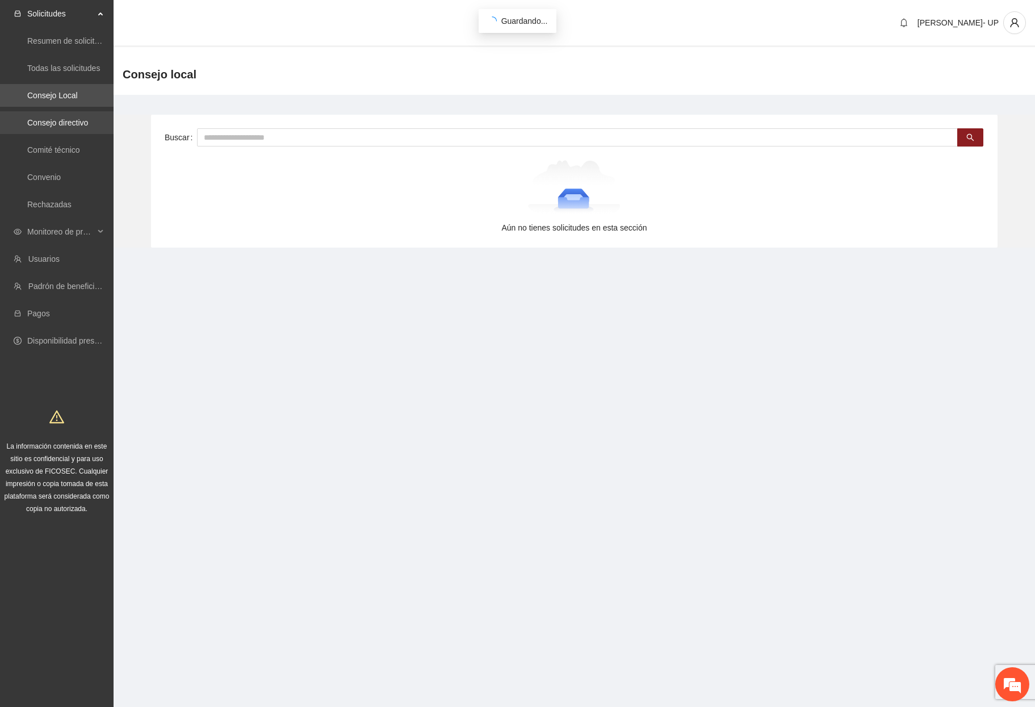
click at [64, 118] on link "Consejo directivo" at bounding box center [57, 122] width 61 height 9
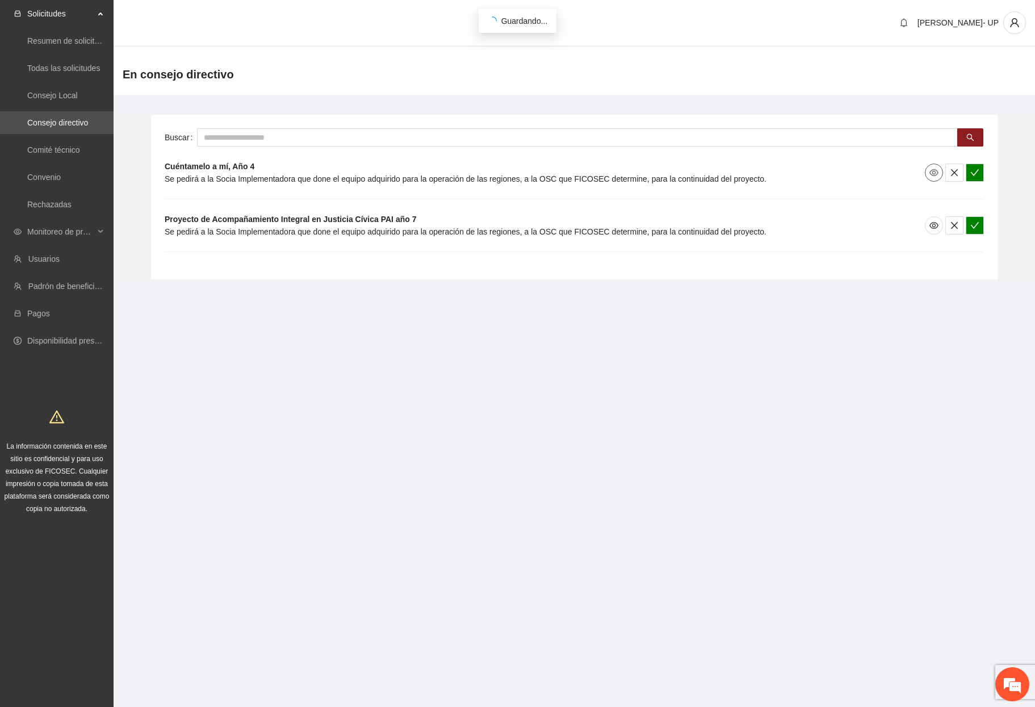
click at [926, 174] on span "eye" at bounding box center [934, 172] width 17 height 9
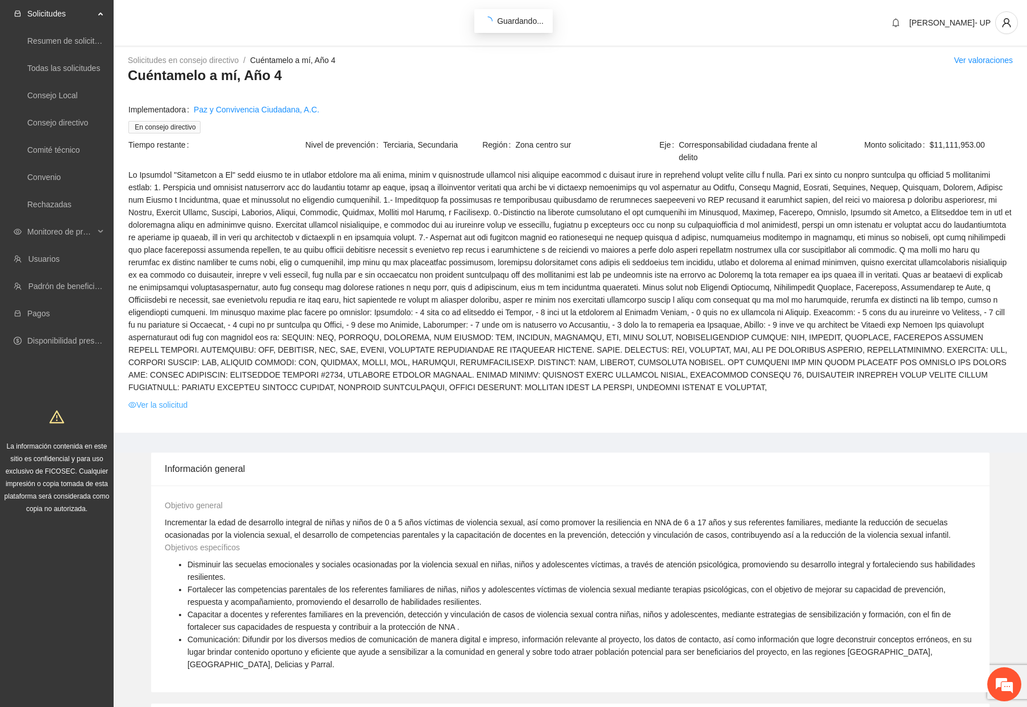
click at [186, 399] on link "Ver la solicitud" at bounding box center [157, 405] width 59 height 12
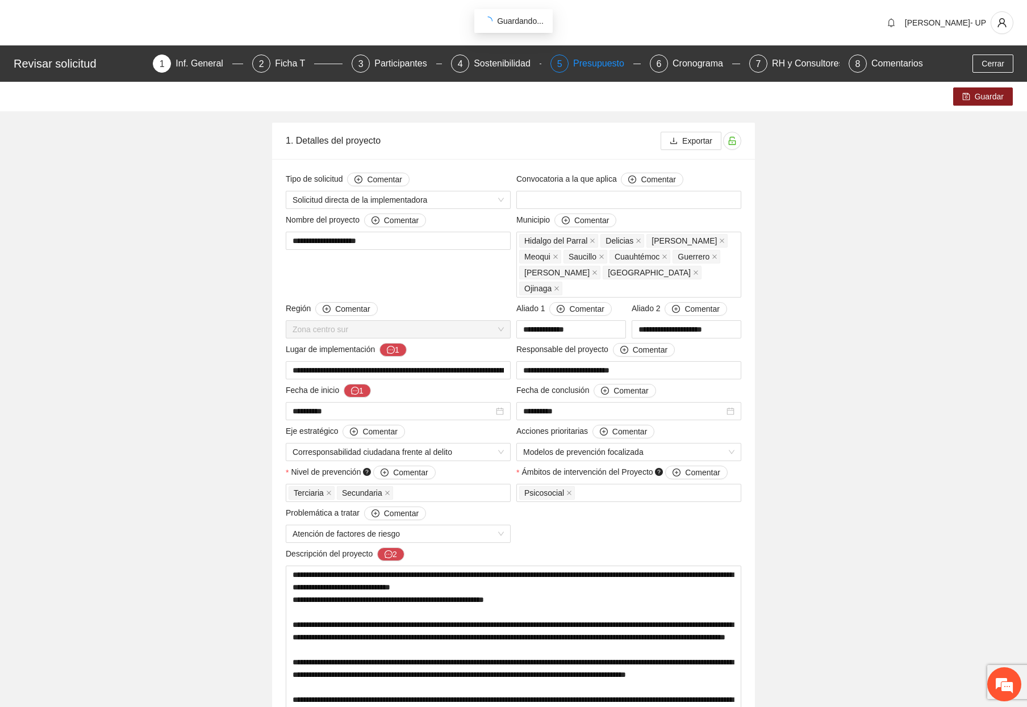
click at [570, 64] on div "5 Presupuesto" at bounding box center [595, 64] width 90 height 18
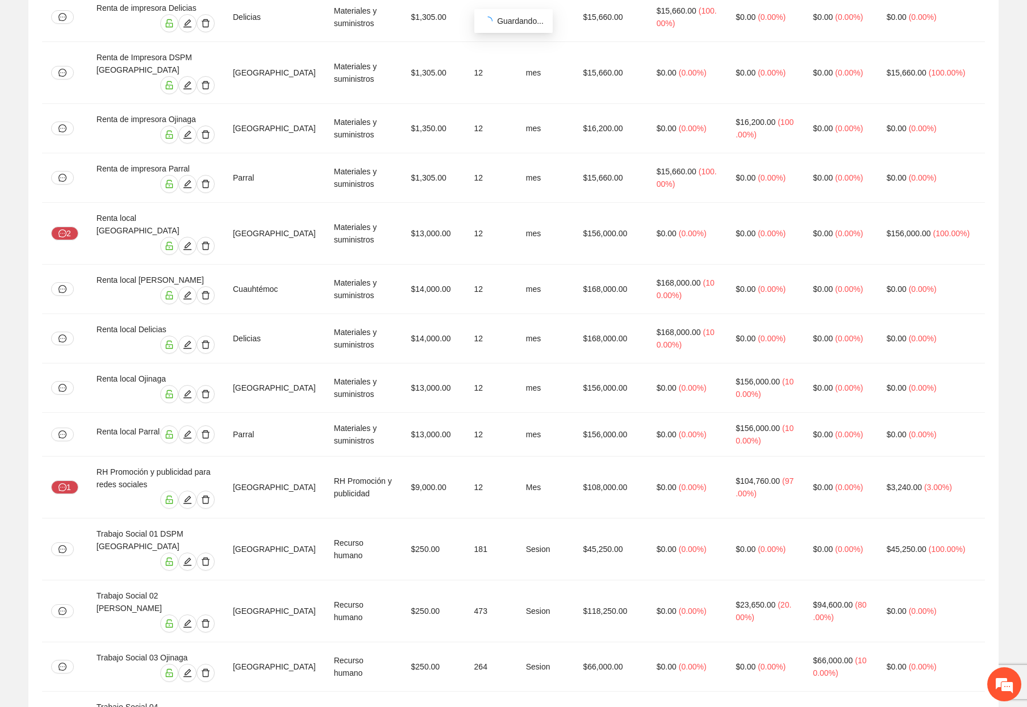
scroll to position [9841, 0]
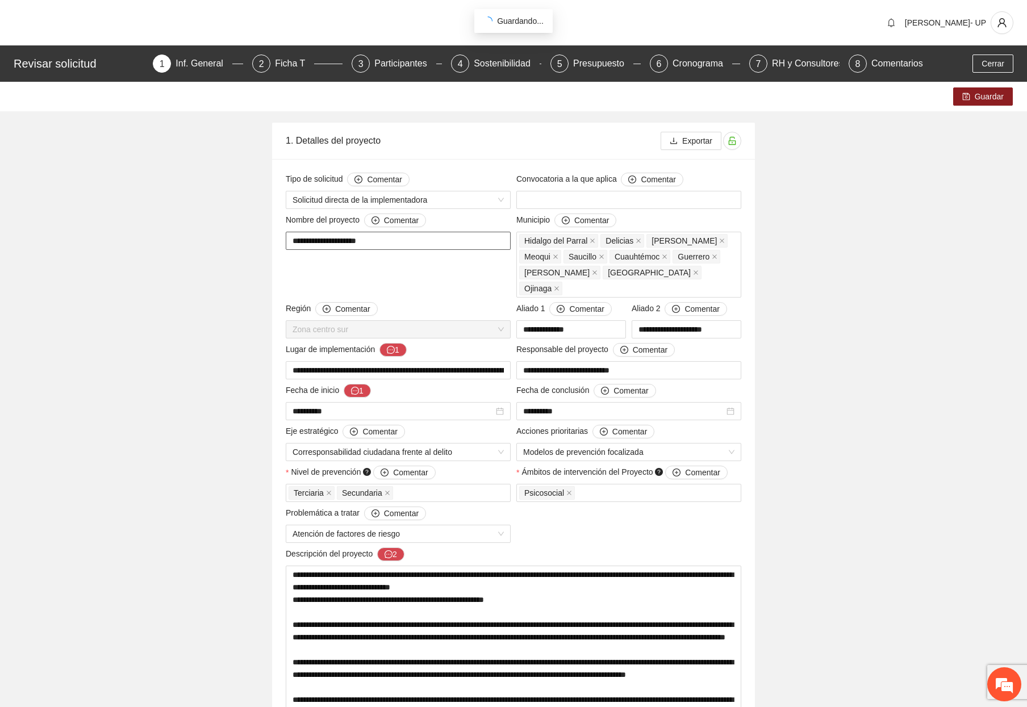
drag, startPoint x: 390, startPoint y: 238, endPoint x: 292, endPoint y: 240, distance: 97.7
click at [292, 240] on input "**********" at bounding box center [398, 241] width 225 height 18
click at [578, 64] on div "Presupuesto" at bounding box center [603, 64] width 60 height 18
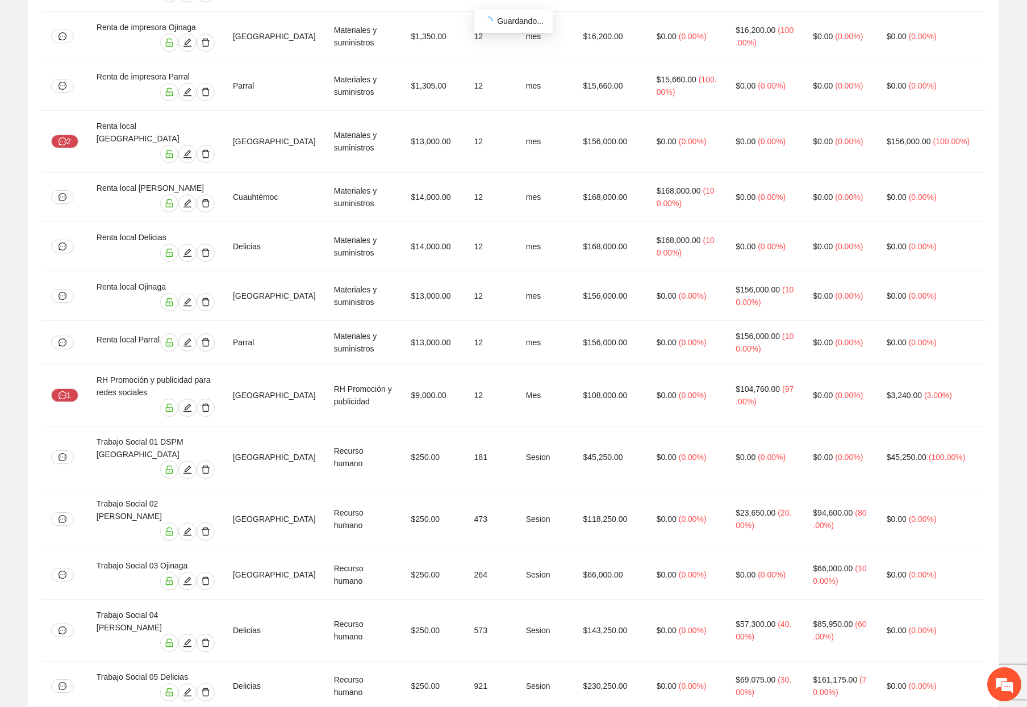
scroll to position [9841, 0]
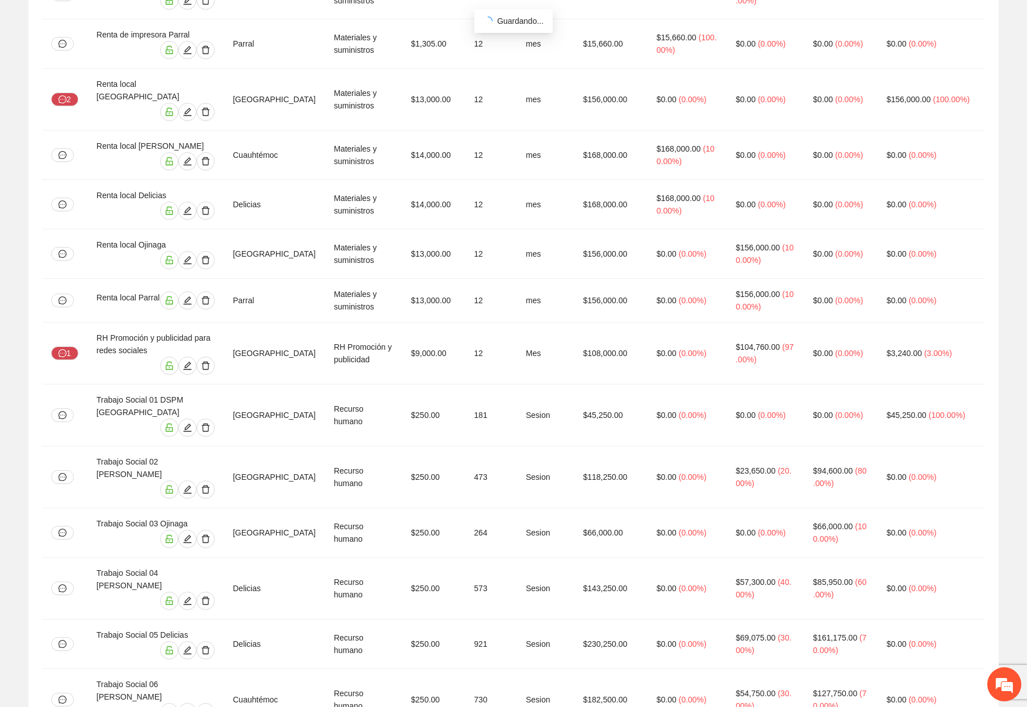
drag, startPoint x: 721, startPoint y: 604, endPoint x: 659, endPoint y: 600, distance: 62.0
copy tr "$1,828,297.00"
